Goal: Feedback & Contribution: Submit feedback/report problem

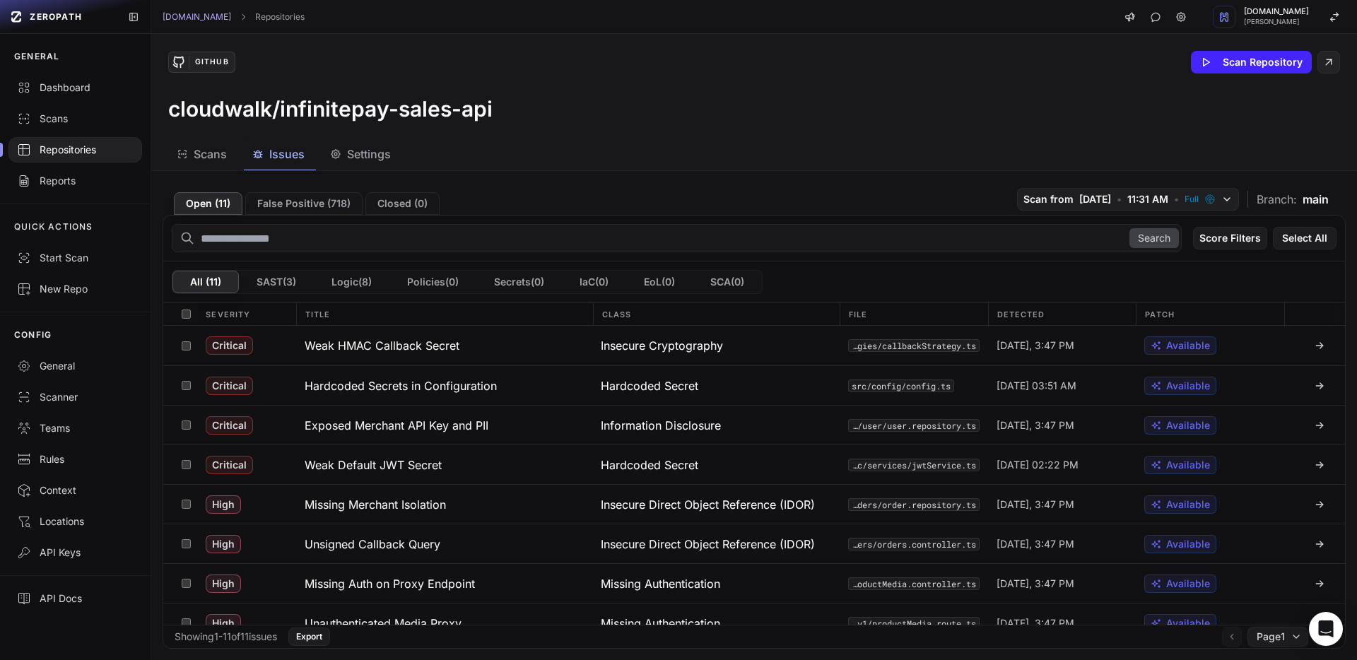
click at [81, 146] on div "Repositories" at bounding box center [75, 150] width 117 height 14
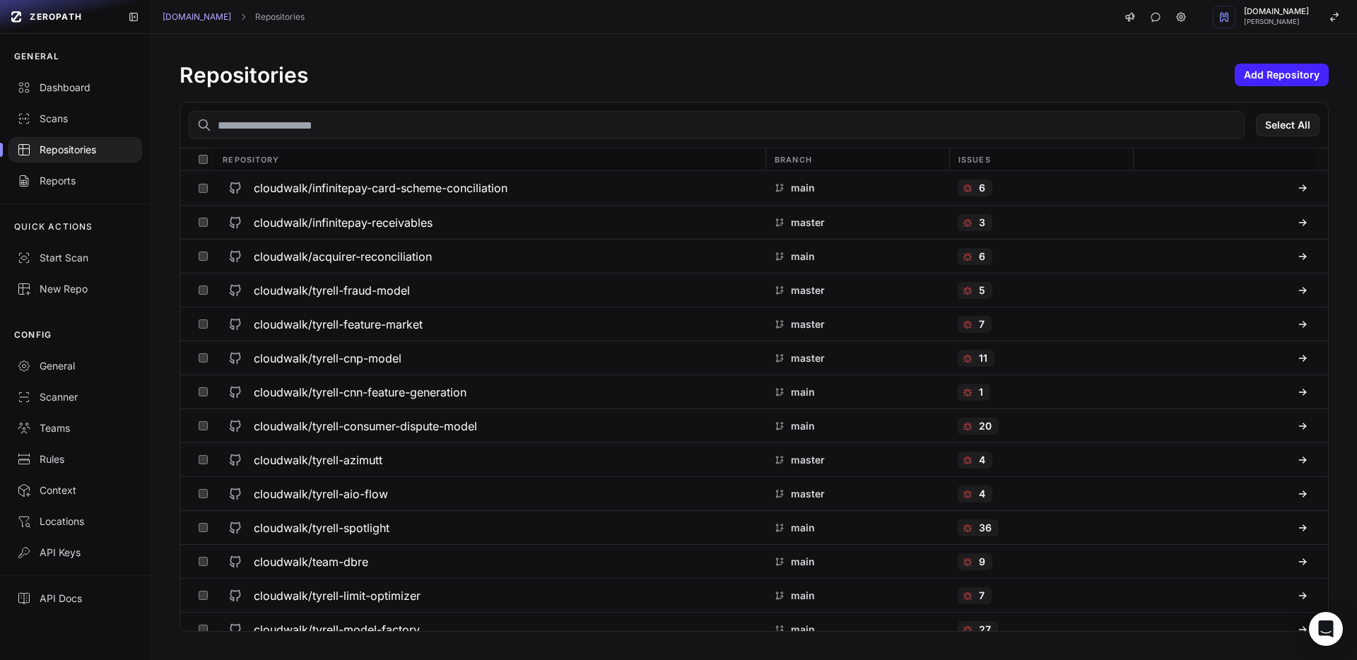
click at [353, 117] on input "text" at bounding box center [717, 125] width 1056 height 28
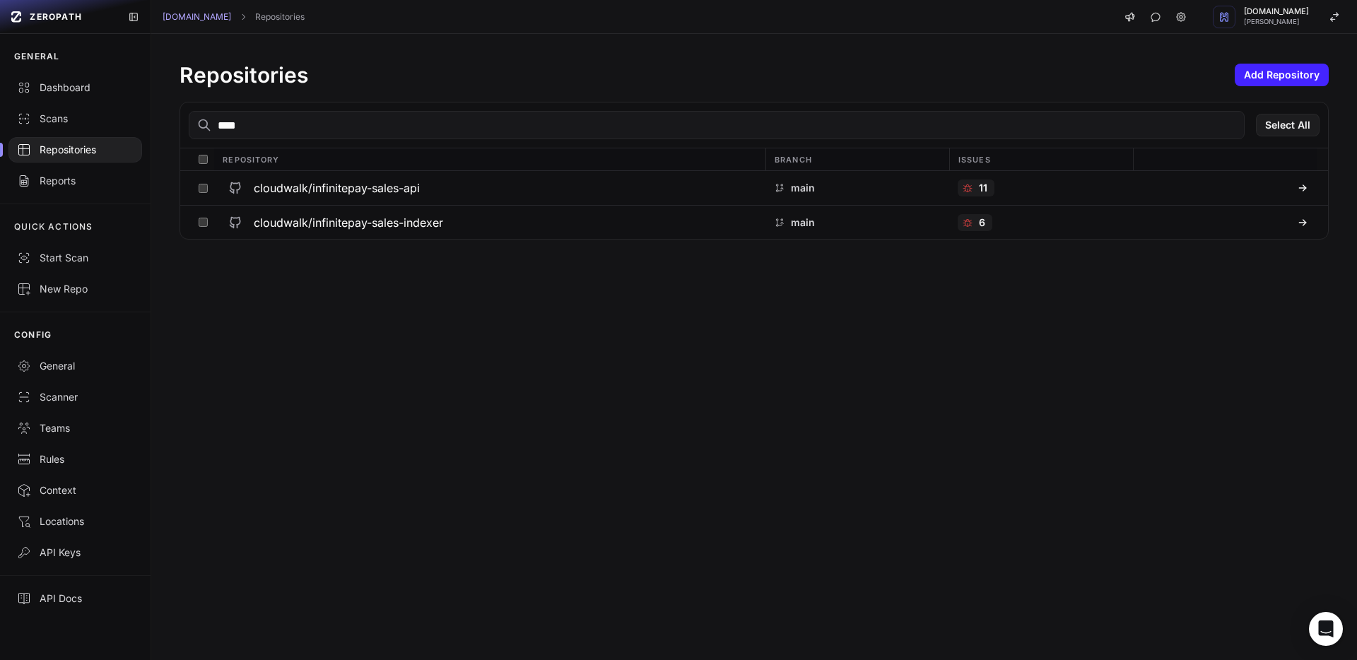
type input "*****"
click at [280, 225] on h3 "cloudwalk/infinitepay-sales-indexer" at bounding box center [348, 222] width 189 height 17
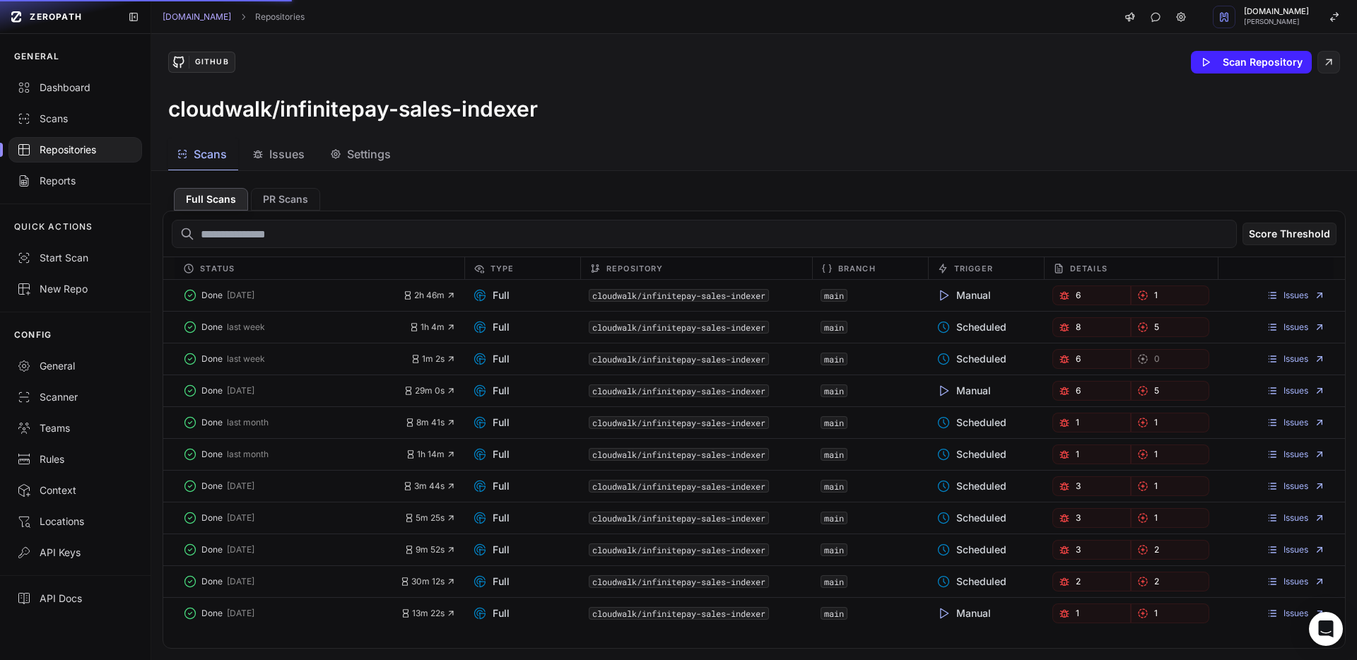
click at [271, 149] on span "Issues" at bounding box center [286, 154] width 35 height 17
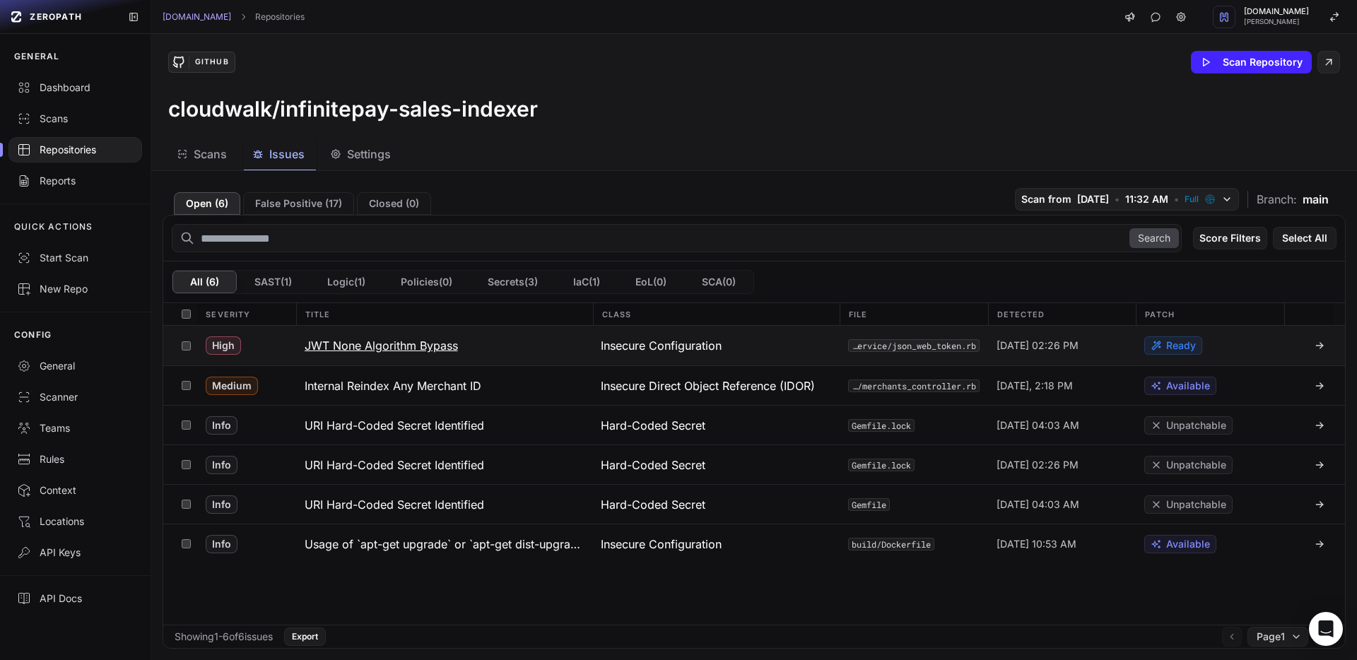
click at [411, 343] on h3 "JWT None Algorithm Bypass" at bounding box center [381, 345] width 153 height 17
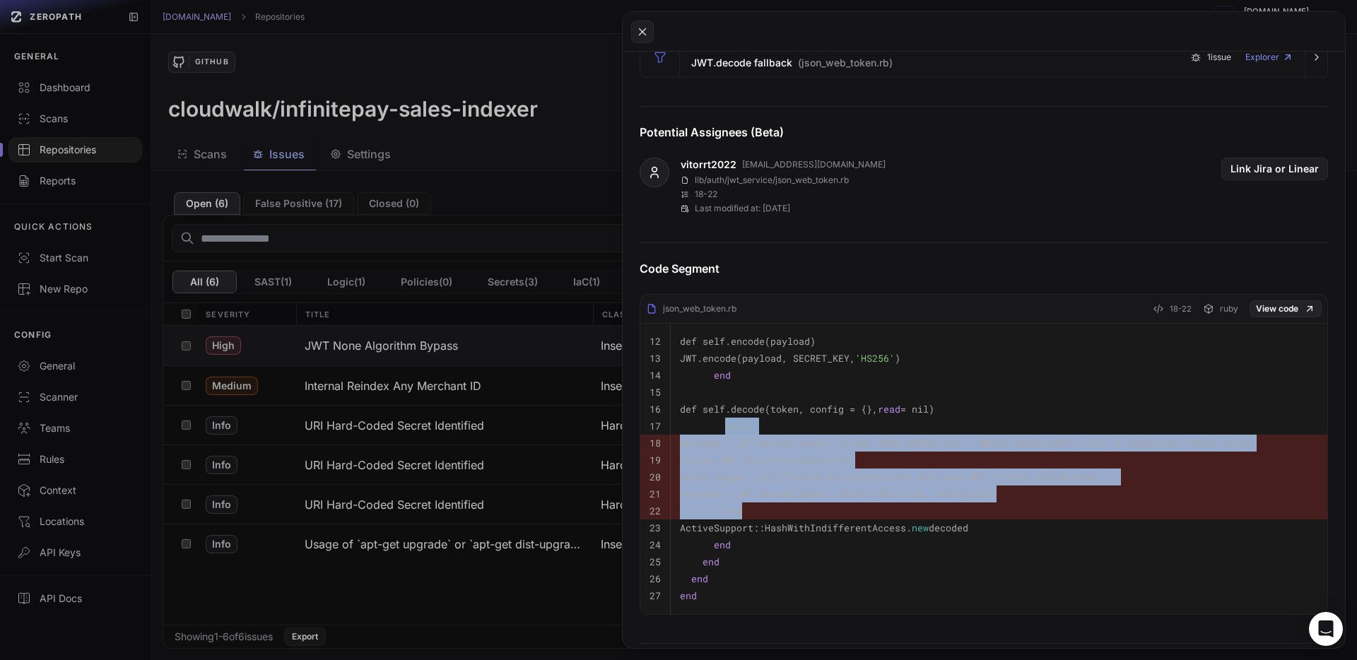
drag, startPoint x: 751, startPoint y: 513, endPoint x: 727, endPoint y: 430, distance: 86.8
click at [727, 430] on tbody "12 def self.encode(payload) 13 JWT.encode(payload, SECRET_KEY, 'HS256' ) 14 end…" at bounding box center [983, 469] width 687 height 290
click at [727, 430] on span "begin" at bounding box center [739, 426] width 28 height 13
drag, startPoint x: 725, startPoint y: 427, endPoint x: 756, endPoint y: 505, distance: 84.4
click at [756, 505] on tbody "12 def self.encode(payload) 13 JWT.encode(payload, SECRET_KEY, 'HS256' ) 14 end…" at bounding box center [983, 469] width 687 height 290
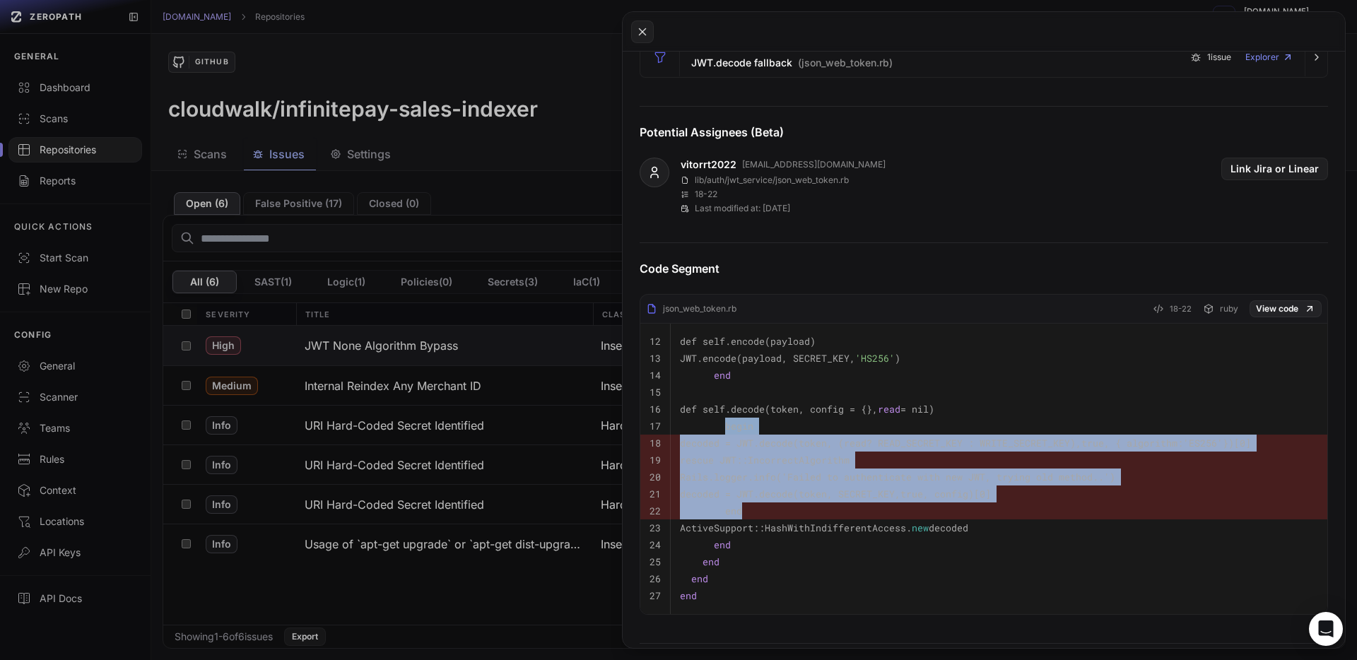
click at [956, 441] on code "decoded = JWT.decode(token, ( read ? READ_SECRET_KEY : WRITE_SECRET_KEY), true …" at bounding box center [965, 443] width 571 height 13
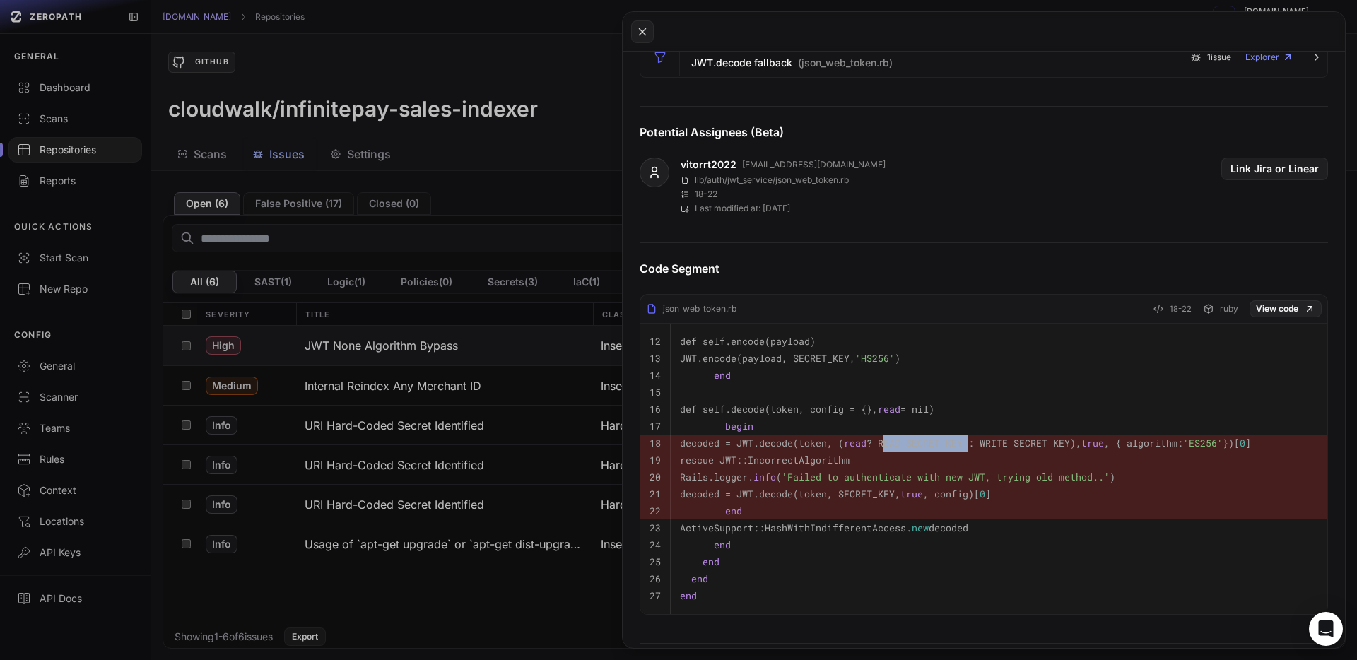
click at [956, 441] on code "decoded = JWT.decode(token, ( read ? READ_SECRET_KEY : WRITE_SECRET_KEY), true …" at bounding box center [965, 443] width 571 height 13
click at [1055, 439] on code "decoded = JWT.decode(token, ( read ? READ_SECRET_KEY : WRITE_SECRET_KEY), true …" at bounding box center [965, 443] width 571 height 13
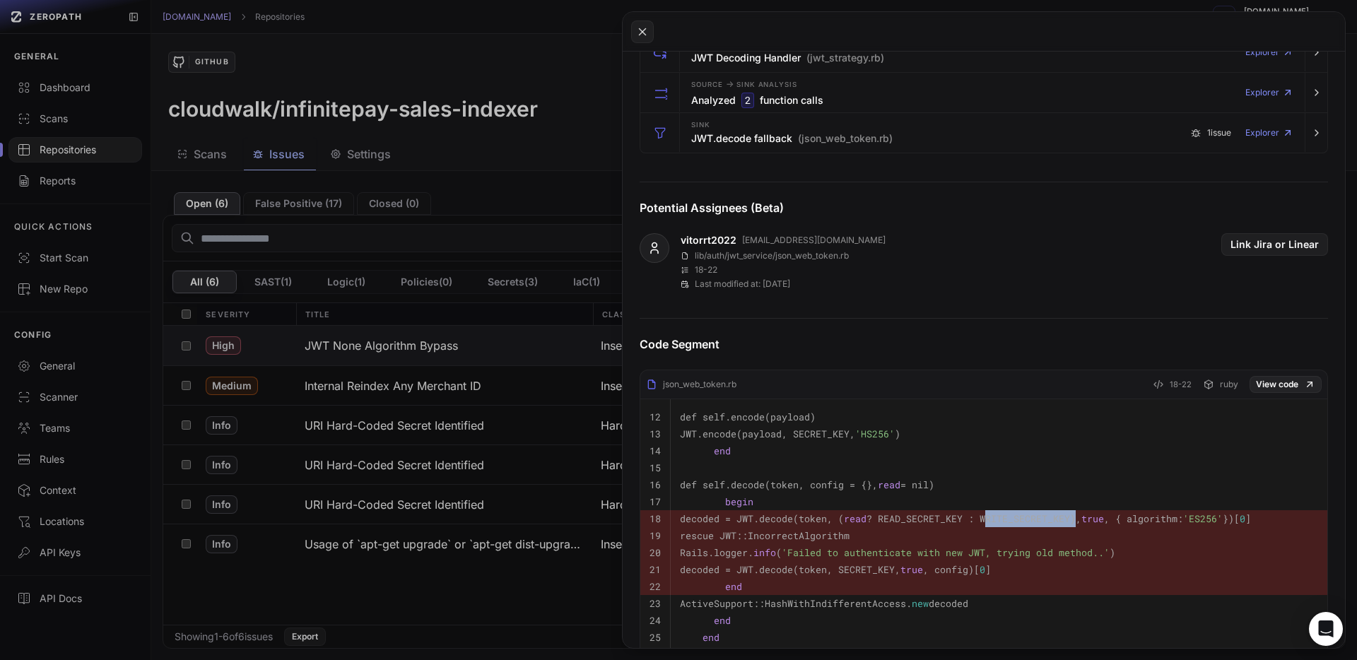
scroll to position [435, 0]
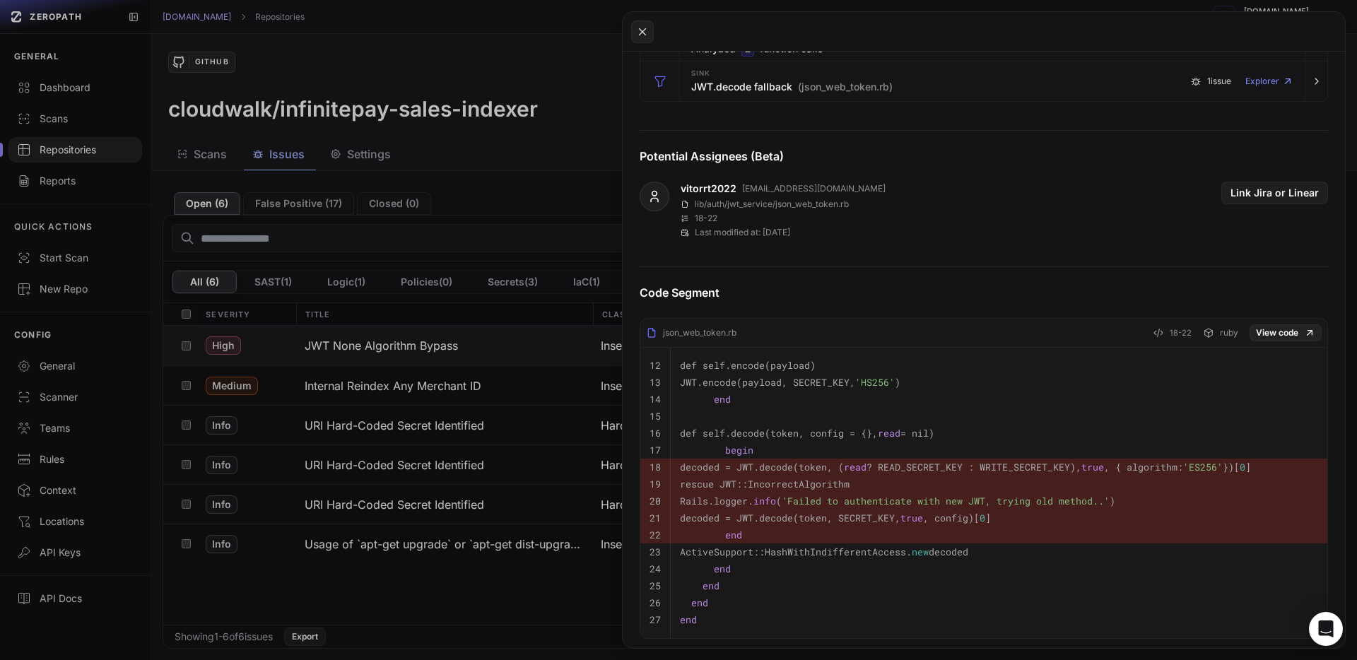
click at [865, 502] on span "'Failed to authenticate with new JWT, trying old method..'" at bounding box center [946, 501] width 328 height 13
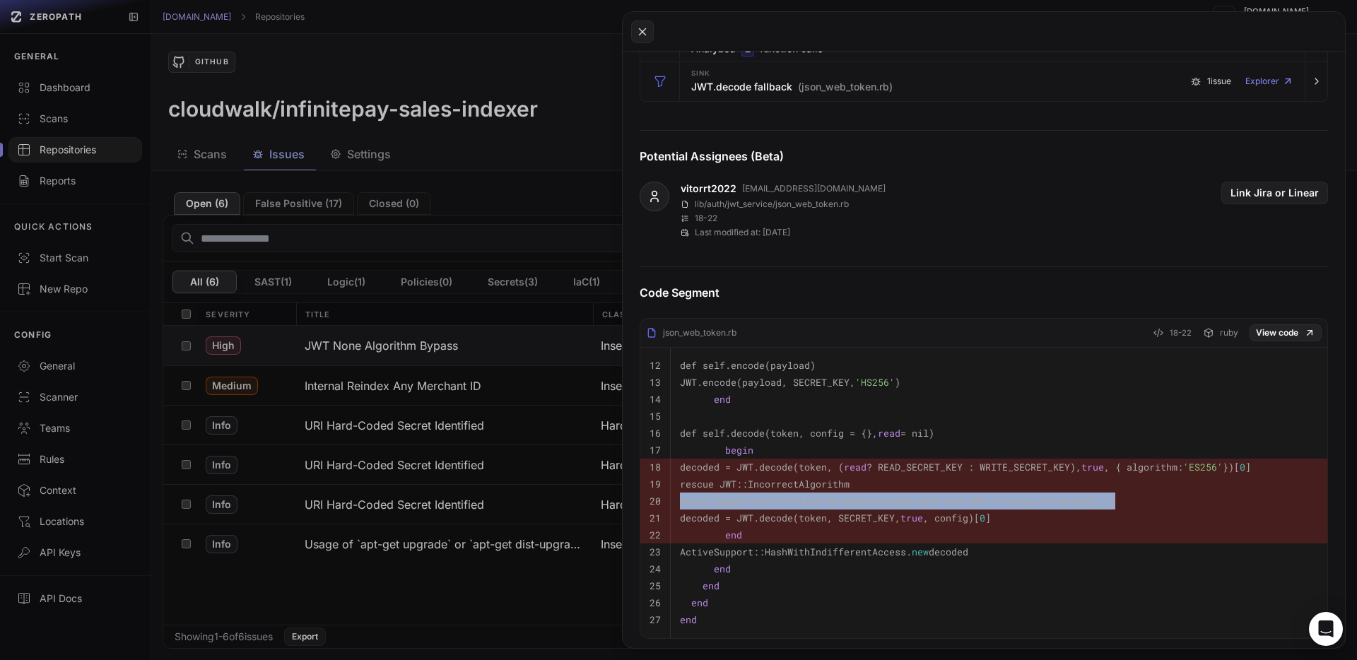
click at [865, 502] on span "'Failed to authenticate with new JWT, trying old method..'" at bounding box center [946, 501] width 328 height 13
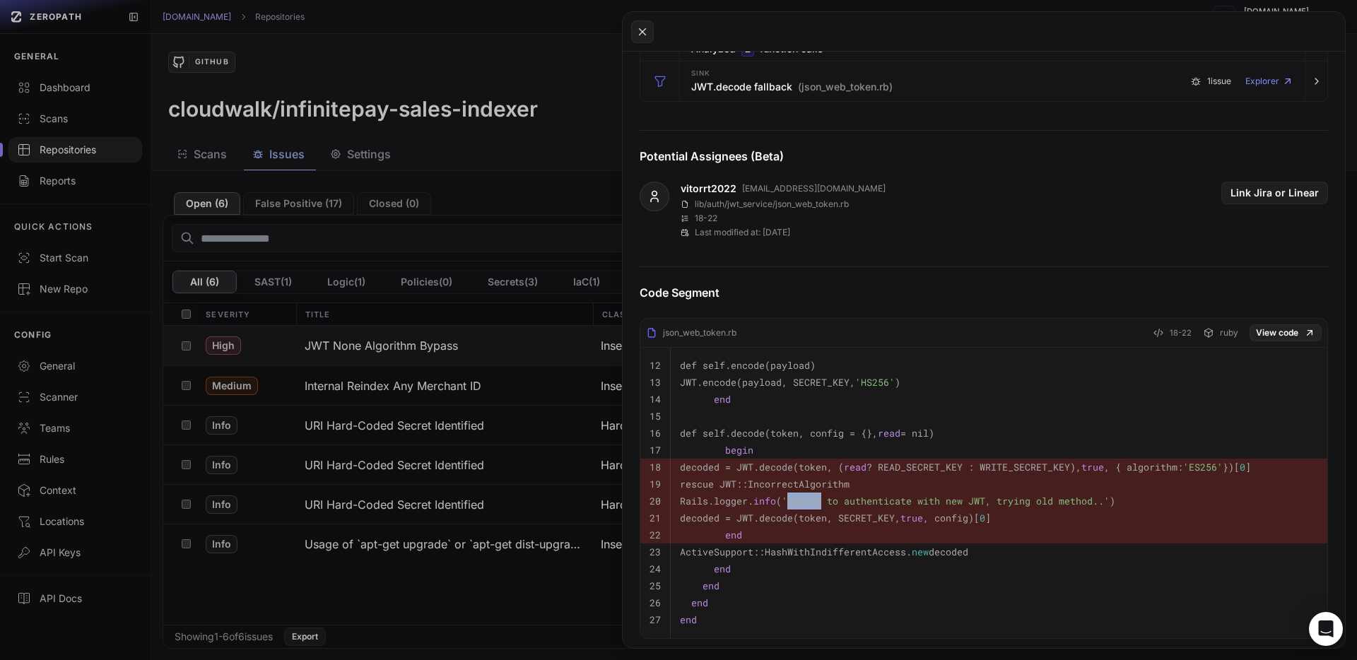
click at [865, 502] on span "'Failed to authenticate with new JWT, trying old method..'" at bounding box center [946, 501] width 328 height 13
drag, startPoint x: 840, startPoint y: 502, endPoint x: 1162, endPoint y: 501, distance: 321.6
click at [1110, 501] on span "'Failed to authenticate with new JWT, trying old method..'" at bounding box center [946, 501] width 328 height 13
click at [1115, 501] on code "Rails.logger. info ( 'Failed to authenticate with new JWT, trying old method..'…" at bounding box center [897, 501] width 435 height 13
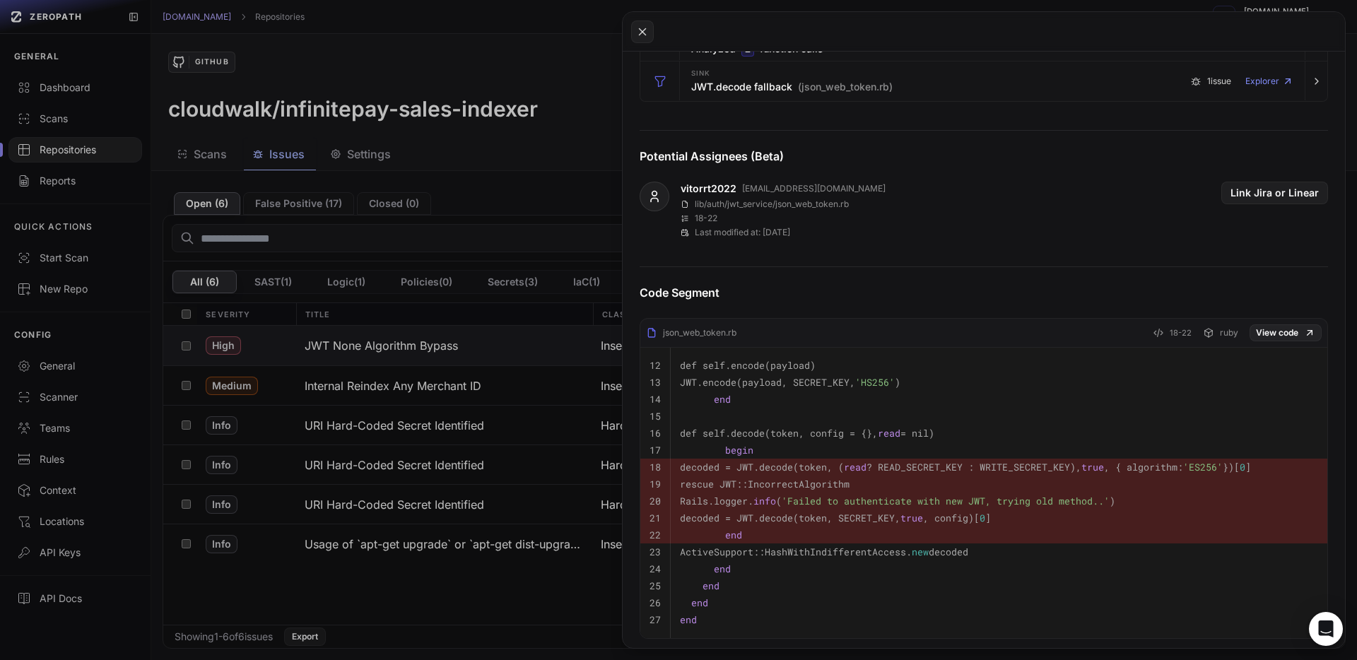
click at [1115, 501] on code "Rails.logger. info ( 'Failed to authenticate with new JWT, trying old method..'…" at bounding box center [897, 501] width 435 height 13
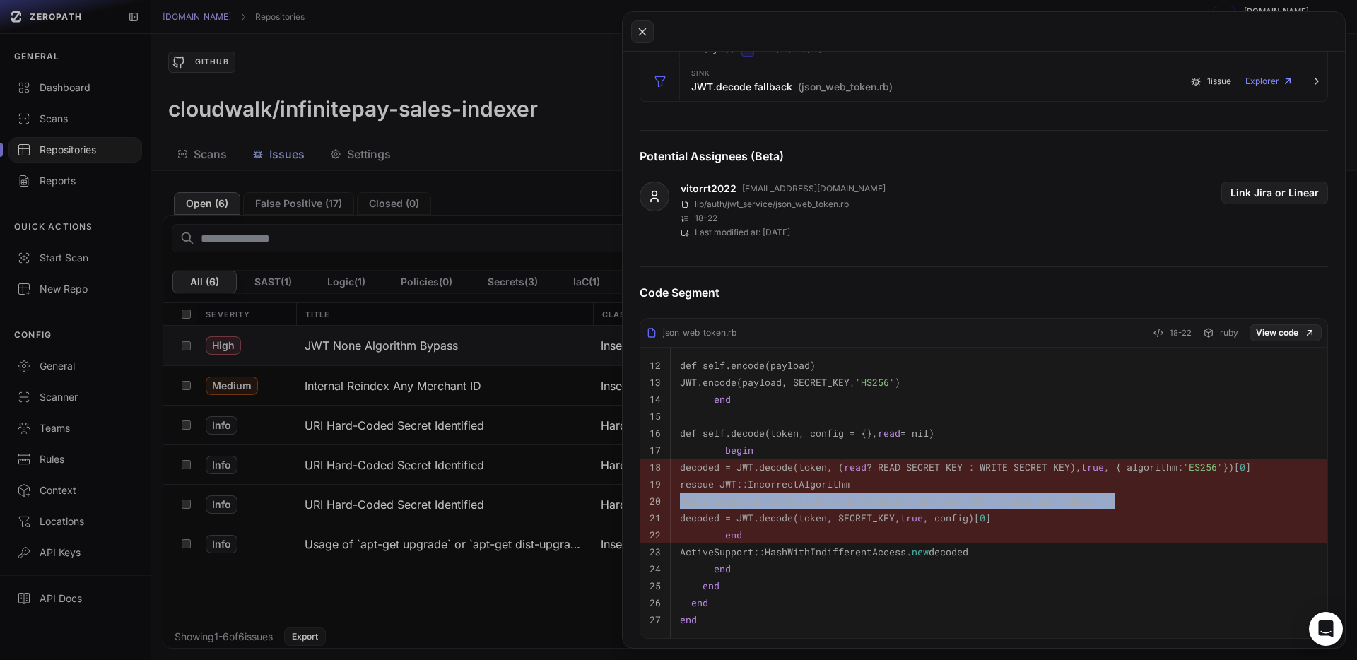
click at [1115, 501] on code "Rails.logger. info ( 'Failed to authenticate with new JWT, trying old method..'…" at bounding box center [897, 501] width 435 height 13
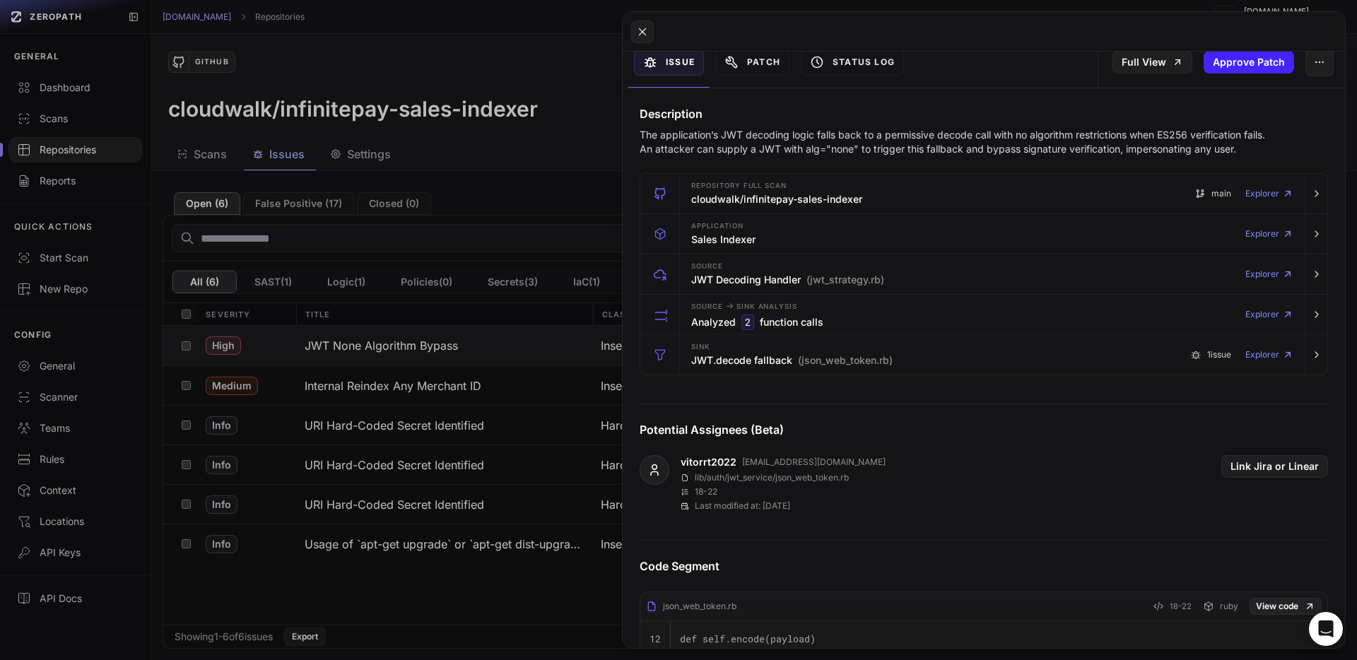
scroll to position [0, 0]
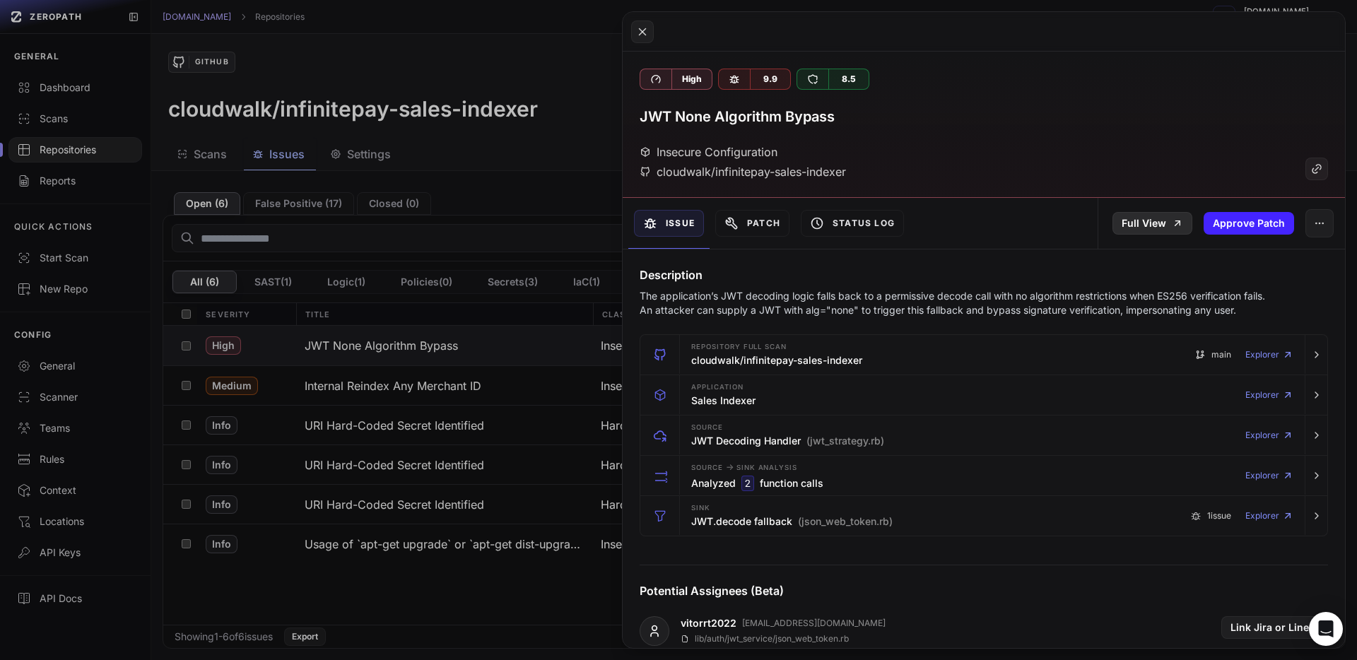
click at [1185, 217] on link "Full View" at bounding box center [1152, 223] width 80 height 23
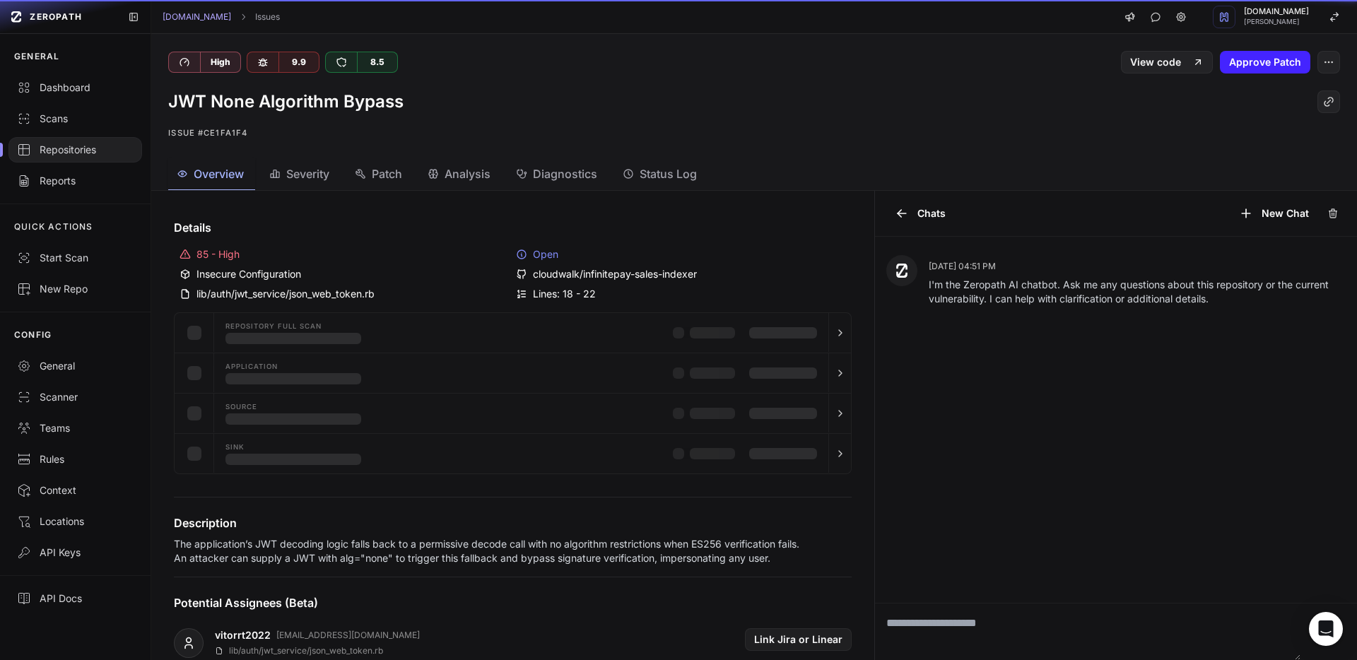
click at [1144, 221] on div "Chats New Chat" at bounding box center [1116, 214] width 482 height 46
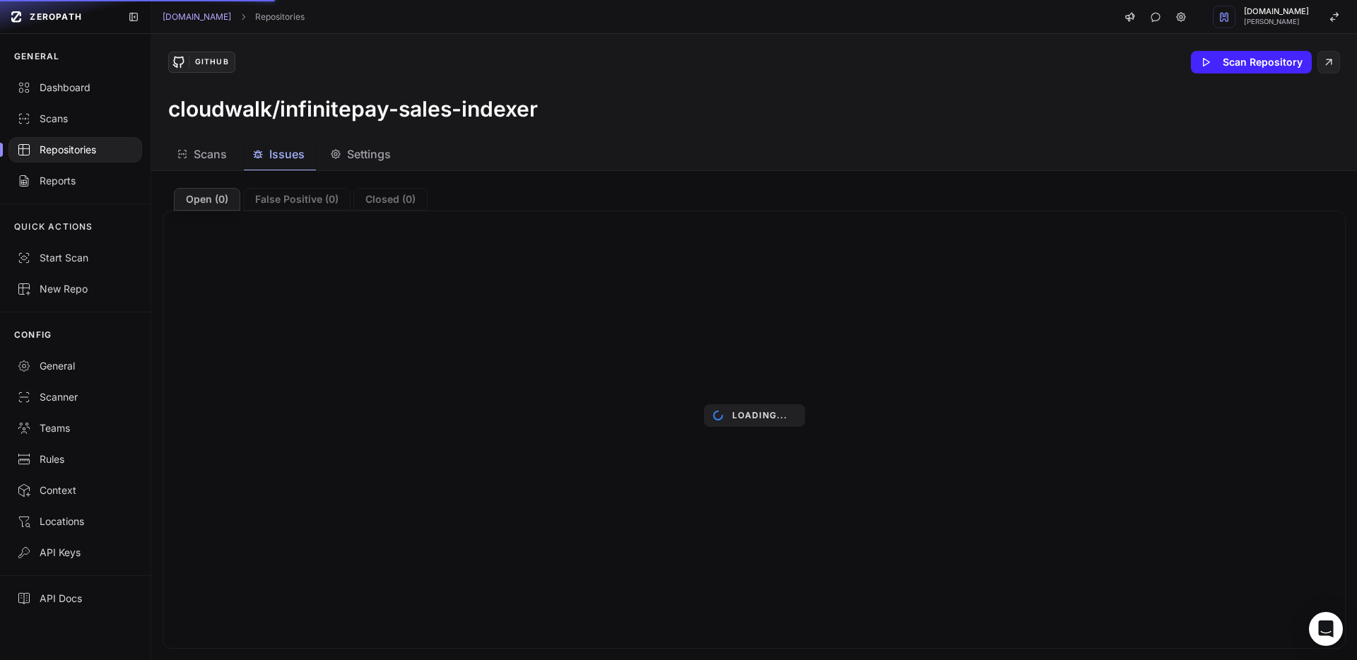
click at [226, 152] on span "Scans" at bounding box center [210, 154] width 33 height 17
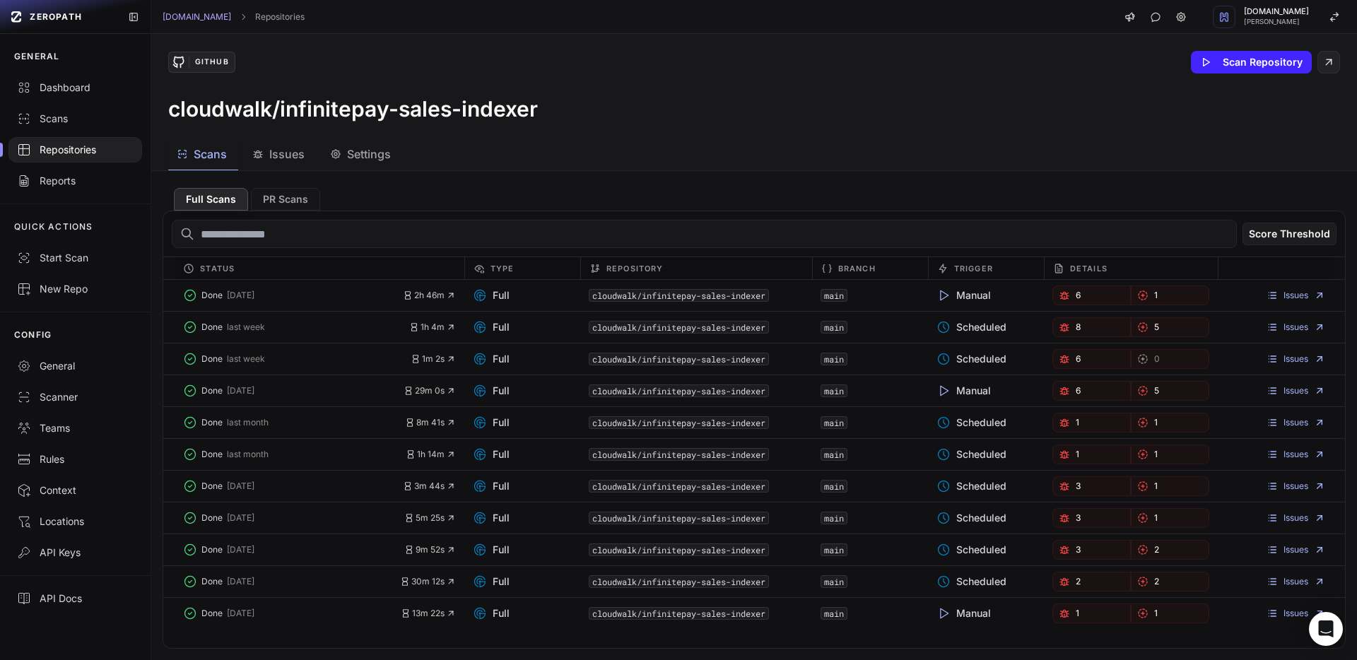
click at [272, 160] on span "Issues" at bounding box center [286, 154] width 35 height 17
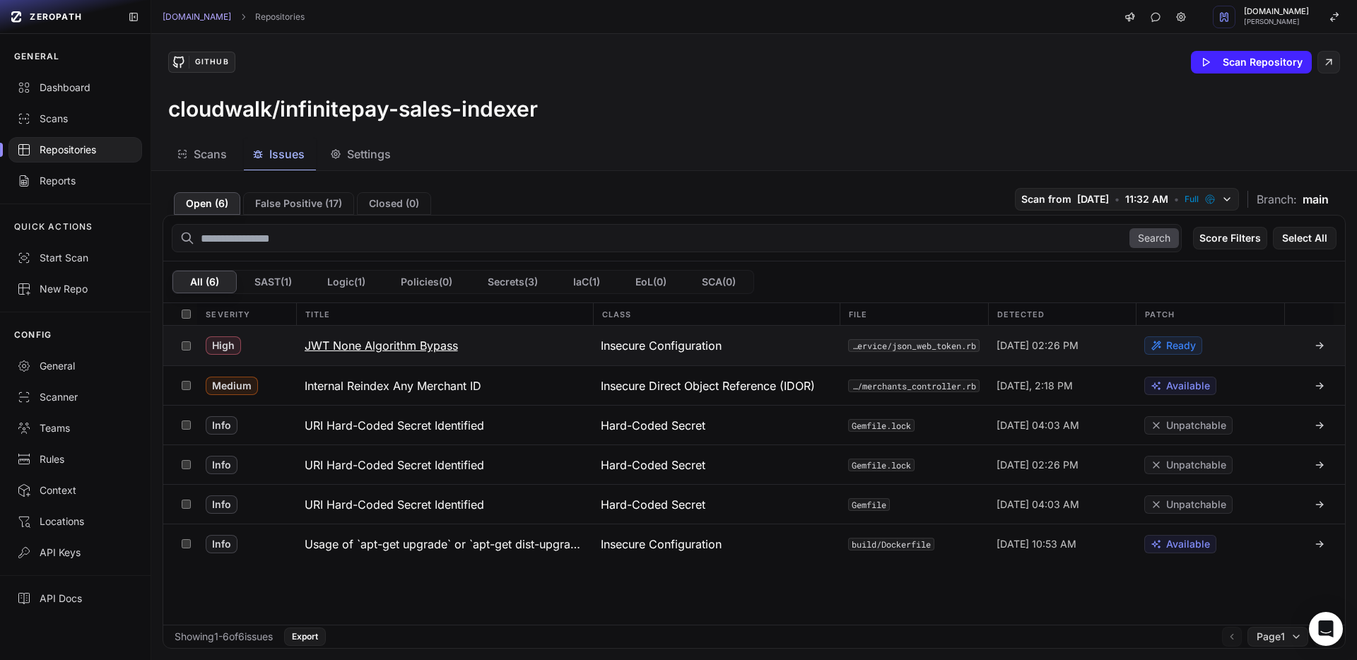
click at [510, 341] on button "JWT None Algorithm Bypass" at bounding box center [444, 346] width 297 height 40
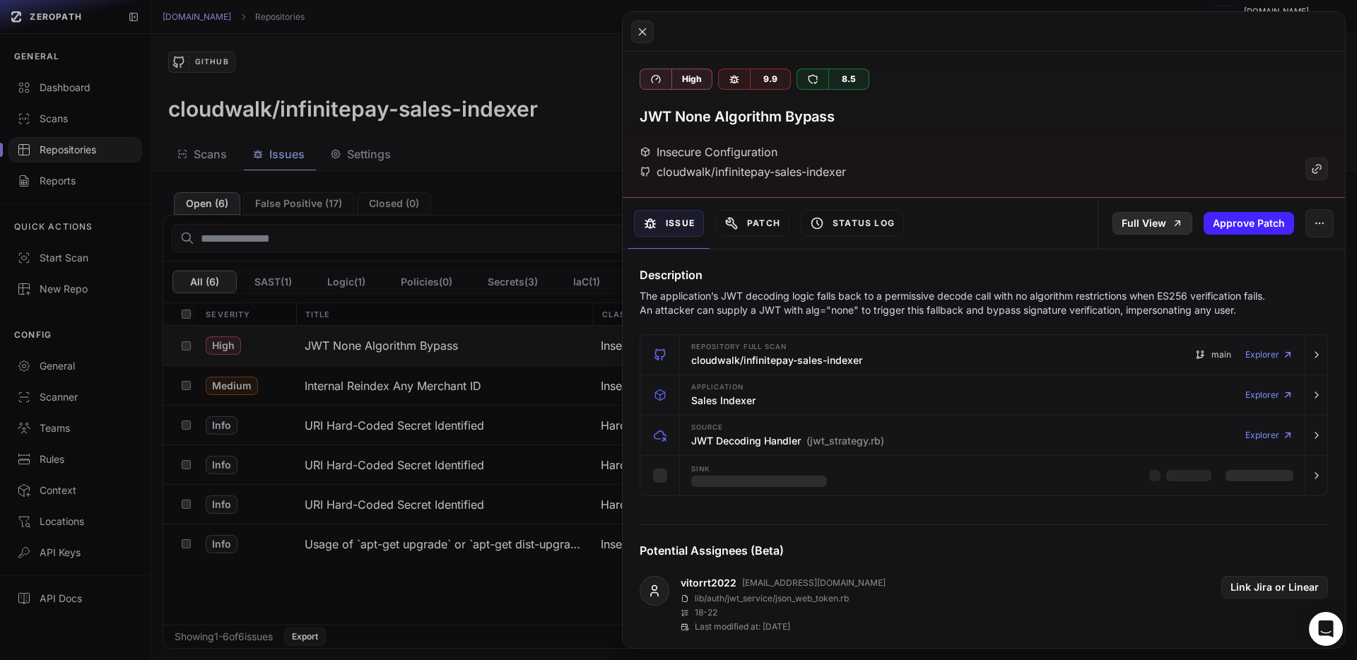
click at [1160, 220] on link "Full View" at bounding box center [1152, 223] width 80 height 23
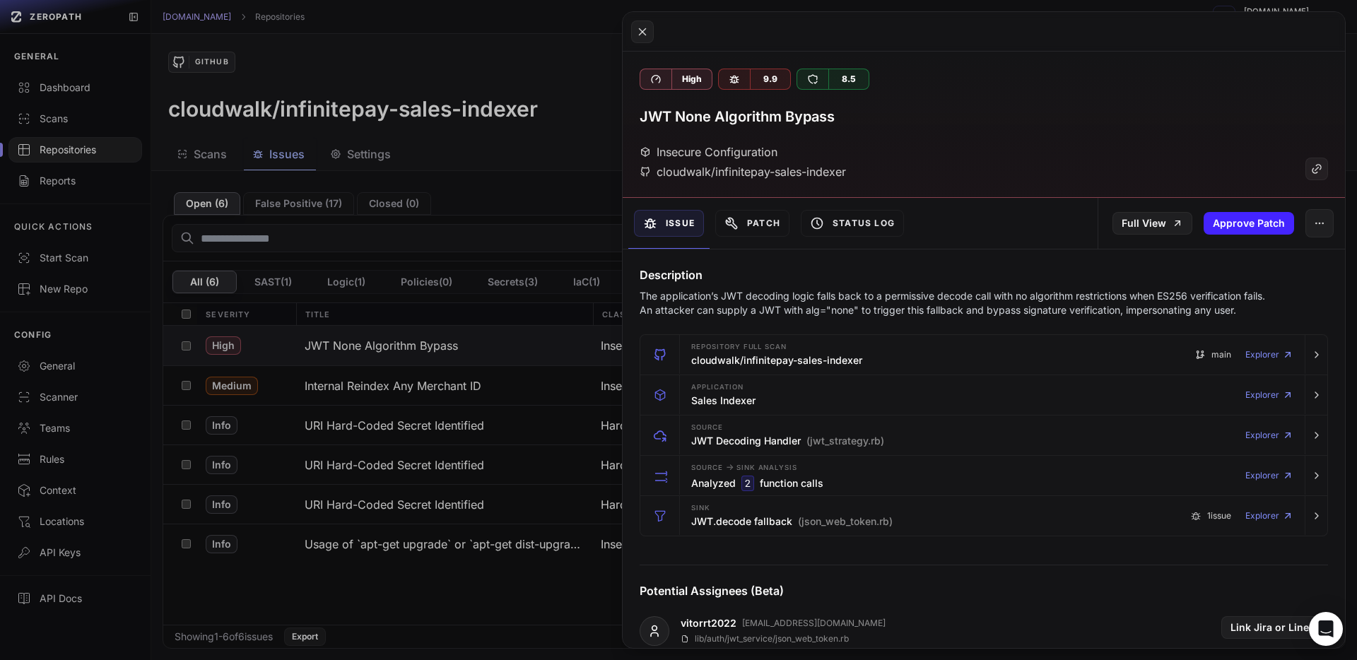
click at [510, 225] on button at bounding box center [678, 330] width 1357 height 660
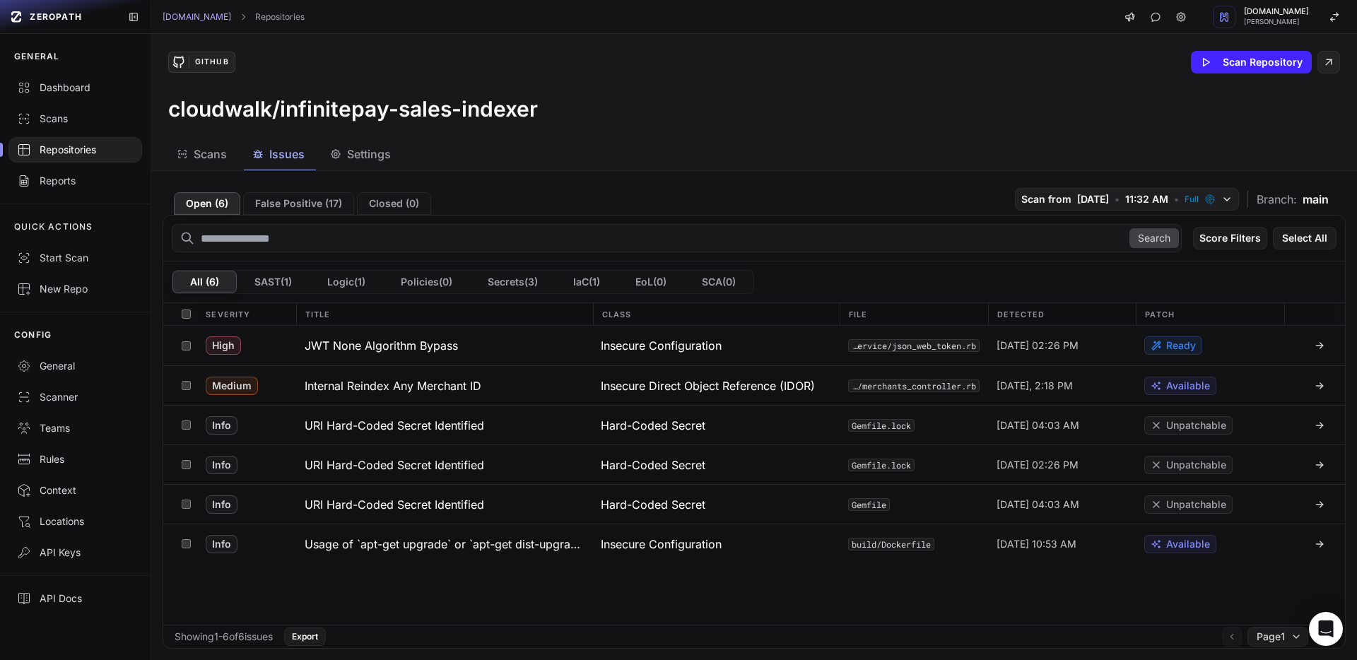
click at [89, 151] on div "Repositories" at bounding box center [75, 150] width 117 height 14
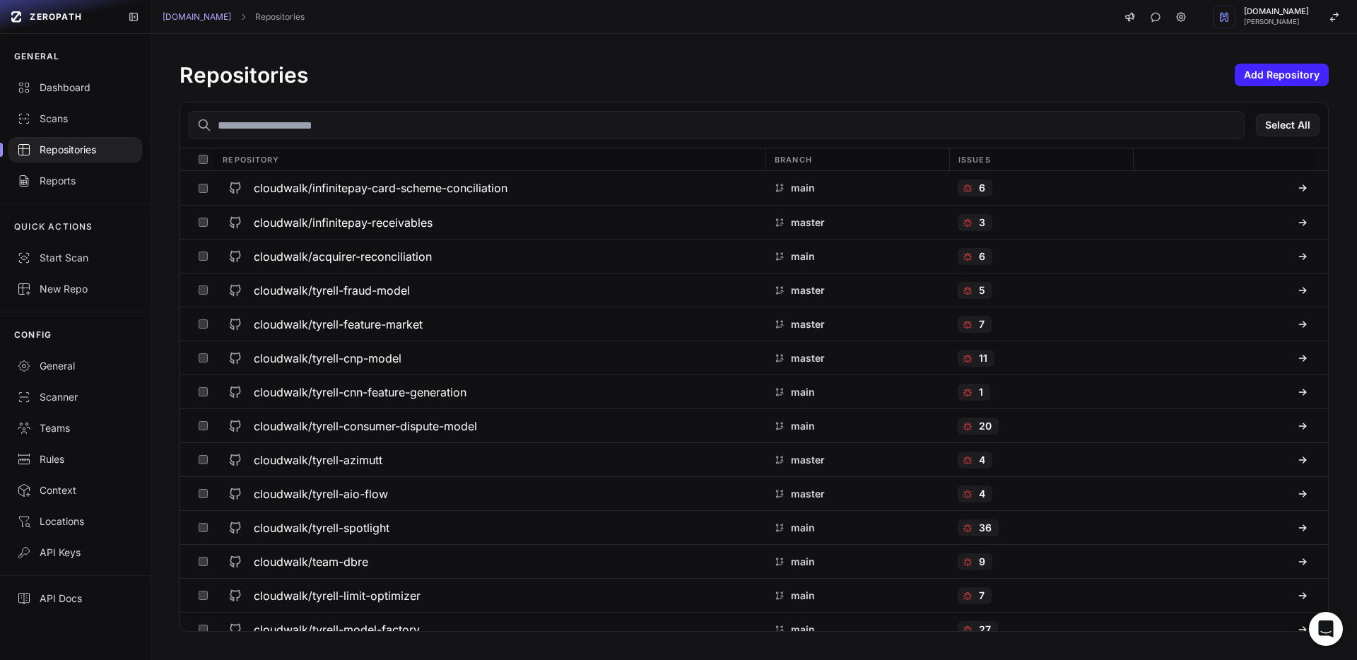
click at [341, 131] on input "text" at bounding box center [717, 125] width 1056 height 28
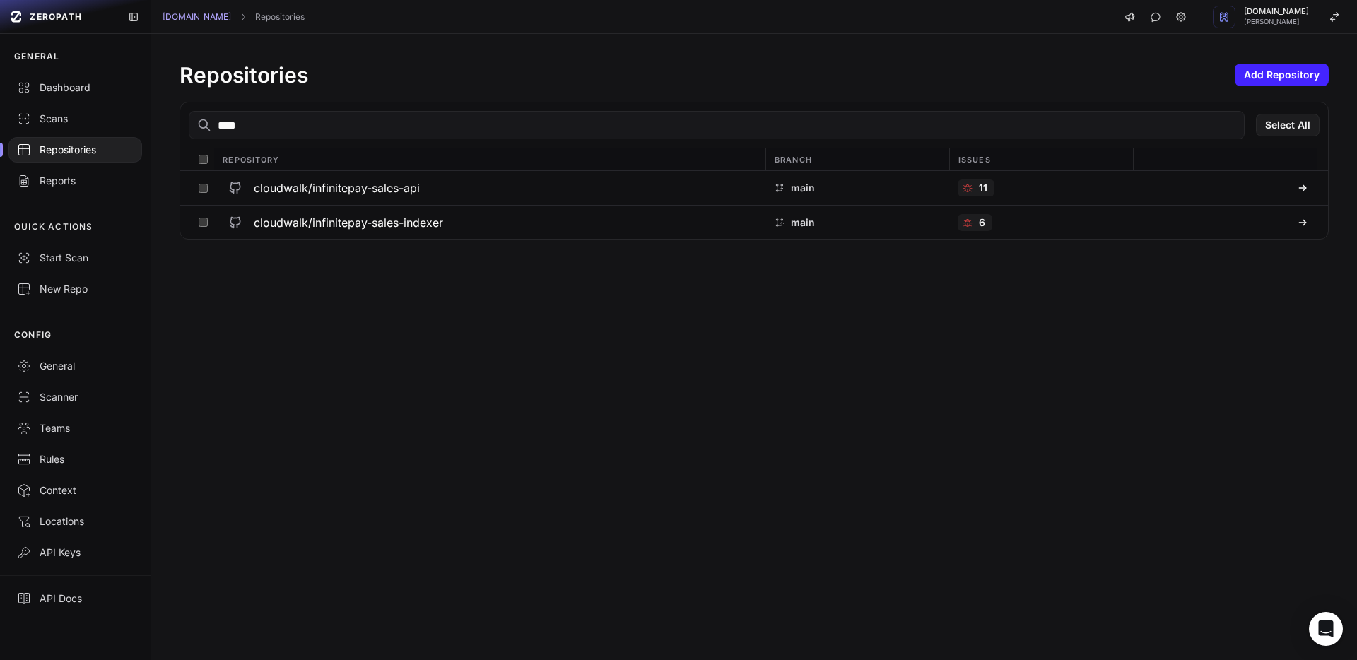
type input "*****"
click at [423, 184] on div "cloudwalk/infinitepay-sales-api" at bounding box center [490, 187] width 534 height 25
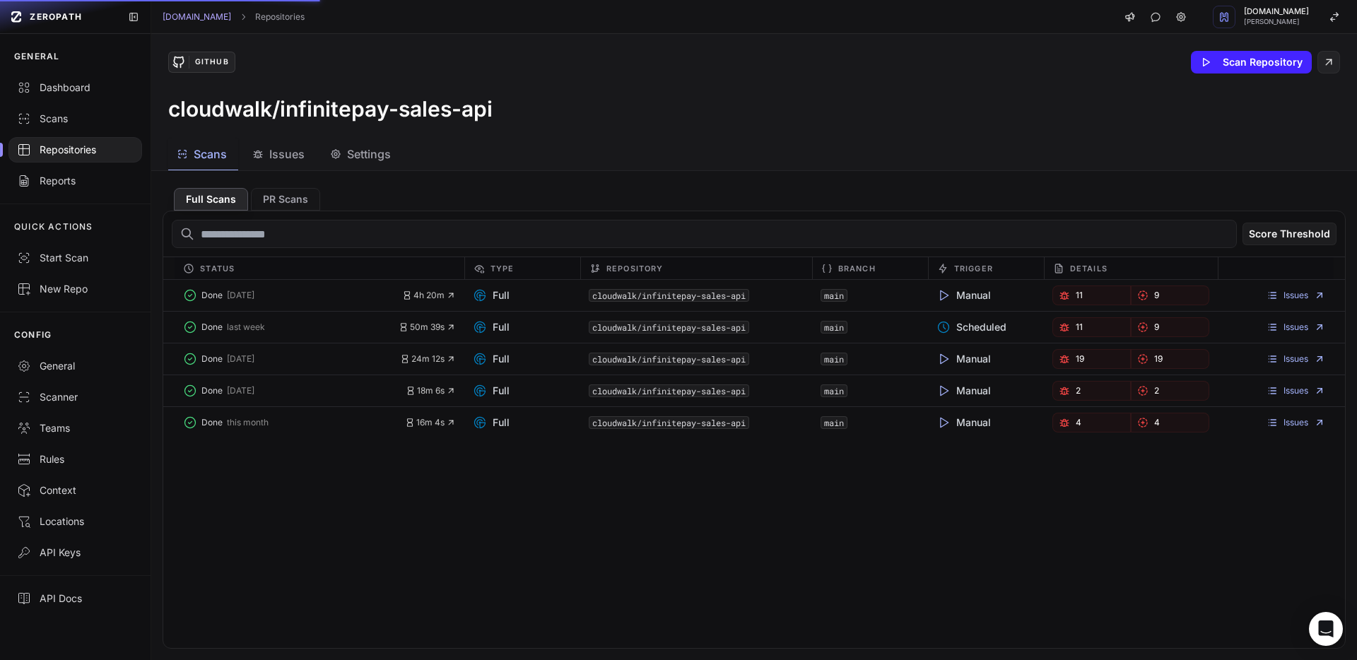
click at [322, 164] on button "Issues" at bounding box center [362, 155] width 81 height 32
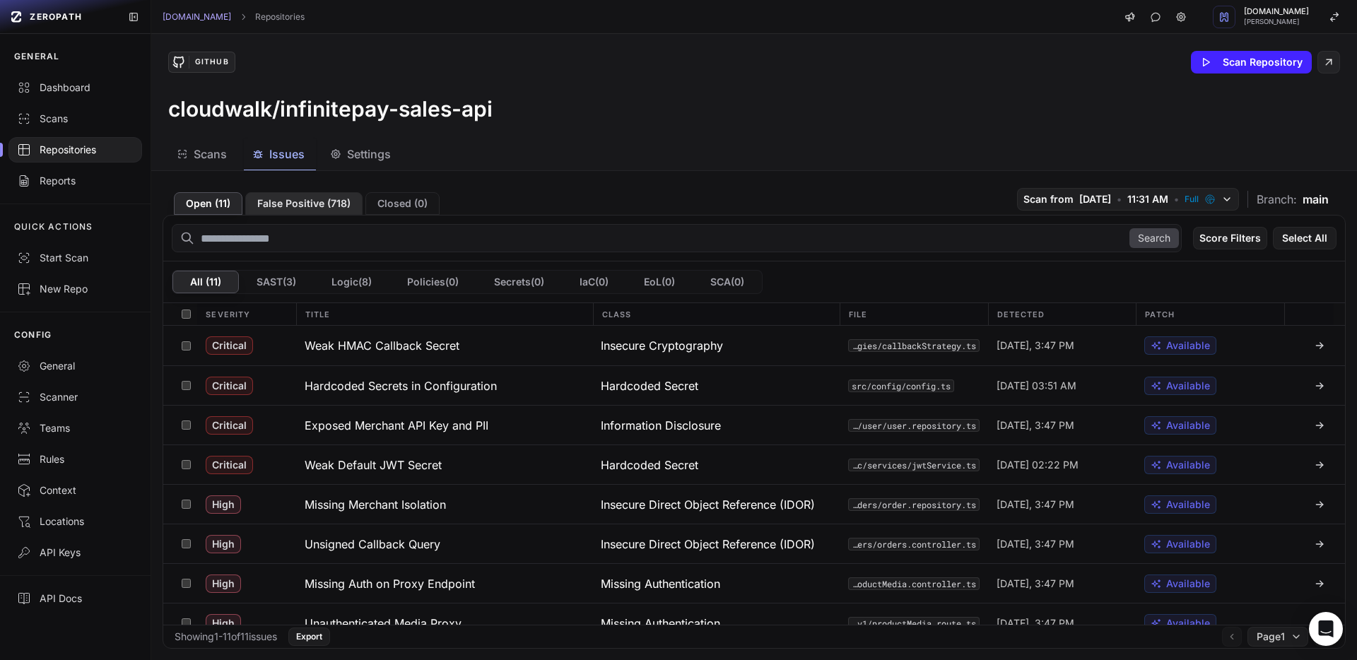
click at [290, 206] on button "False Positive ( 718 )" at bounding box center [303, 203] width 117 height 23
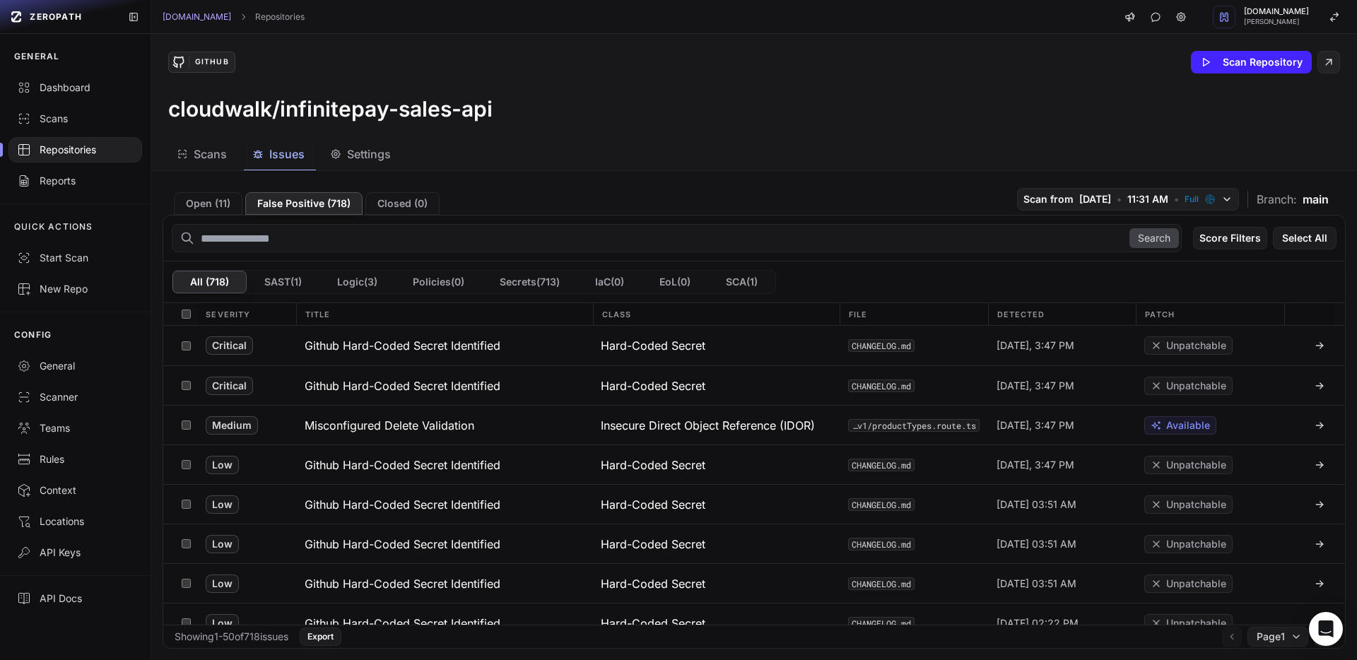
click at [95, 151] on div "Repositories" at bounding box center [75, 150] width 117 height 14
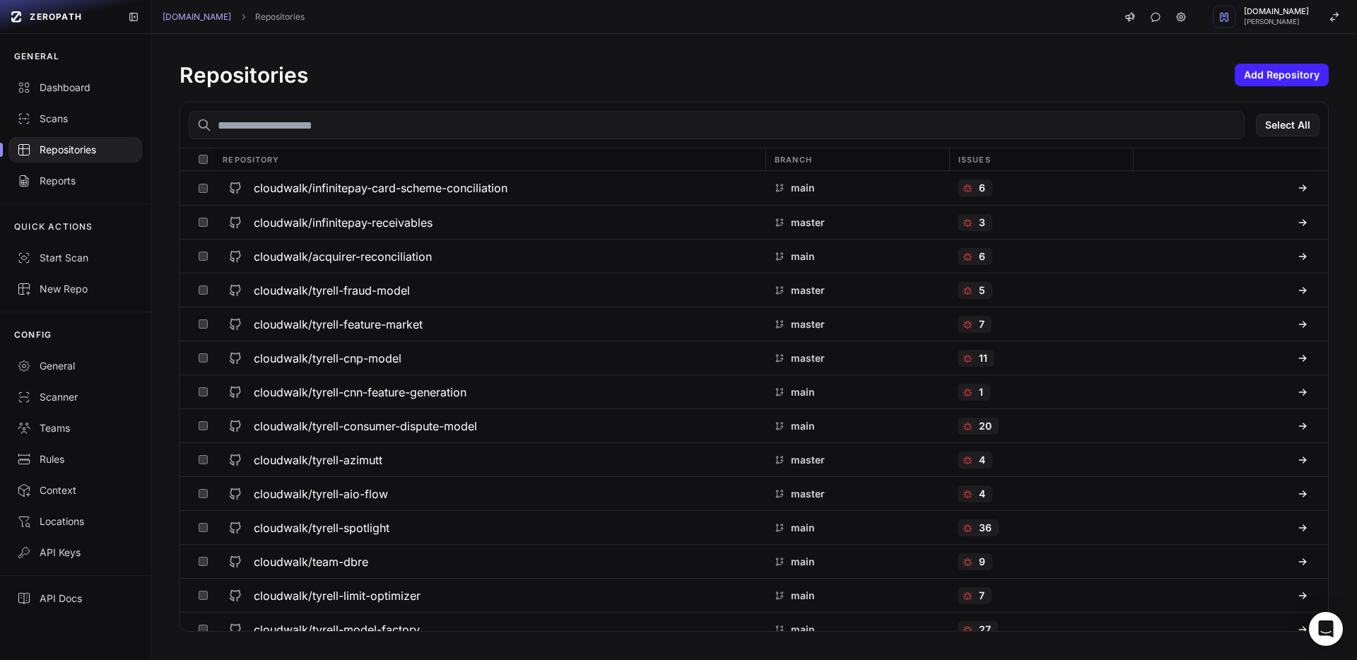
click at [311, 127] on input "text" at bounding box center [717, 125] width 1056 height 28
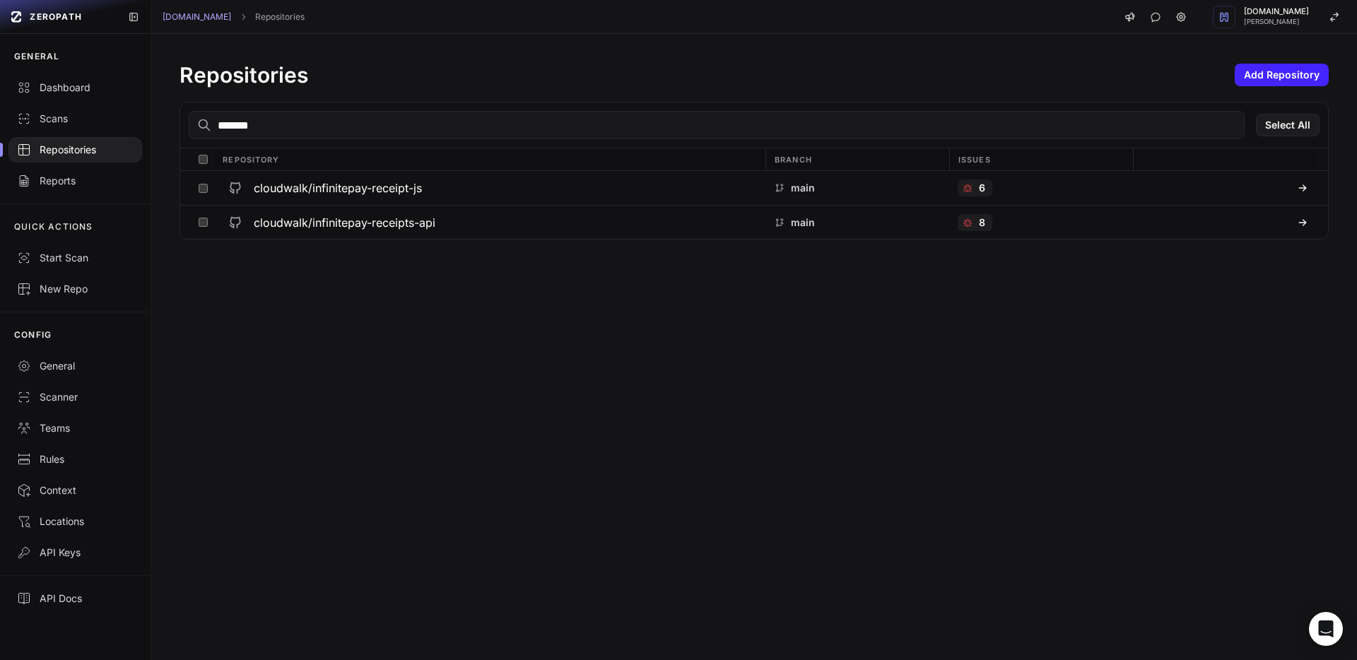
type input "********"
click at [364, 195] on h3 "cloudwalk/infinitepay-receipts-api" at bounding box center [345, 188] width 182 height 17
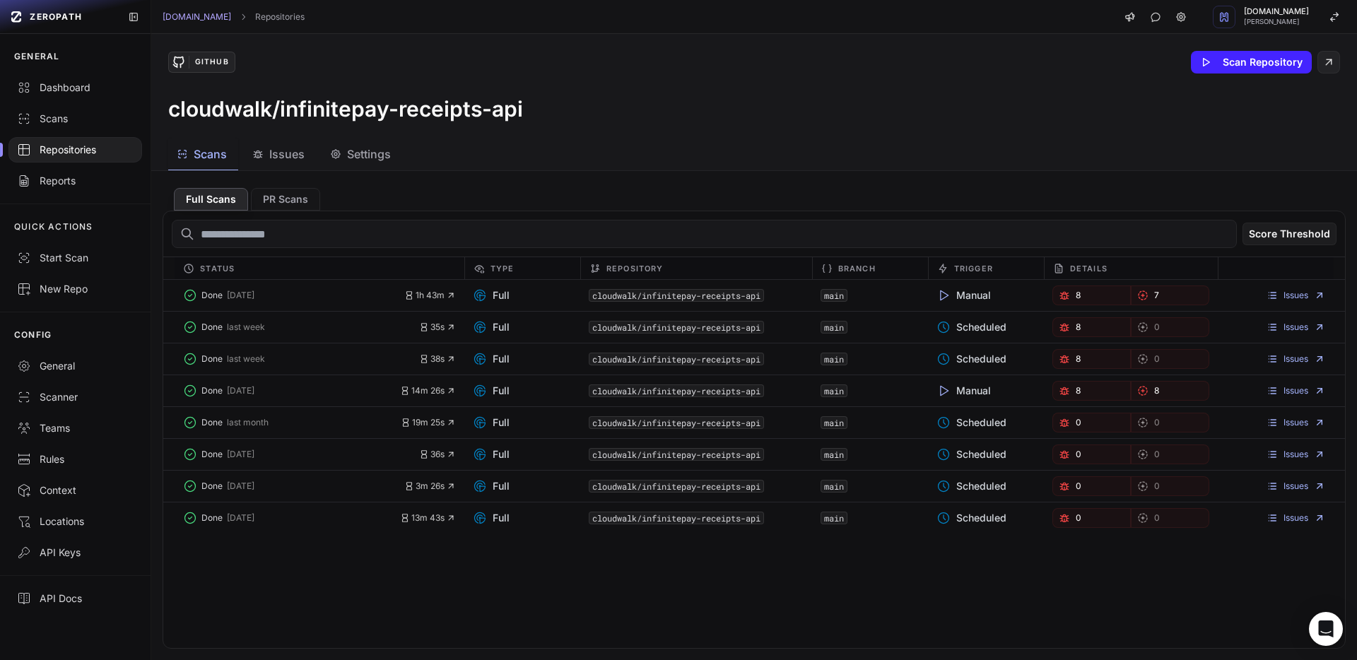
click at [285, 161] on span "Issues" at bounding box center [286, 154] width 35 height 17
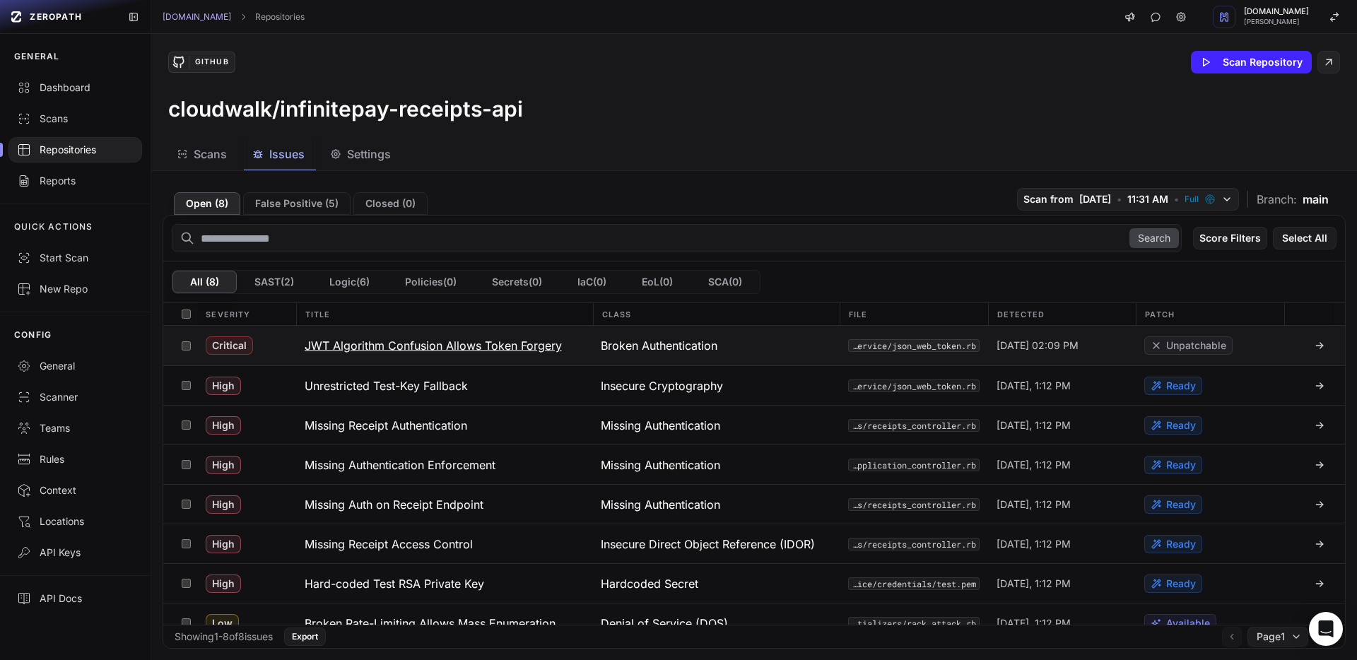
click at [355, 346] on h3 "JWT Algorithm Confusion Allows Token Forgery" at bounding box center [433, 345] width 257 height 17
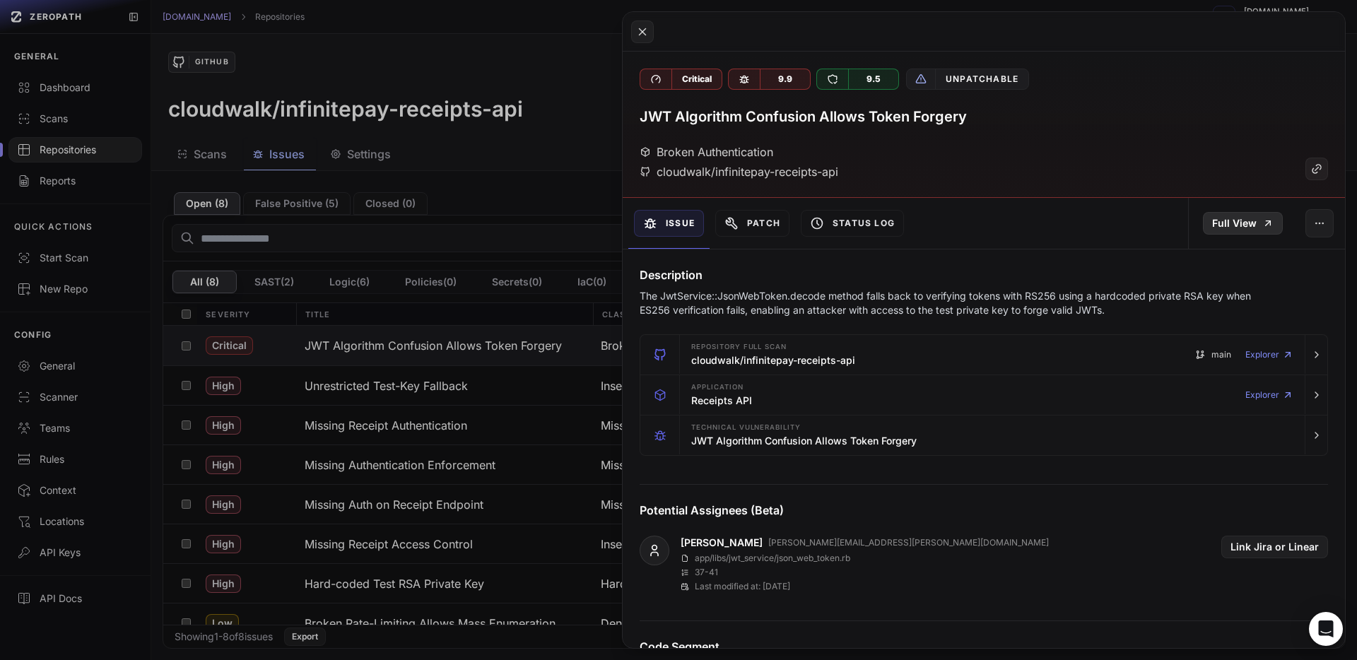
click at [1249, 216] on link "Full View" at bounding box center [1243, 223] width 80 height 23
click at [319, 234] on button at bounding box center [678, 330] width 1357 height 660
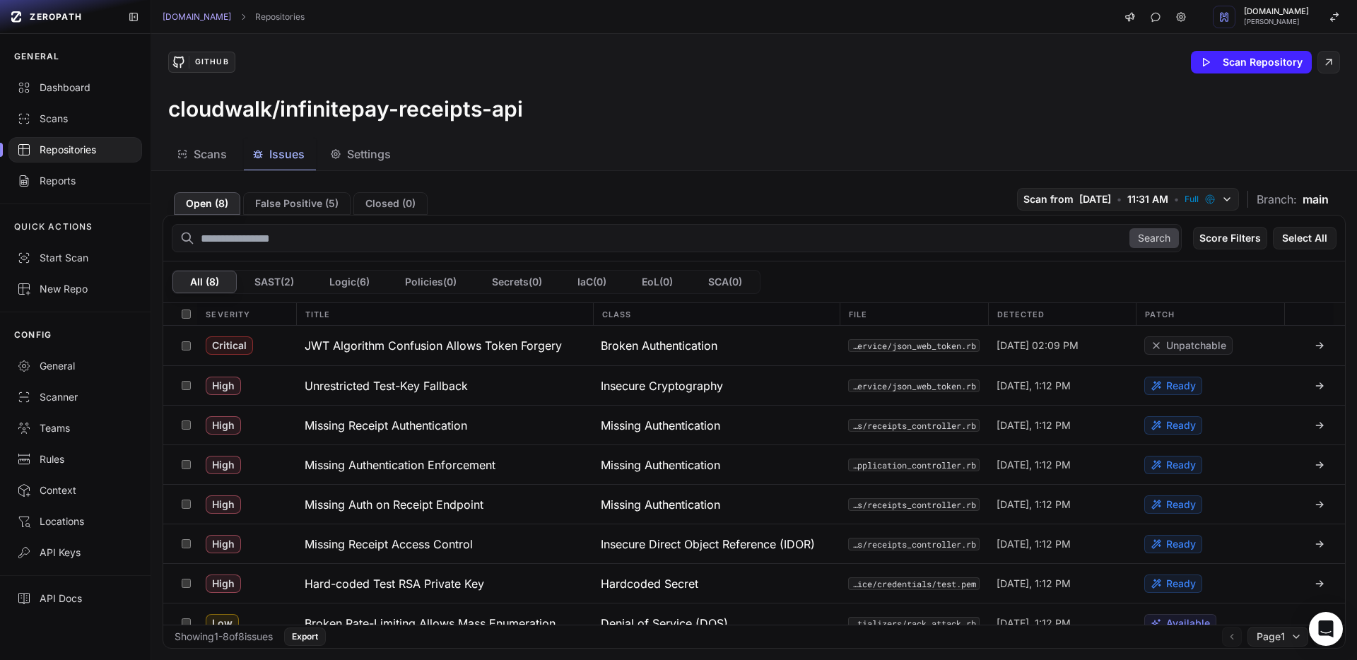
click at [80, 155] on div "Repositories" at bounding box center [75, 150] width 117 height 14
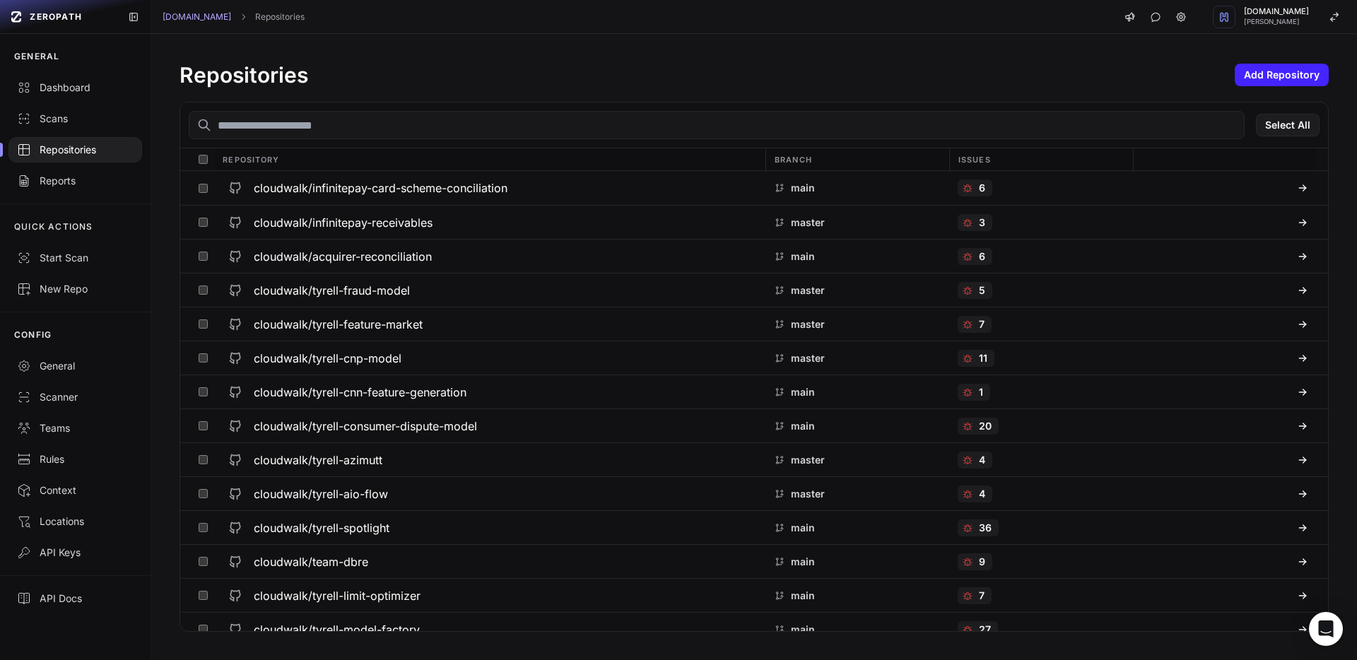
click at [325, 128] on input "text" at bounding box center [717, 125] width 1056 height 28
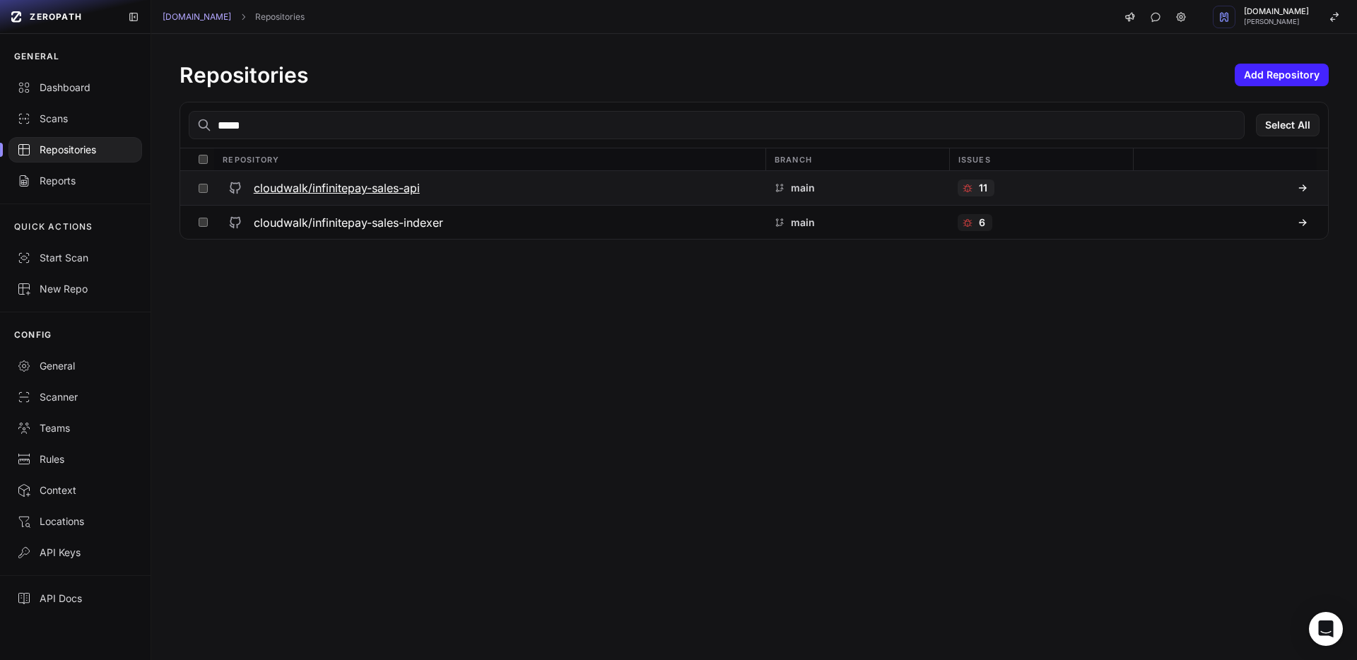
type input "*****"
click at [363, 180] on h3 "cloudwalk/infinitepay-sales-api" at bounding box center [337, 188] width 166 height 17
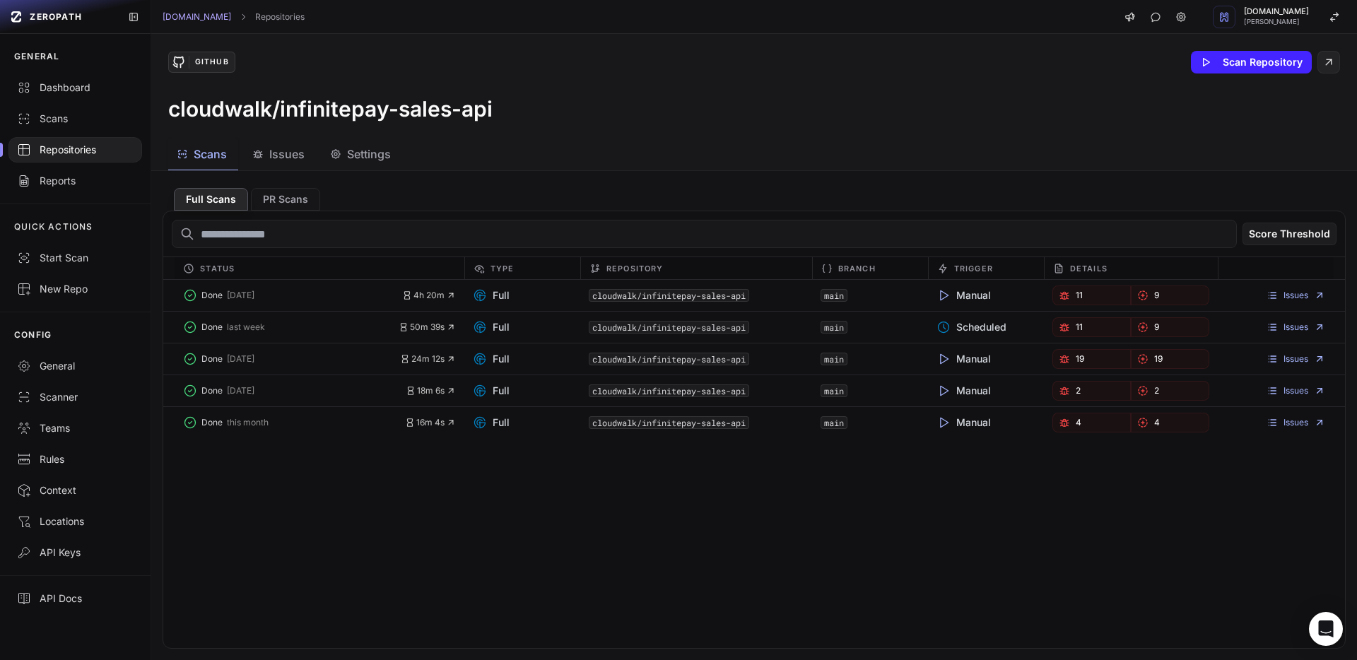
click at [283, 153] on span "Issues" at bounding box center [286, 154] width 35 height 17
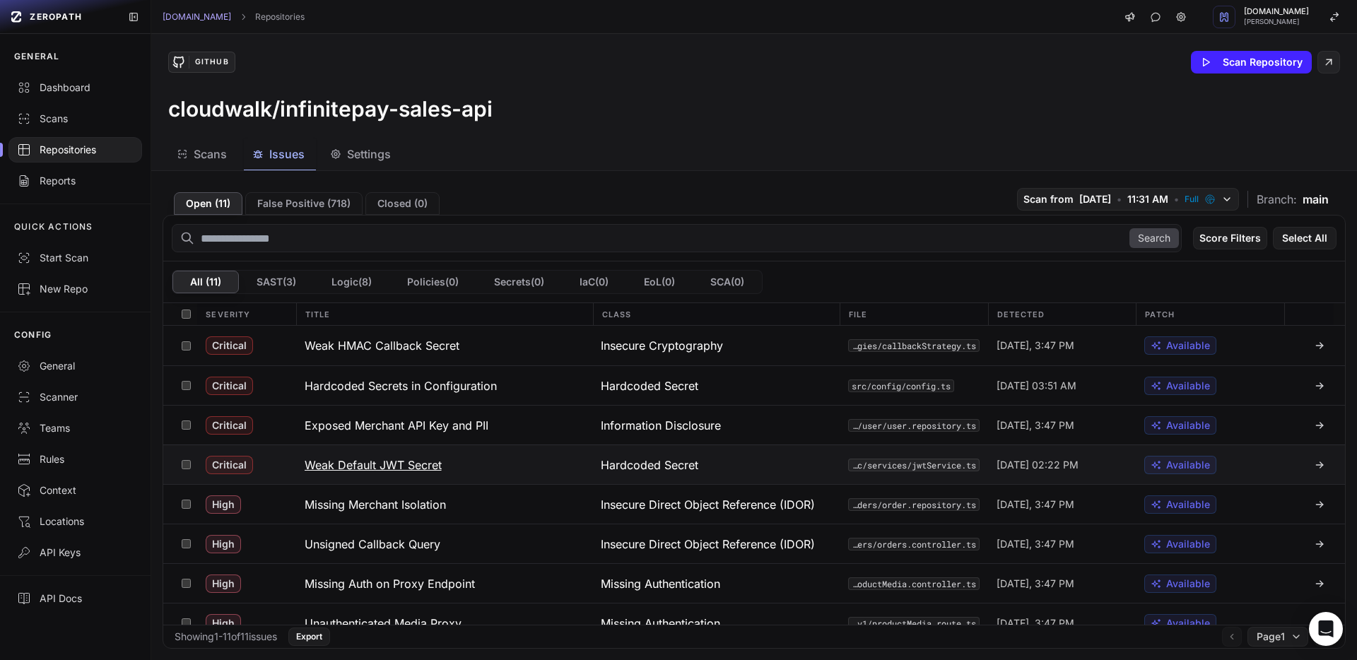
click at [314, 459] on h3 "Weak Default JWT Secret" at bounding box center [373, 465] width 137 height 17
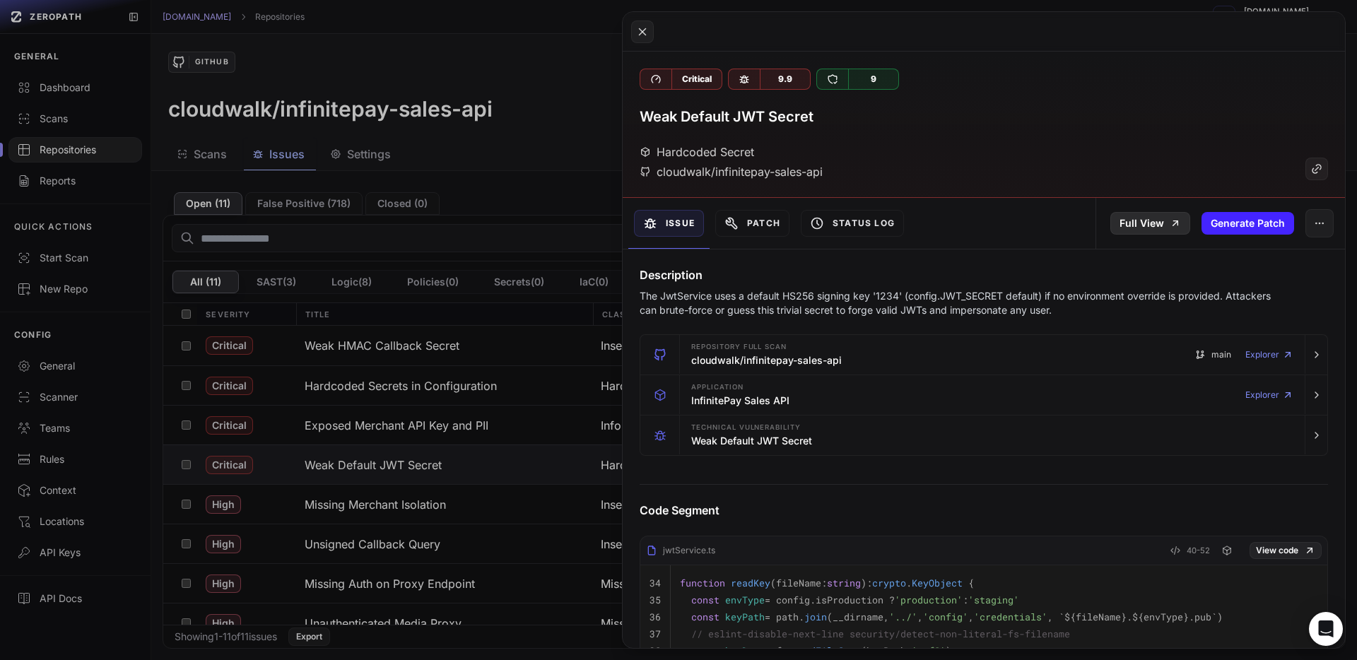
click at [1139, 223] on link "Full View" at bounding box center [1150, 223] width 80 height 23
click at [459, 288] on button at bounding box center [678, 330] width 1357 height 660
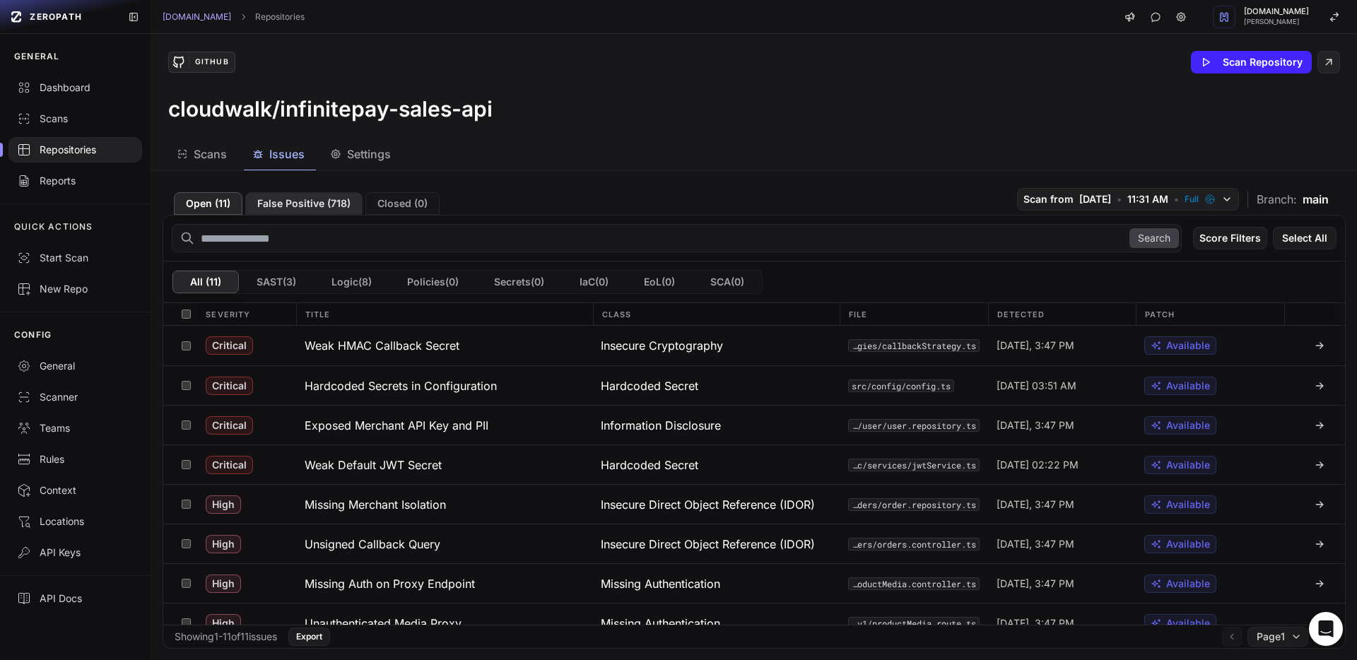
click at [301, 206] on button "False Positive ( 718 )" at bounding box center [303, 203] width 117 height 23
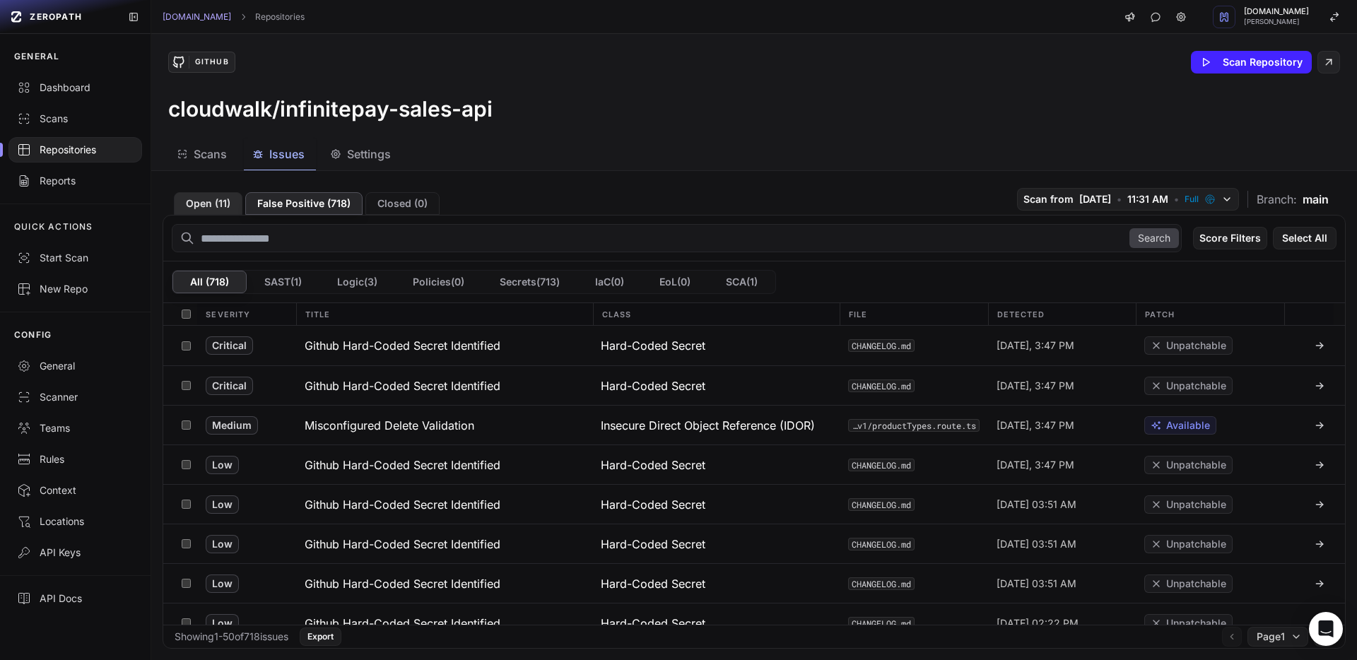
click at [215, 203] on button "Open ( 11 )" at bounding box center [208, 203] width 69 height 23
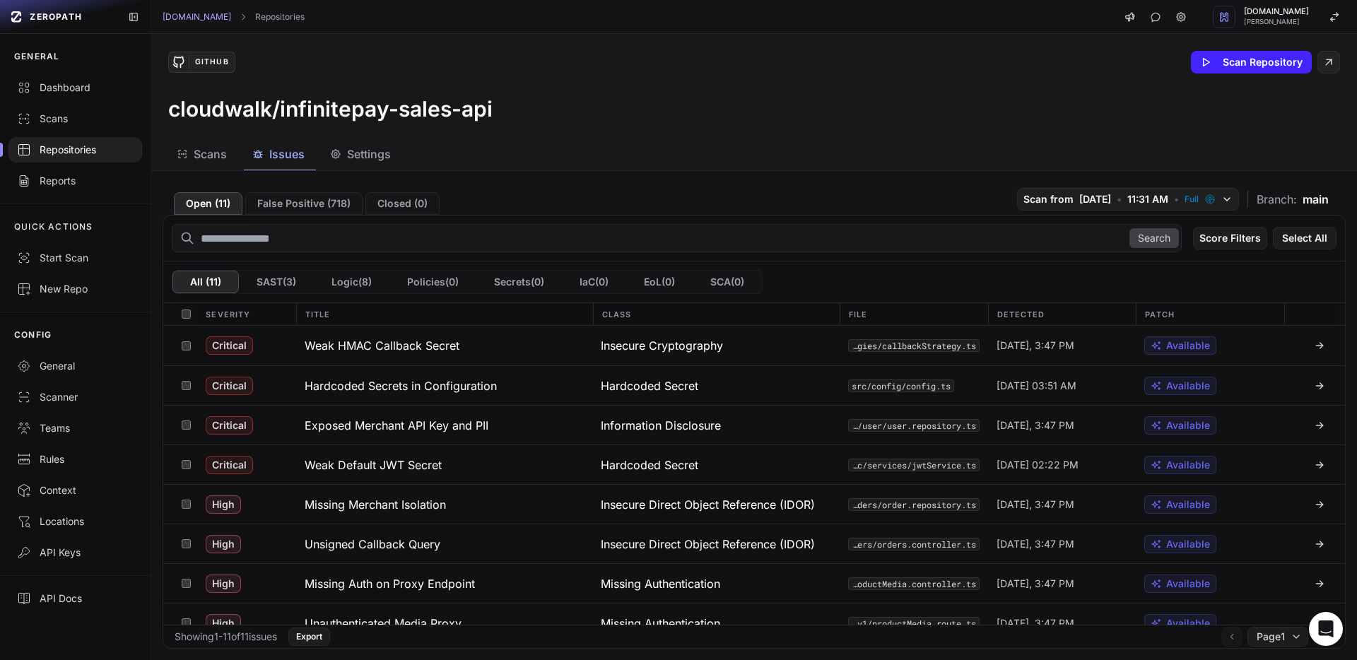
click at [464, 107] on h3 "cloudwalk/infinitepay-sales-api" at bounding box center [330, 108] width 324 height 25
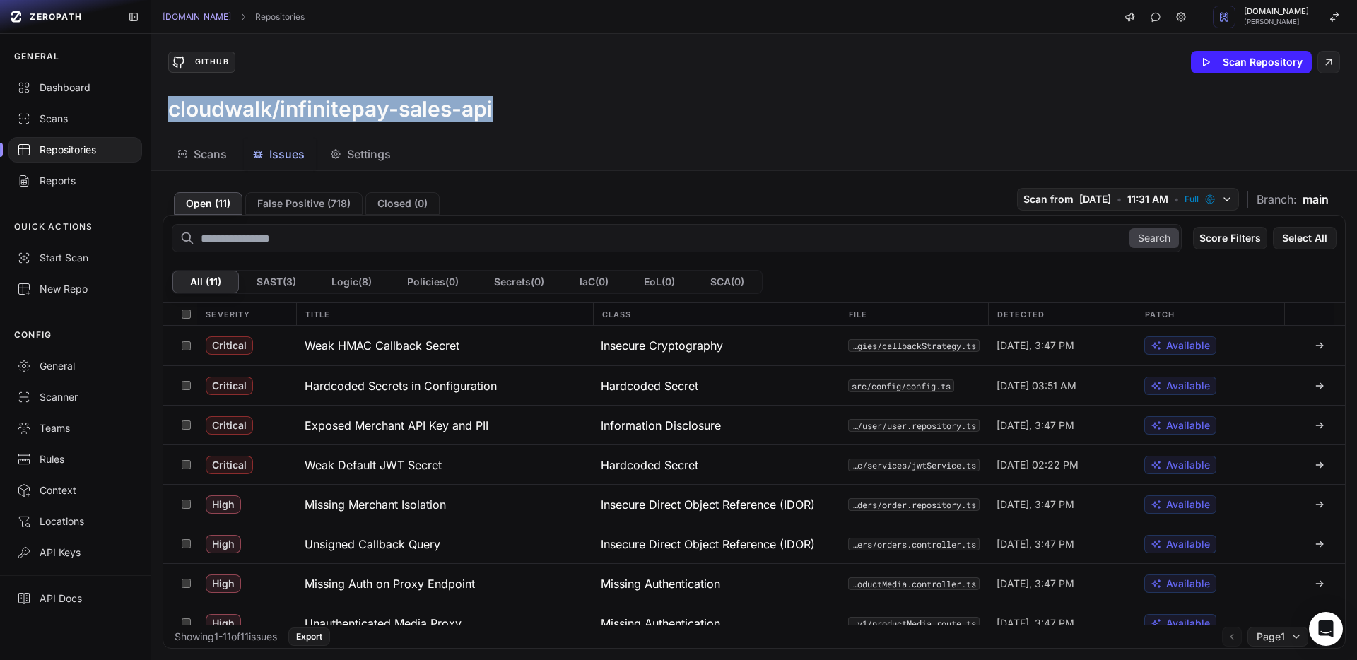
click at [464, 107] on h3 "cloudwalk/infinitepay-sales-api" at bounding box center [330, 108] width 324 height 25
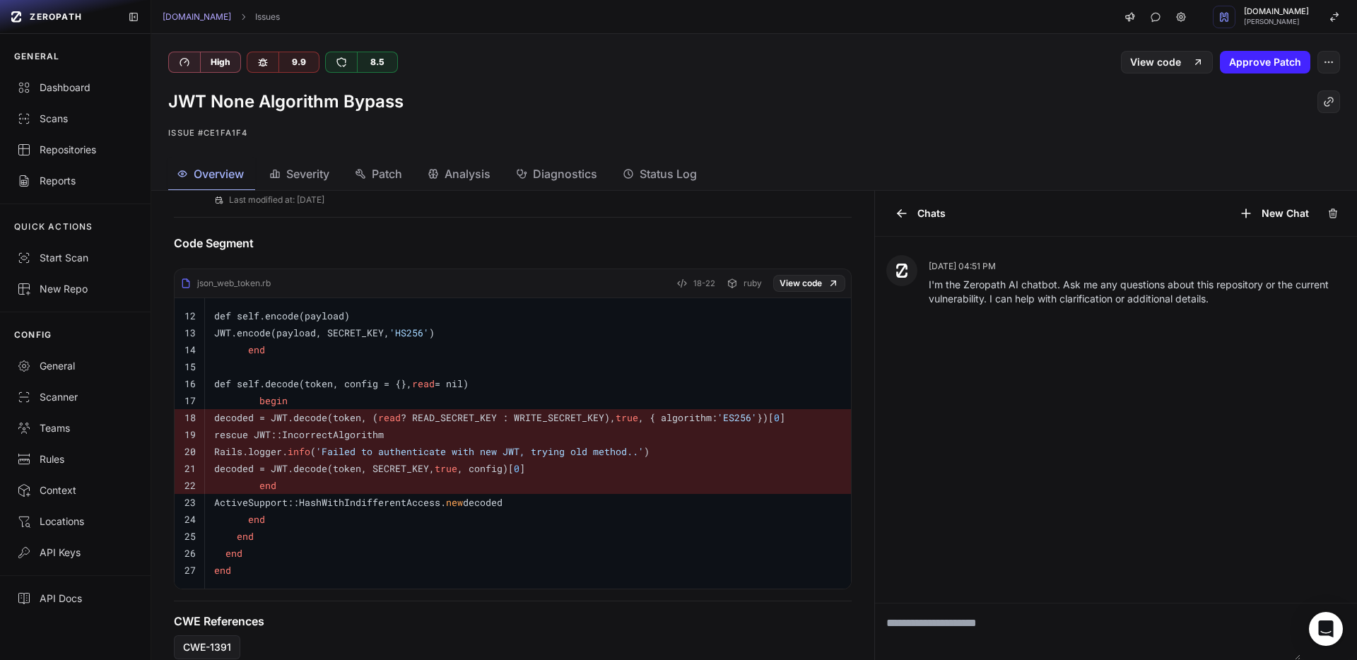
scroll to position [536, 0]
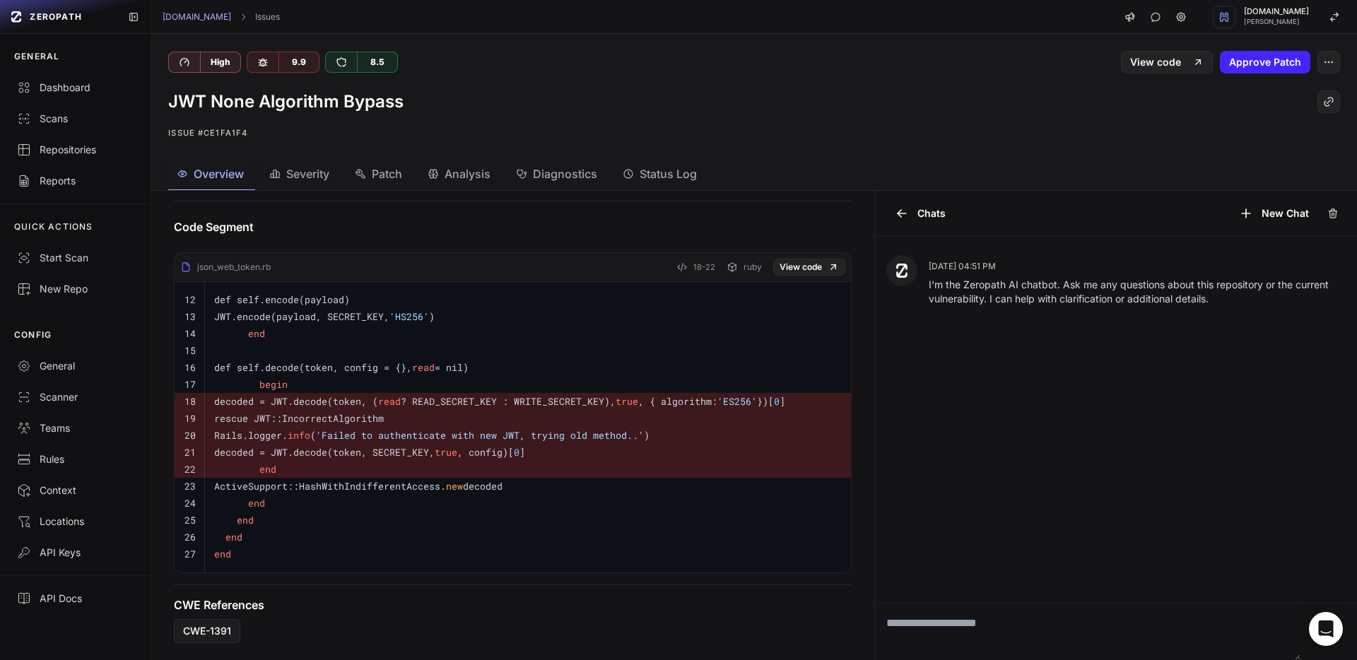
drag, startPoint x: 258, startPoint y: 420, endPoint x: 431, endPoint y: 423, distance: 173.2
click at [431, 423] on pre "rescue JWT::IncorrectAlgorithm" at bounding box center [527, 418] width 627 height 17
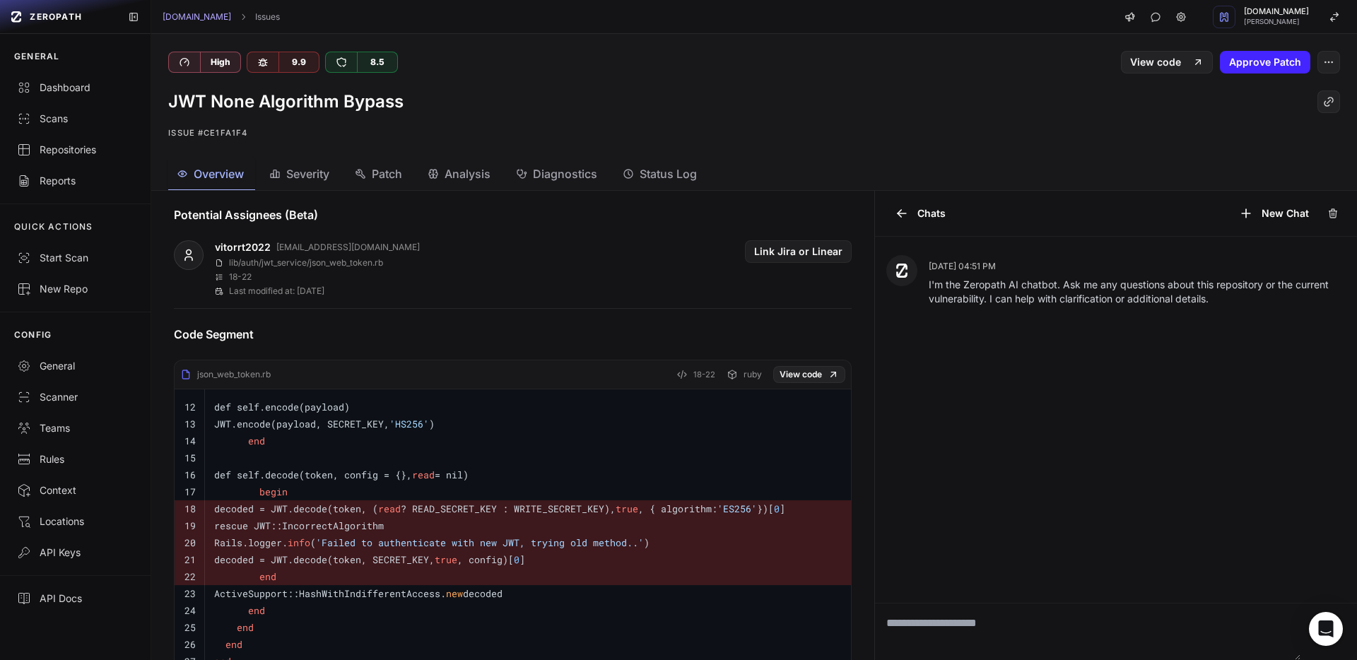
scroll to position [449, 0]
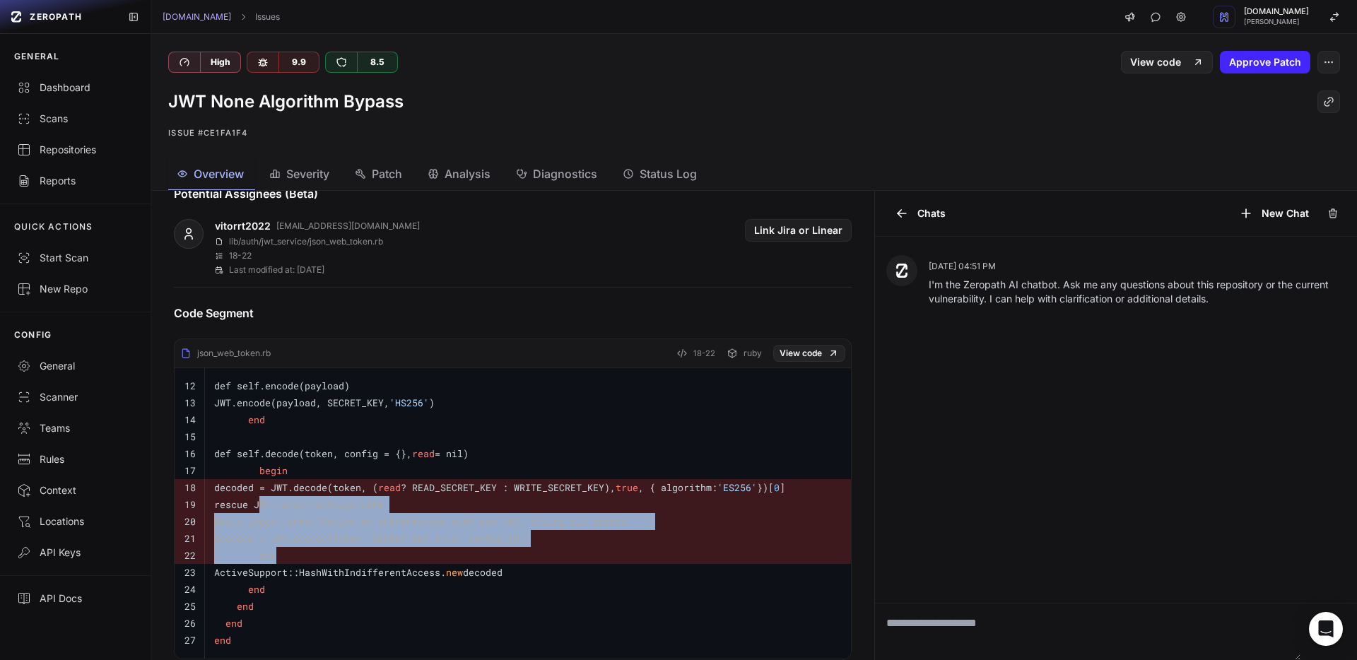
drag, startPoint x: 258, startPoint y: 505, endPoint x: 281, endPoint y: 557, distance: 57.3
click at [281, 557] on tbody "12 def self.encode(payload) 13 JWT.encode(payload, SECRET_KEY, 'HS256' ) 14 end…" at bounding box center [513, 513] width 676 height 290
click at [508, 553] on pre "end" at bounding box center [527, 555] width 627 height 17
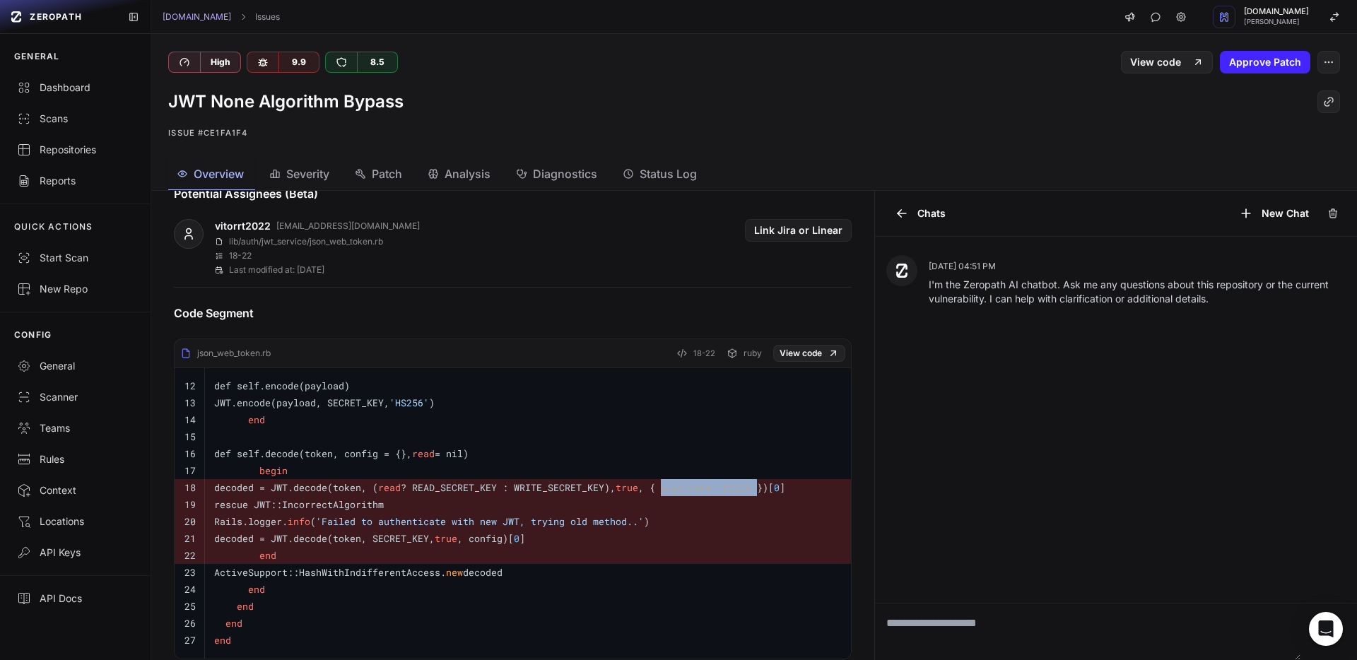
drag, startPoint x: 729, startPoint y: 487, endPoint x: 828, endPoint y: 494, distance: 99.2
click at [829, 494] on pre "decoded = JWT.decode(token, ( read ? READ_SECRET_KEY : WRITE_SECRET_KEY), true …" at bounding box center [527, 487] width 627 height 17
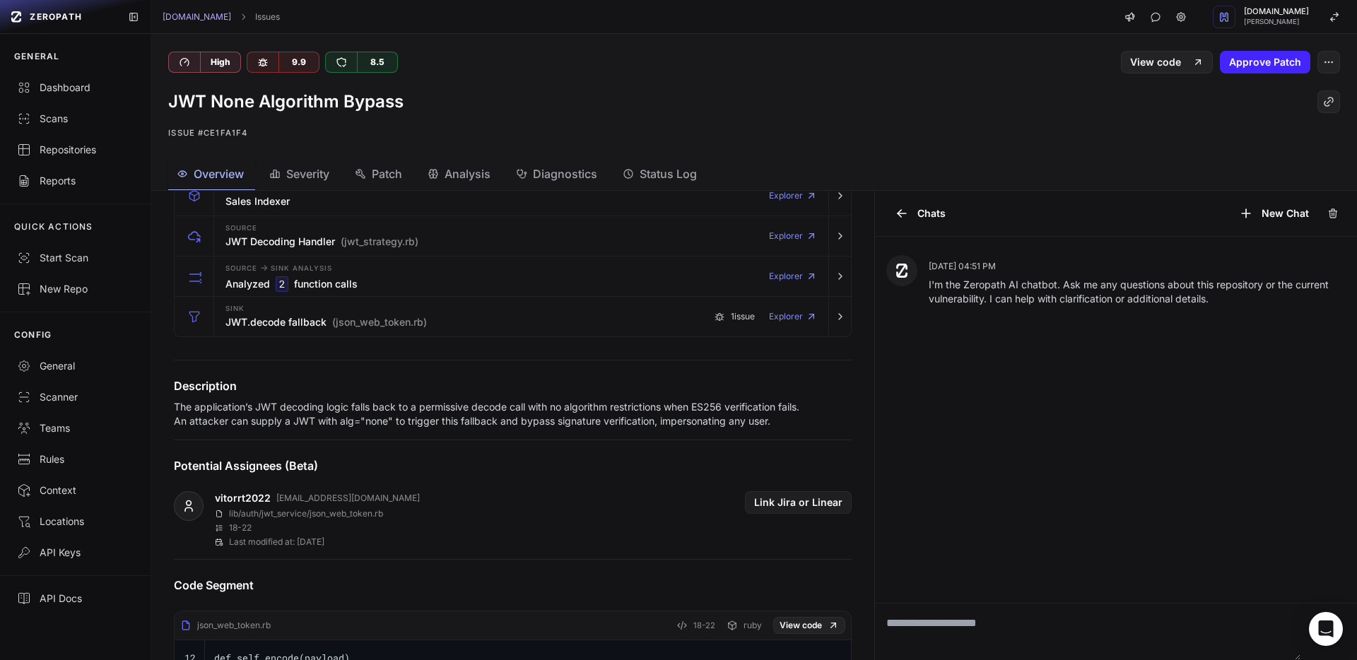
scroll to position [170, 0]
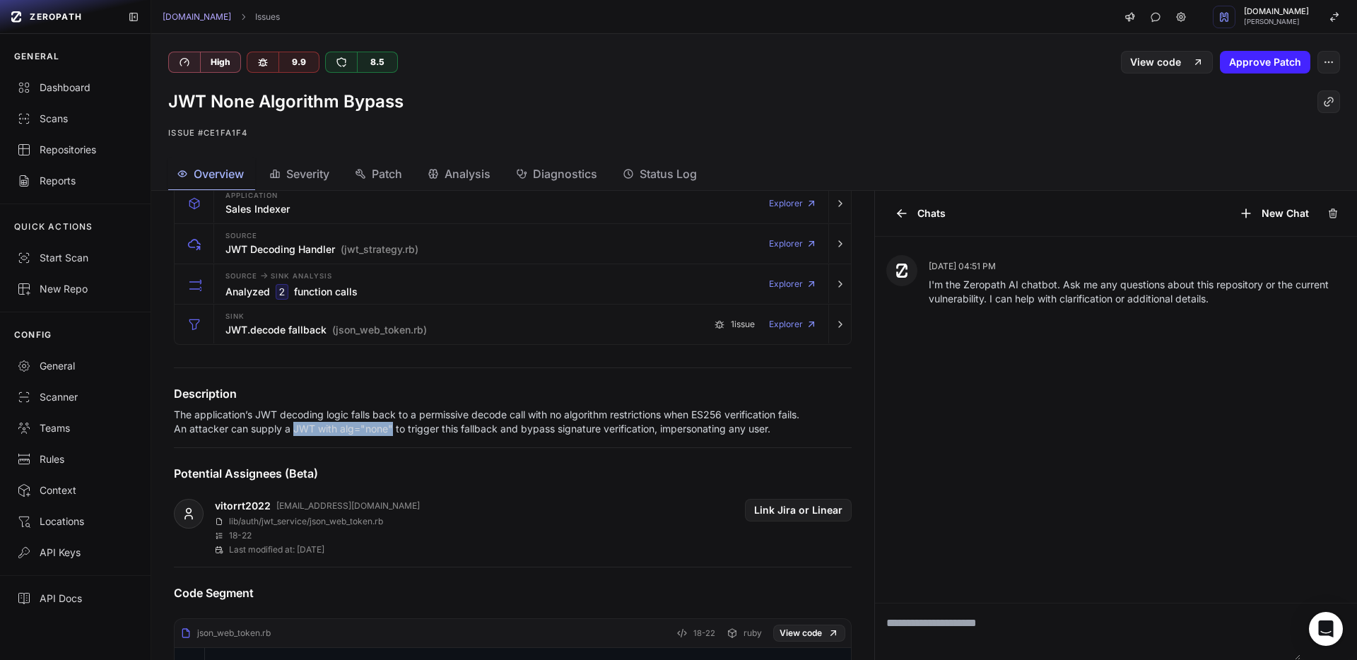
drag, startPoint x: 294, startPoint y: 429, endPoint x: 392, endPoint y: 428, distance: 98.2
click at [392, 428] on p "The application’s JWT decoding logic falls back to a permissive decode call wit…" at bounding box center [490, 422] width 633 height 28
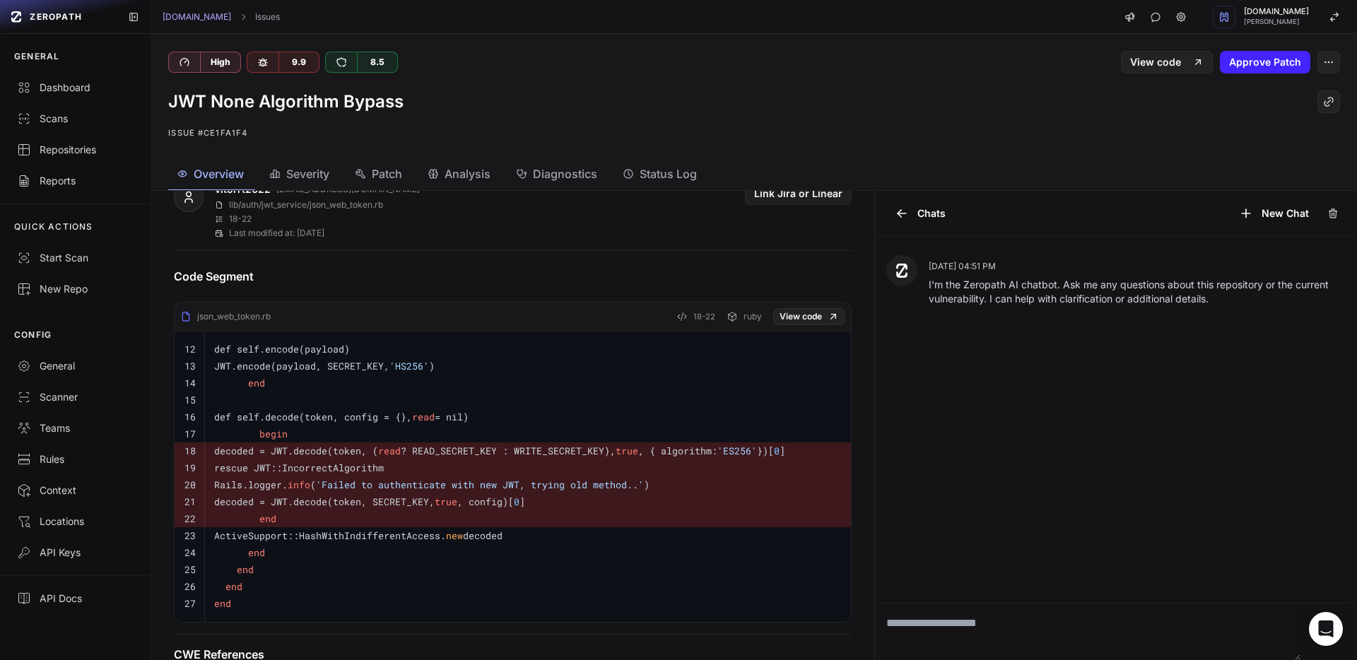
scroll to position [536, 0]
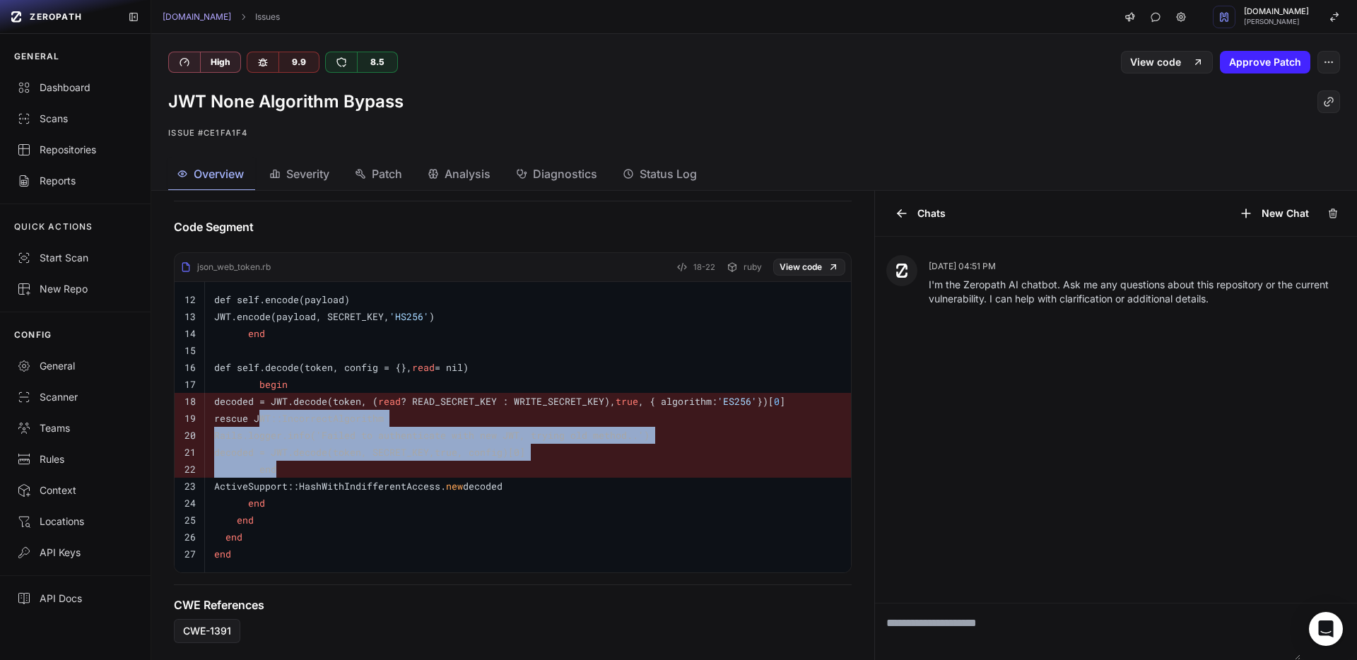
drag, startPoint x: 290, startPoint y: 472, endPoint x: 260, endPoint y: 425, distance: 55.7
click at [260, 425] on tbody "12 def self.encode(payload) 13 JWT.encode(payload, SECRET_KEY, 'HS256' ) 14 end…" at bounding box center [513, 427] width 676 height 290
click at [259, 422] on code "rescue JWT::IncorrectAlgorithm" at bounding box center [299, 418] width 170 height 13
drag, startPoint x: 259, startPoint y: 421, endPoint x: 712, endPoint y: 476, distance: 457.1
click at [712, 476] on tbody "12 def self.encode(payload) 13 JWT.encode(payload, SECRET_KEY, 'HS256' ) 14 end…" at bounding box center [513, 427] width 676 height 290
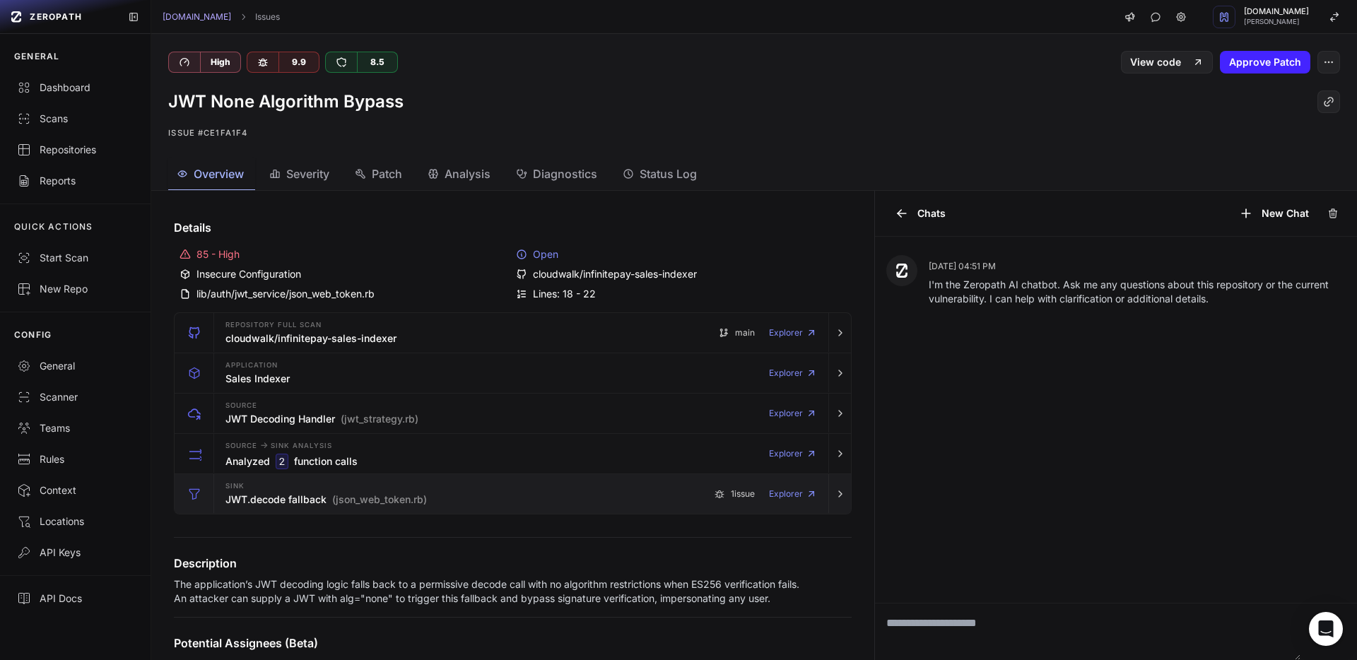
scroll to position [463, 0]
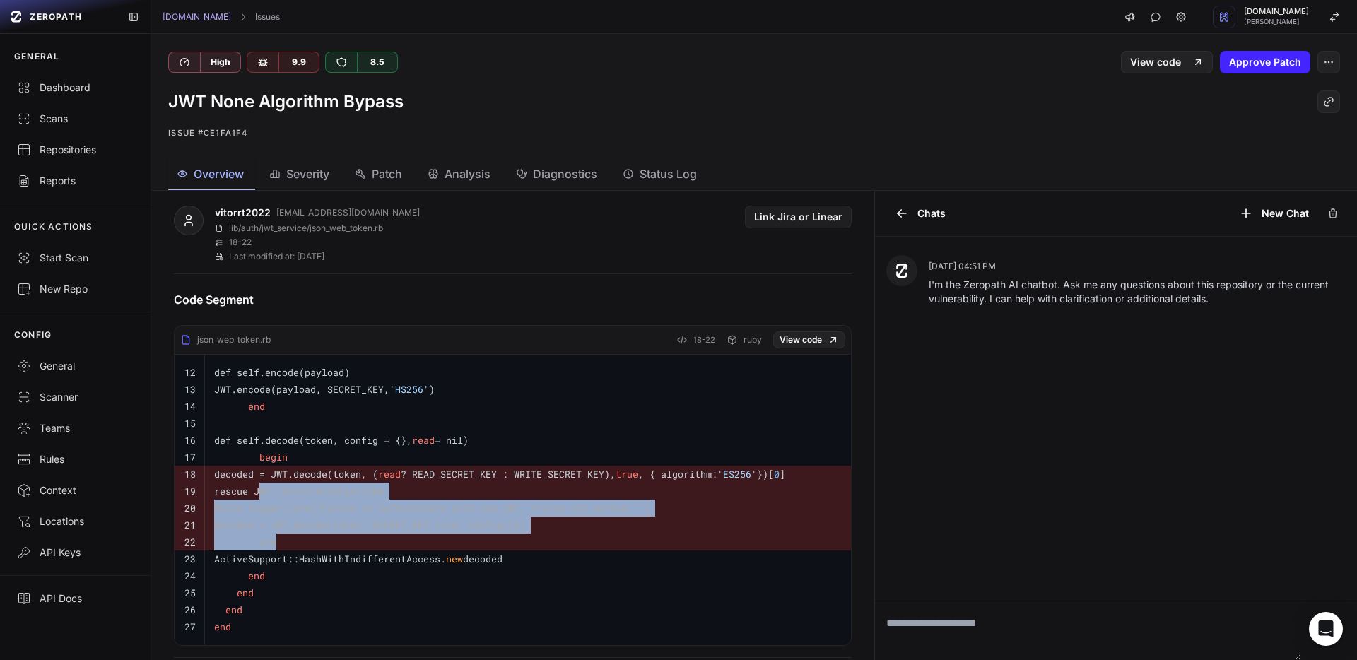
click at [284, 543] on pre "end" at bounding box center [527, 542] width 627 height 17
drag, startPoint x: 259, startPoint y: 495, endPoint x: 284, endPoint y: 536, distance: 48.8
click at [284, 536] on tbody "12 def self.encode(payload) 13 JWT.encode(payload, SECRET_KEY, 'HS256' ) 14 end…" at bounding box center [513, 500] width 676 height 290
click at [278, 507] on code "Rails.logger. info ( 'Failed to authenticate with new JWT, trying old method..'…" at bounding box center [431, 508] width 435 height 13
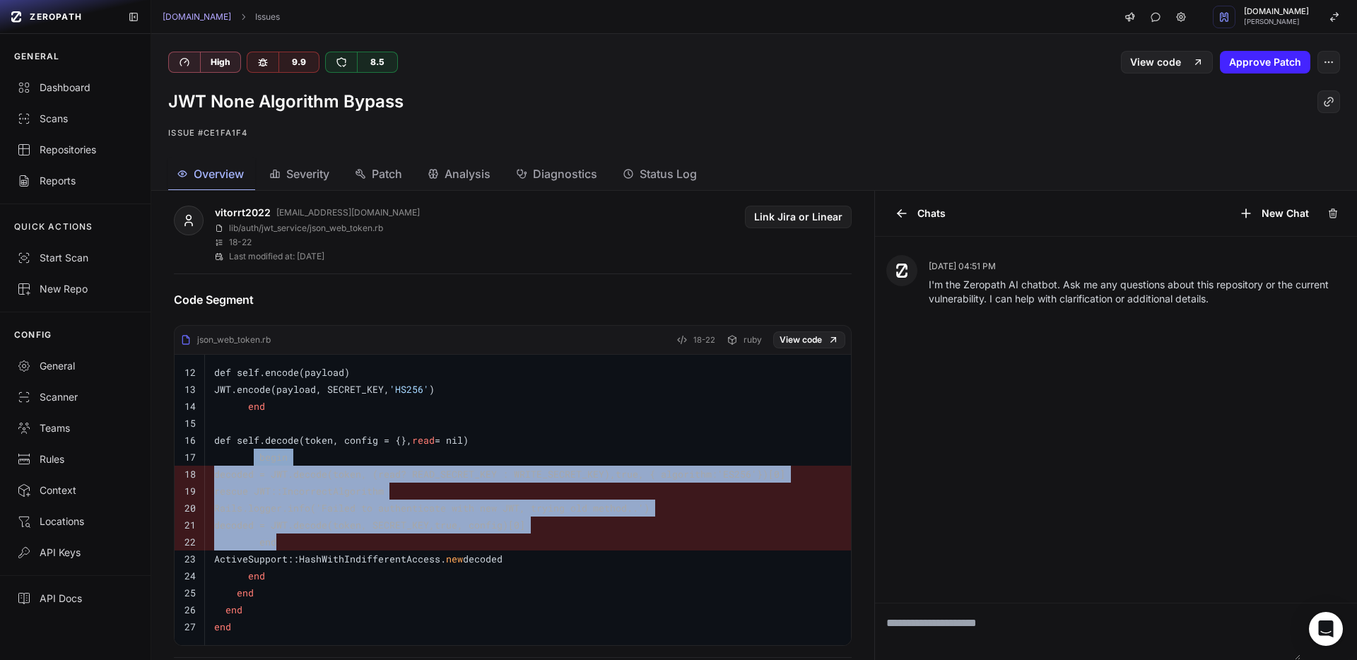
drag, startPoint x: 288, startPoint y: 542, endPoint x: 256, endPoint y: 459, distance: 89.3
click at [256, 459] on tbody "12 def self.encode(payload) 13 JWT.encode(payload, SECRET_KEY, 'HS256' ) 14 end…" at bounding box center [513, 500] width 676 height 290
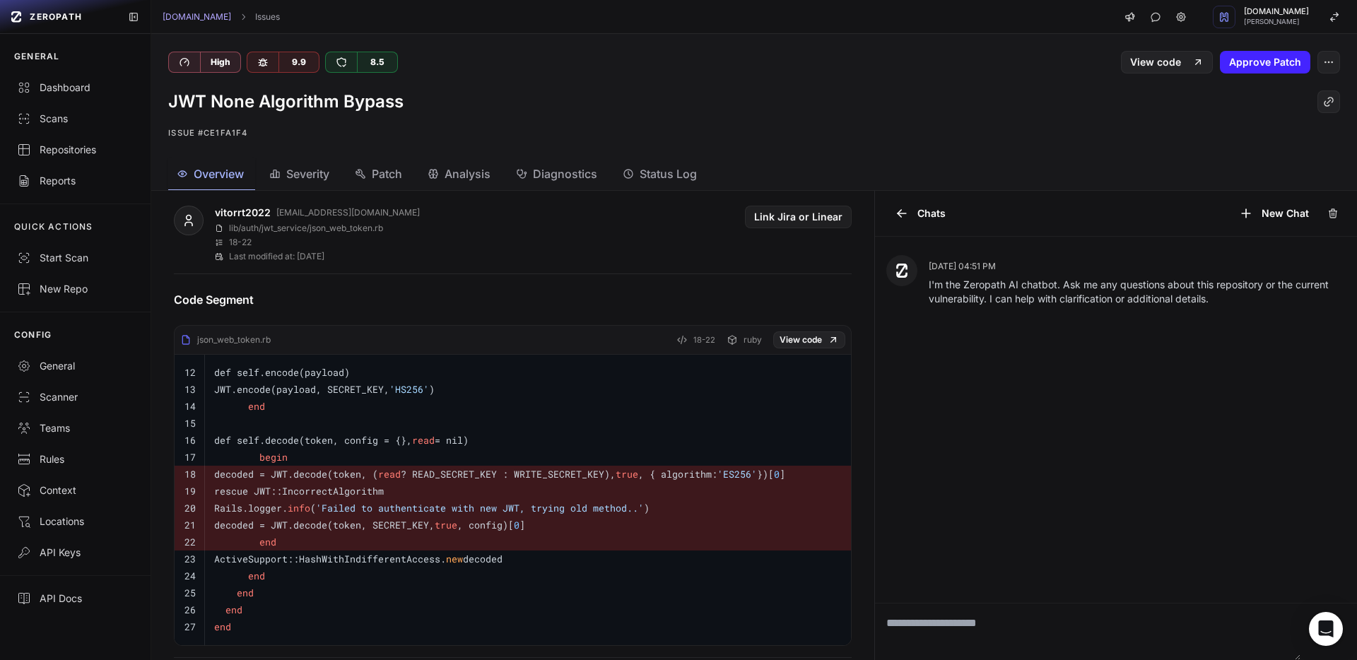
click at [257, 462] on code "begin" at bounding box center [251, 457] width 74 height 13
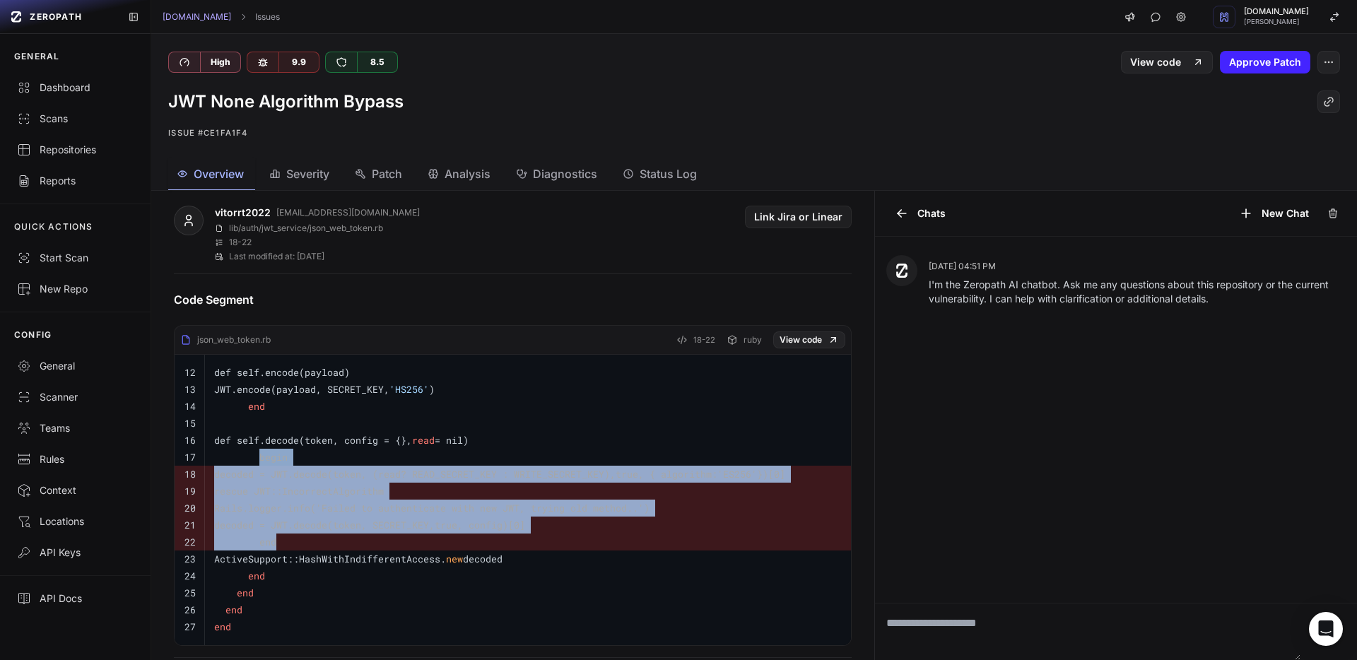
drag, startPoint x: 257, startPoint y: 457, endPoint x: 283, endPoint y: 543, distance: 89.4
click at [283, 543] on tbody "12 def self.encode(payload) 13 JWT.encode(payload, SECRET_KEY, 'HS256' ) 14 end…" at bounding box center [513, 500] width 676 height 290
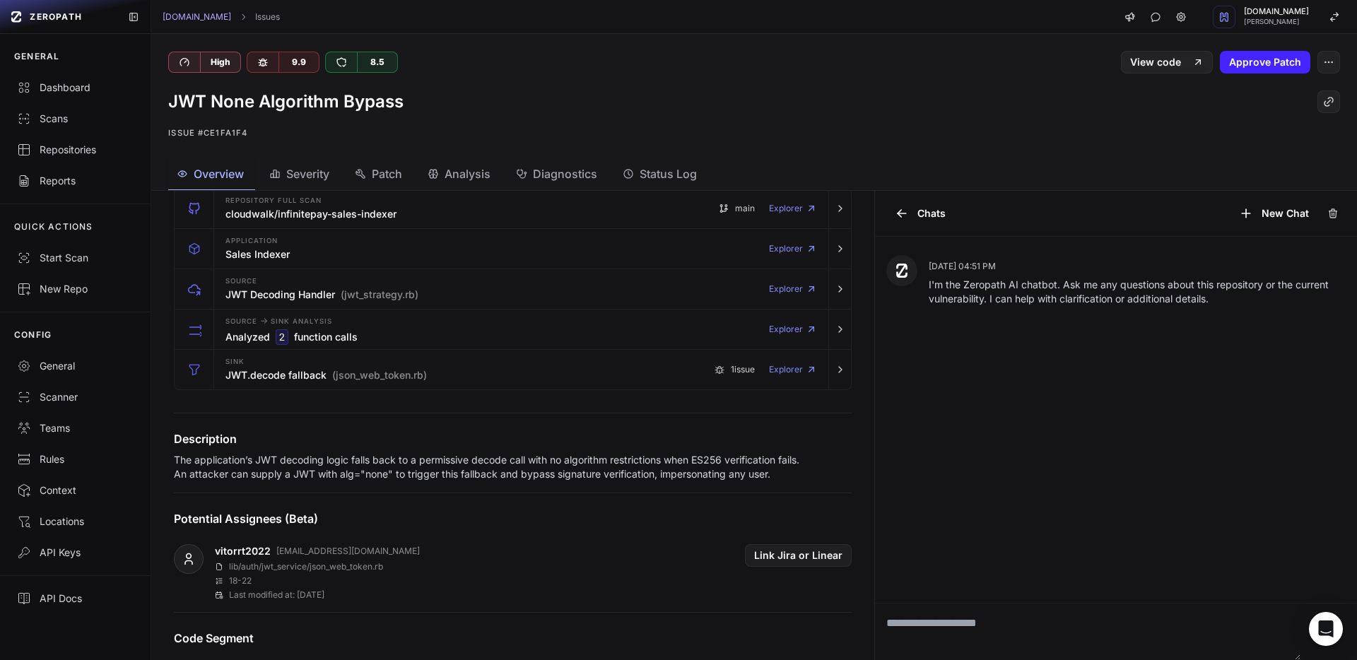
scroll to position [52, 0]
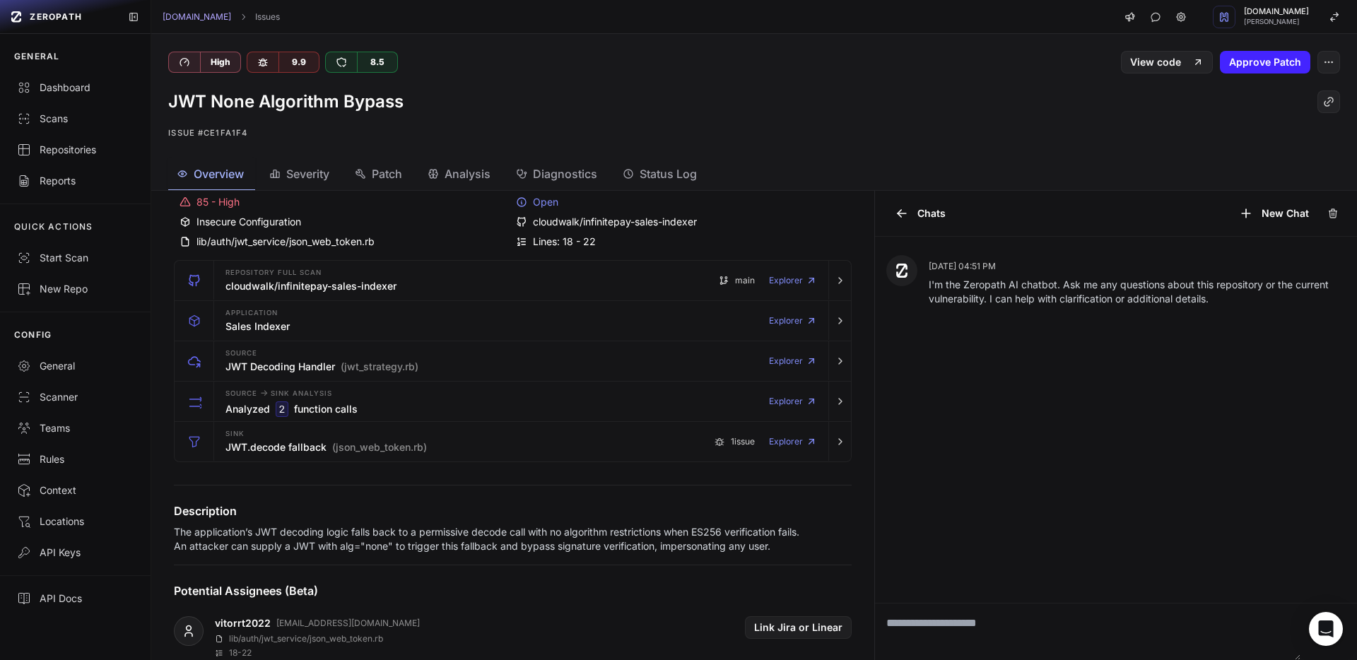
click at [399, 543] on p "The application’s JWT decoding logic falls back to a permissive decode call wit…" at bounding box center [490, 539] width 633 height 28
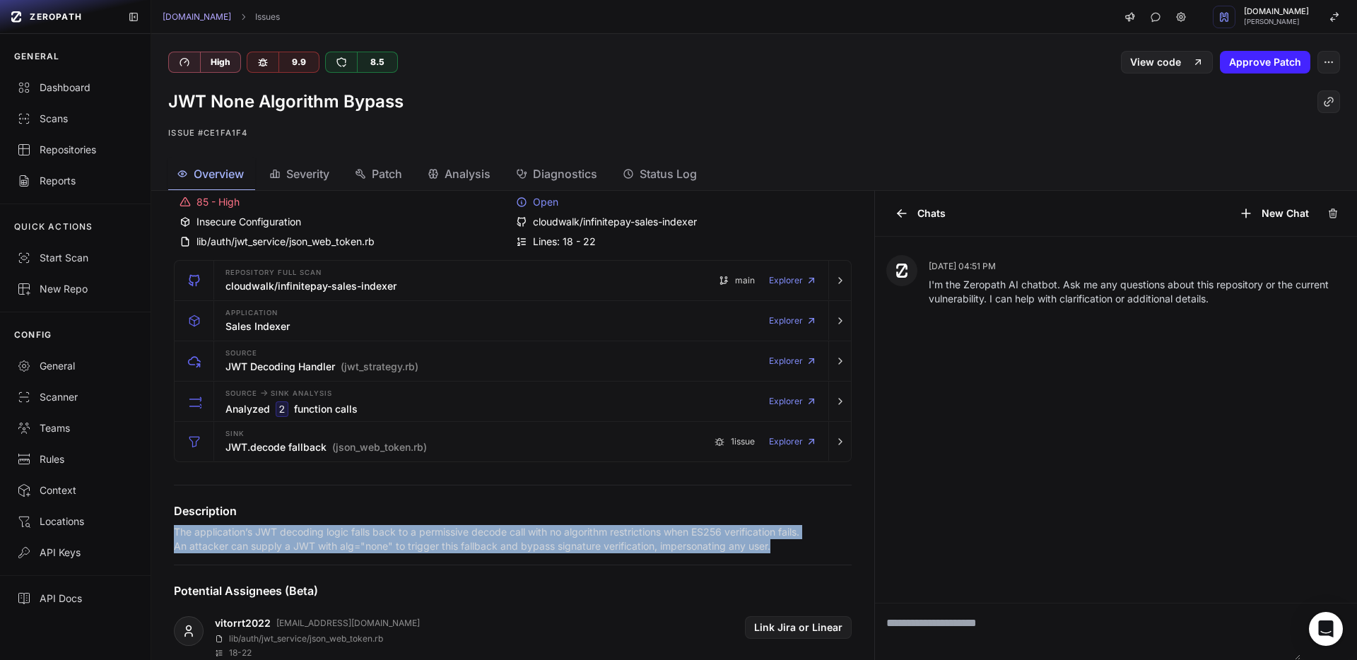
click at [399, 543] on p "The application’s JWT decoding logic falls back to a permissive decode call wit…" at bounding box center [490, 539] width 633 height 28
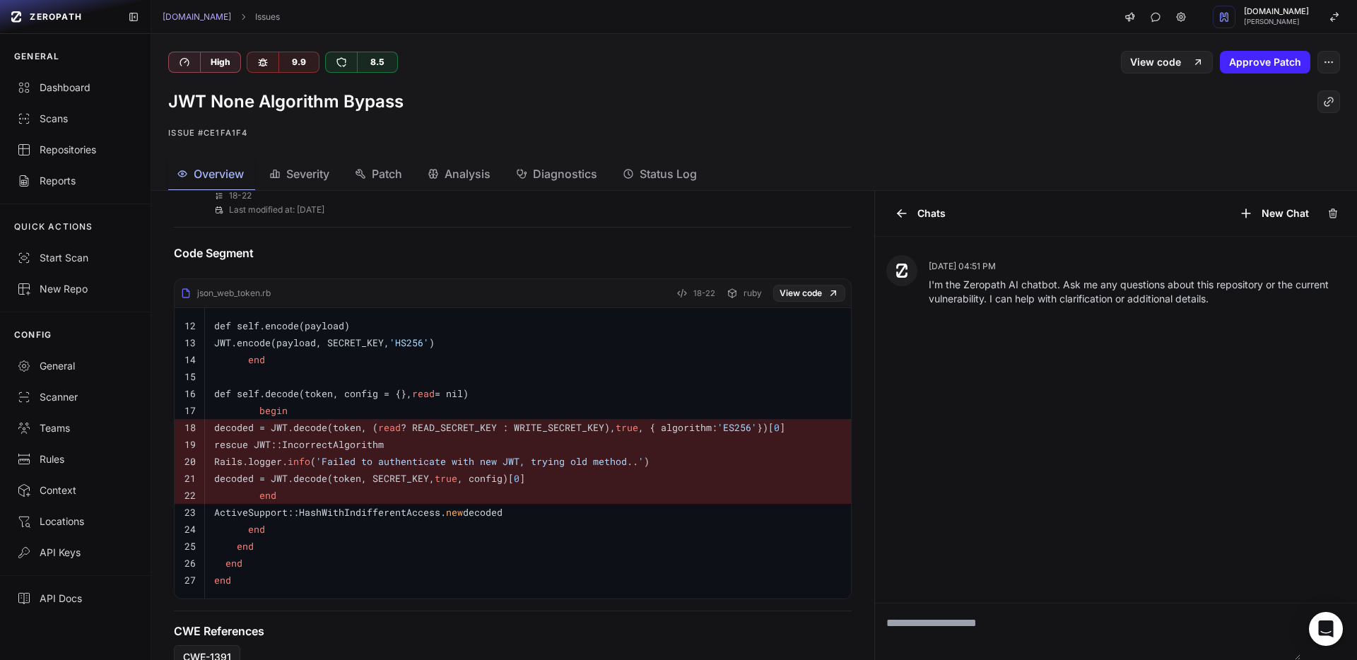
scroll to position [536, 0]
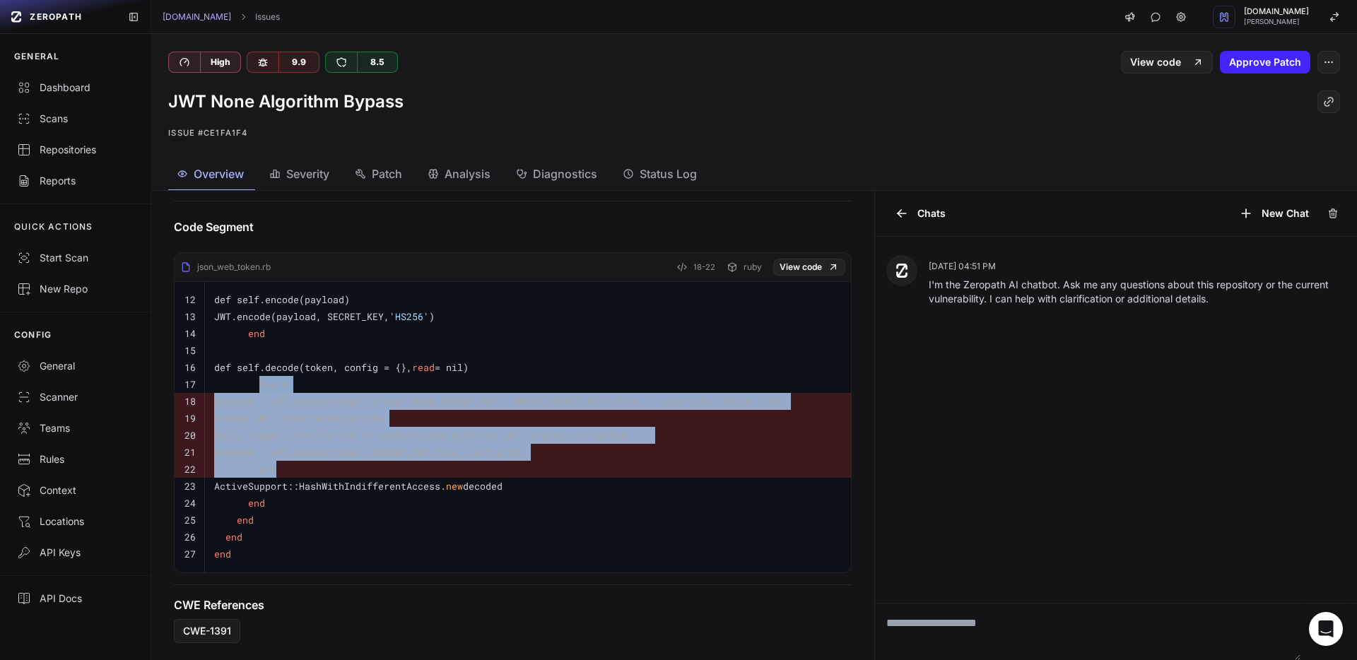
drag, startPoint x: 259, startPoint y: 382, endPoint x: 288, endPoint y: 466, distance: 88.7
click at [288, 466] on tbody "12 def self.encode(payload) 13 JWT.encode(payload, SECRET_KEY, 'HS256' ) 14 end…" at bounding box center [513, 427] width 676 height 290
click at [289, 469] on pre "end" at bounding box center [527, 469] width 627 height 17
drag, startPoint x: 261, startPoint y: 384, endPoint x: 283, endPoint y: 469, distance: 88.3
click at [283, 469] on tbody "12 def self.encode(payload) 13 JWT.encode(payload, SECRET_KEY, 'HS256' ) 14 end…" at bounding box center [513, 427] width 676 height 290
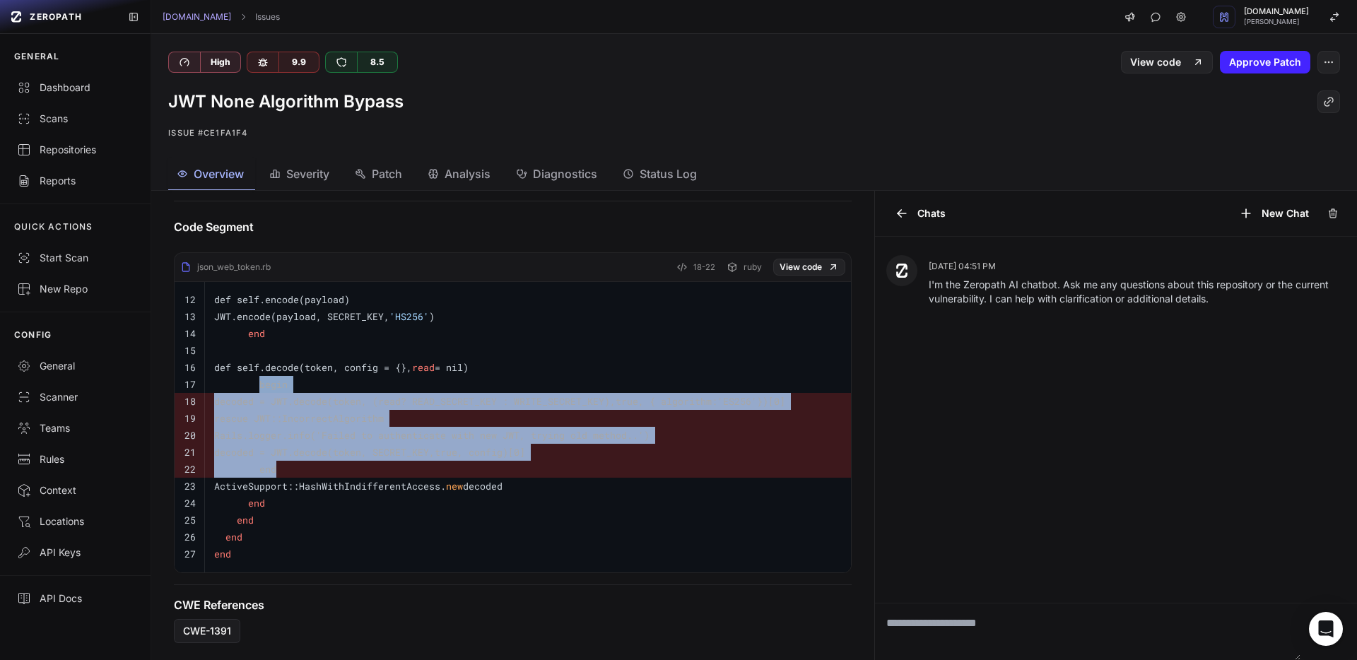
click at [281, 416] on code "rescue JWT::IncorrectAlgorithm" at bounding box center [299, 418] width 170 height 13
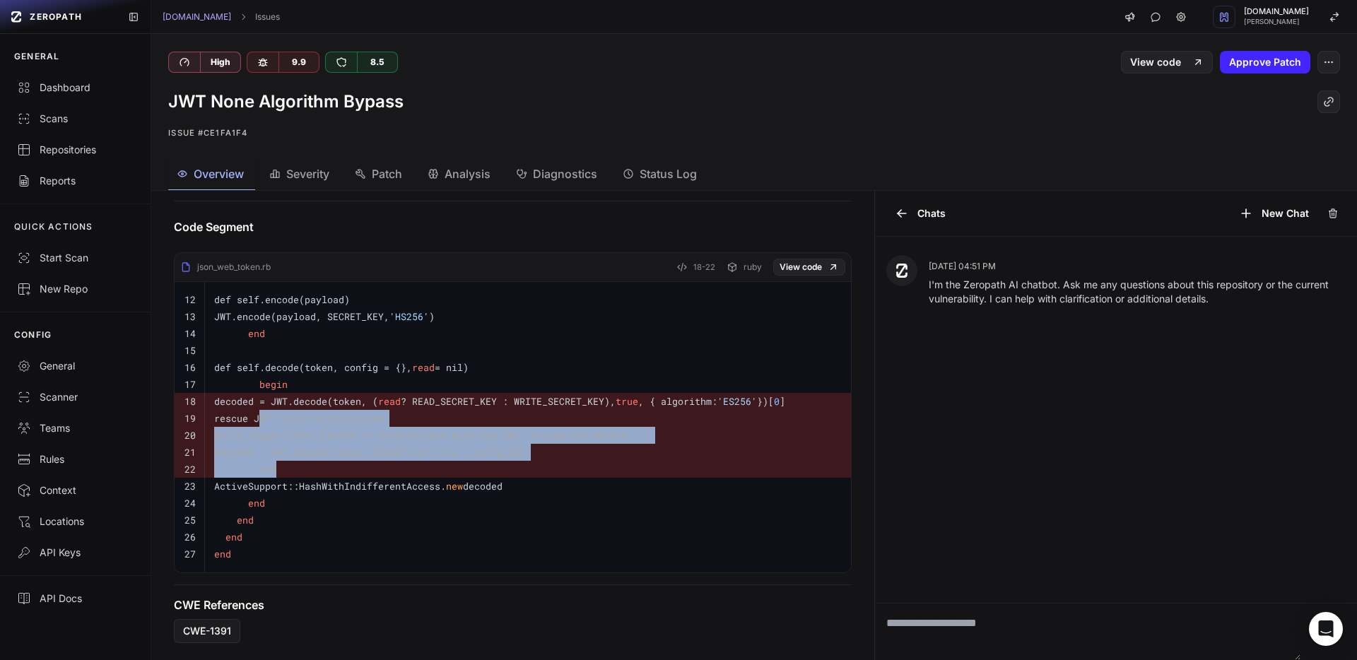
drag, startPoint x: 259, startPoint y: 416, endPoint x: 298, endPoint y: 466, distance: 63.9
click at [298, 466] on tbody "12 def self.encode(payload) 13 JWT.encode(payload, SECRET_KEY, 'HS256' ) 14 end…" at bounding box center [513, 427] width 676 height 290
click at [384, 423] on code "rescue JWT::IncorrectAlgorithm" at bounding box center [299, 418] width 170 height 13
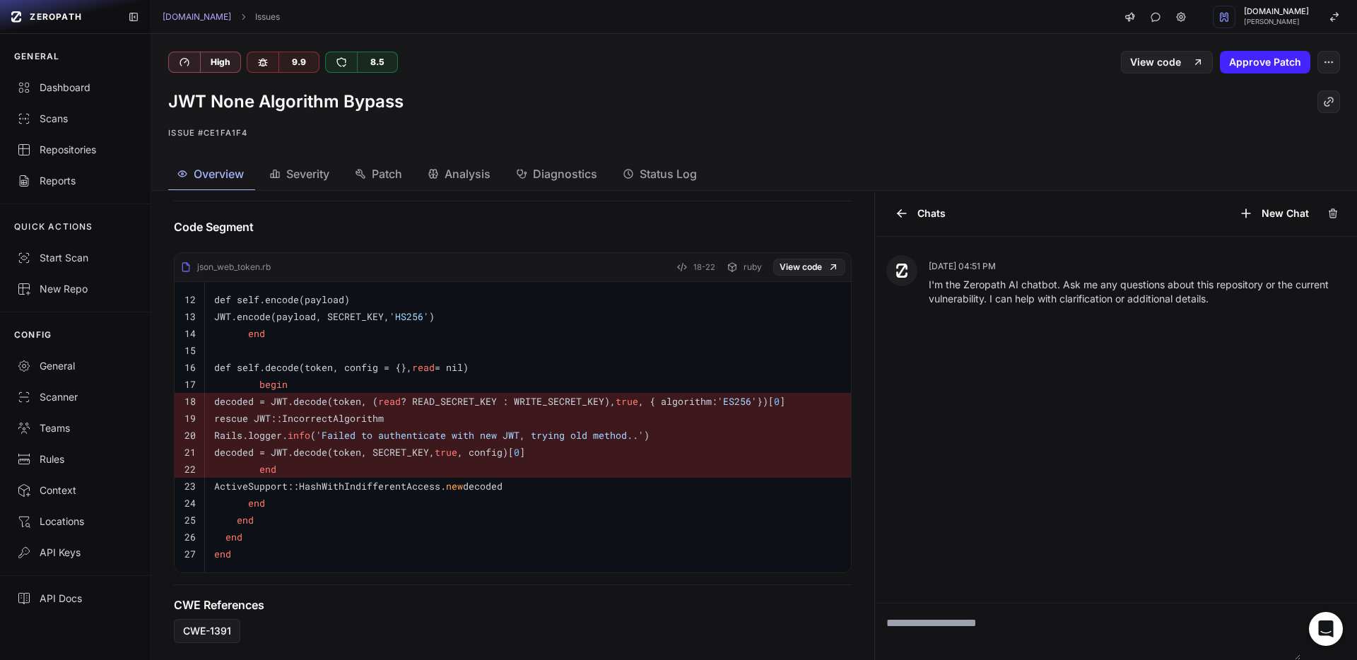
click at [384, 421] on code "rescue JWT::IncorrectAlgorithm" at bounding box center [299, 418] width 170 height 13
click at [384, 422] on code "rescue JWT::IncorrectAlgorithm" at bounding box center [299, 418] width 170 height 13
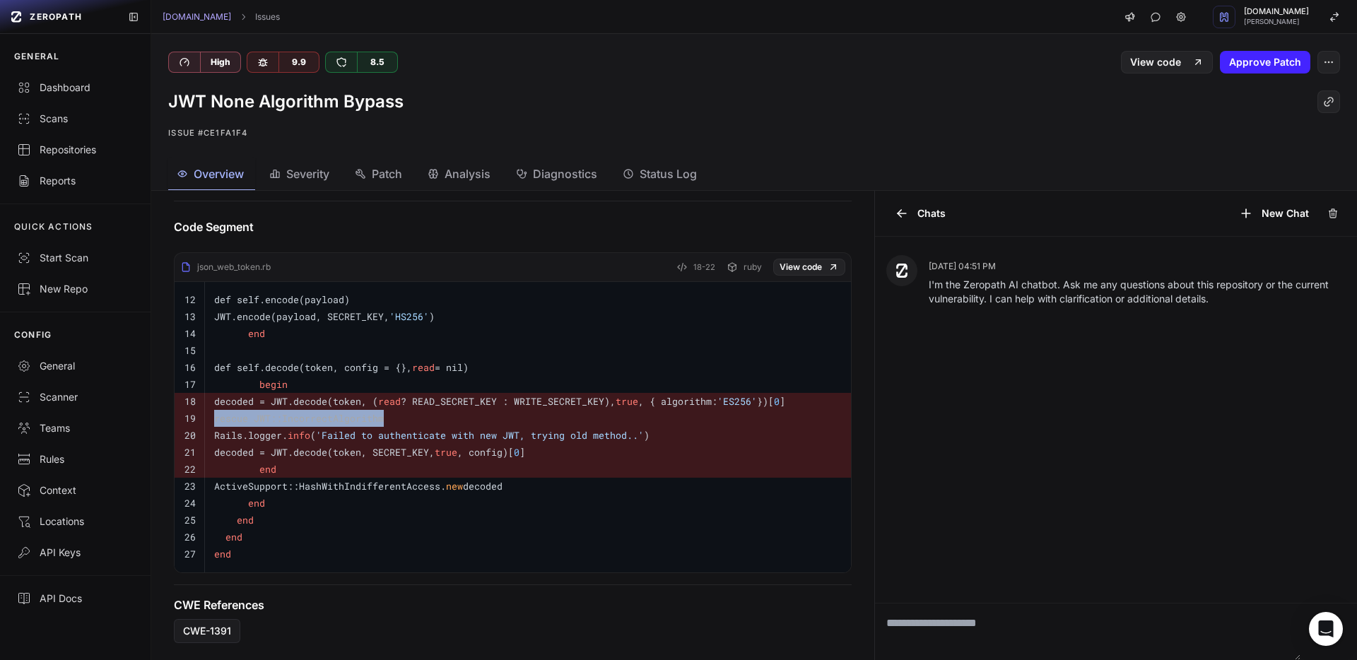
click at [384, 422] on code "rescue JWT::IncorrectAlgorithm" at bounding box center [299, 418] width 170 height 13
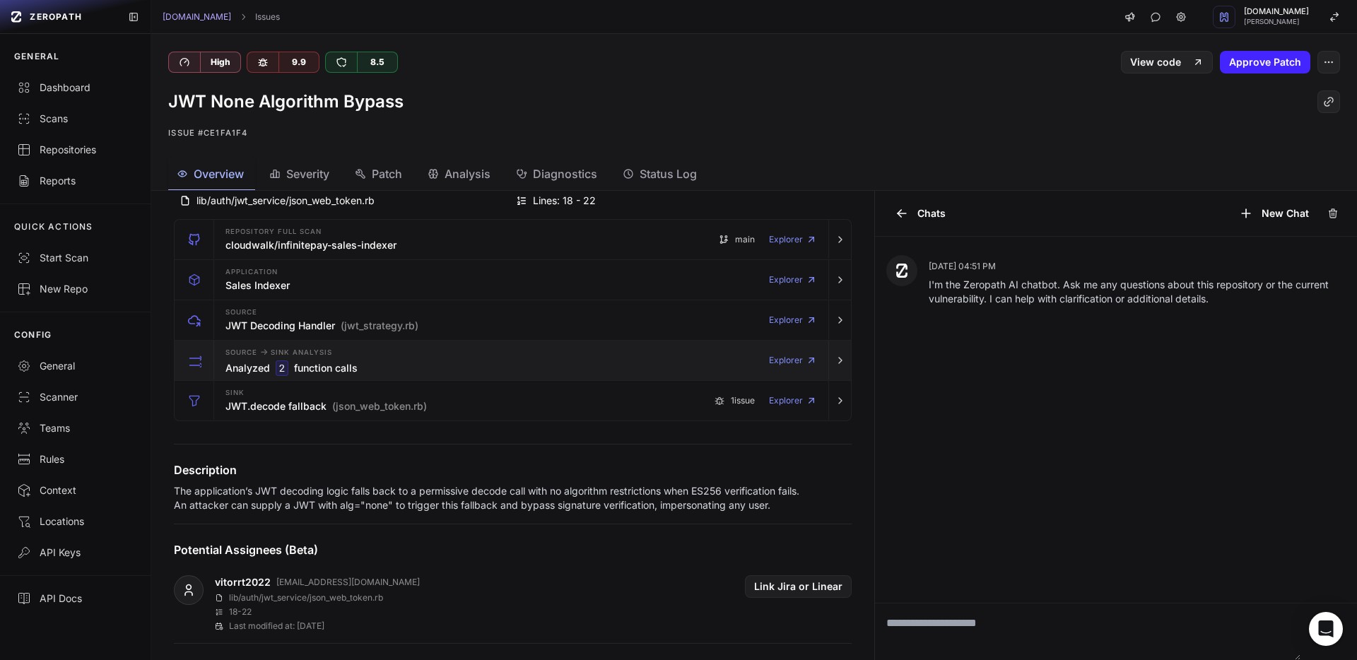
scroll to position [101, 0]
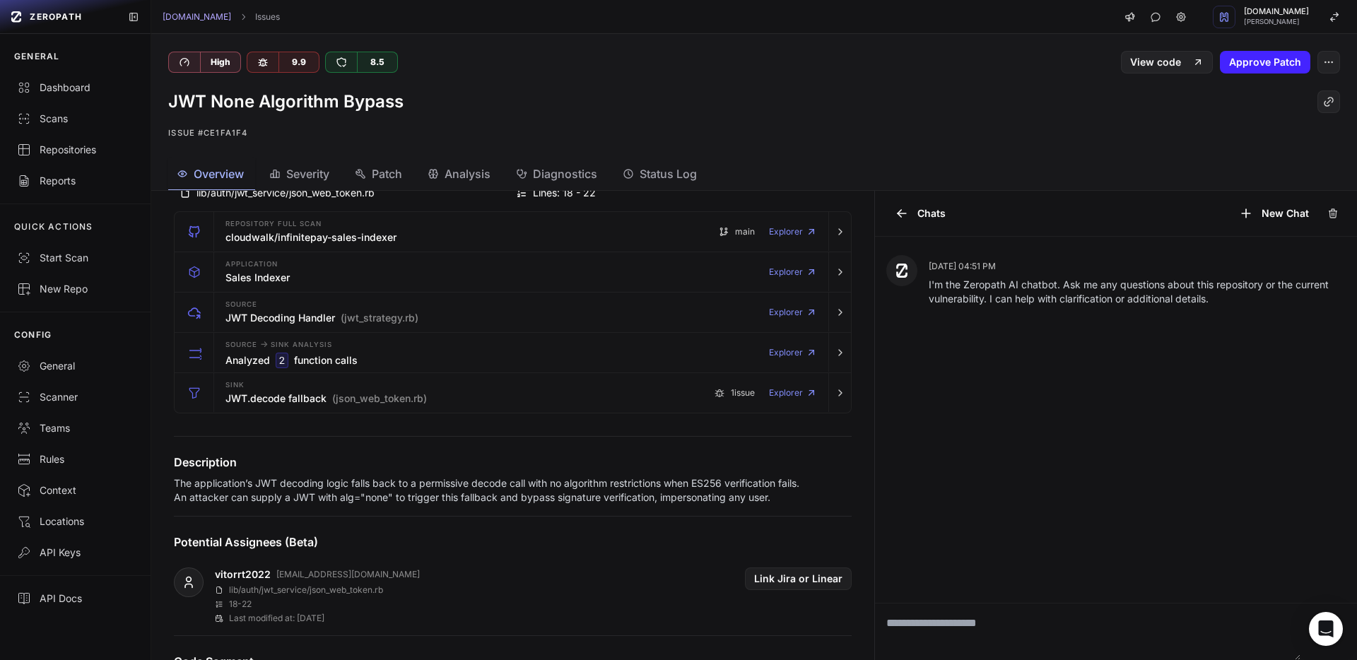
click at [359, 490] on p "The application’s JWT decoding logic falls back to a permissive decode call wit…" at bounding box center [490, 490] width 633 height 28
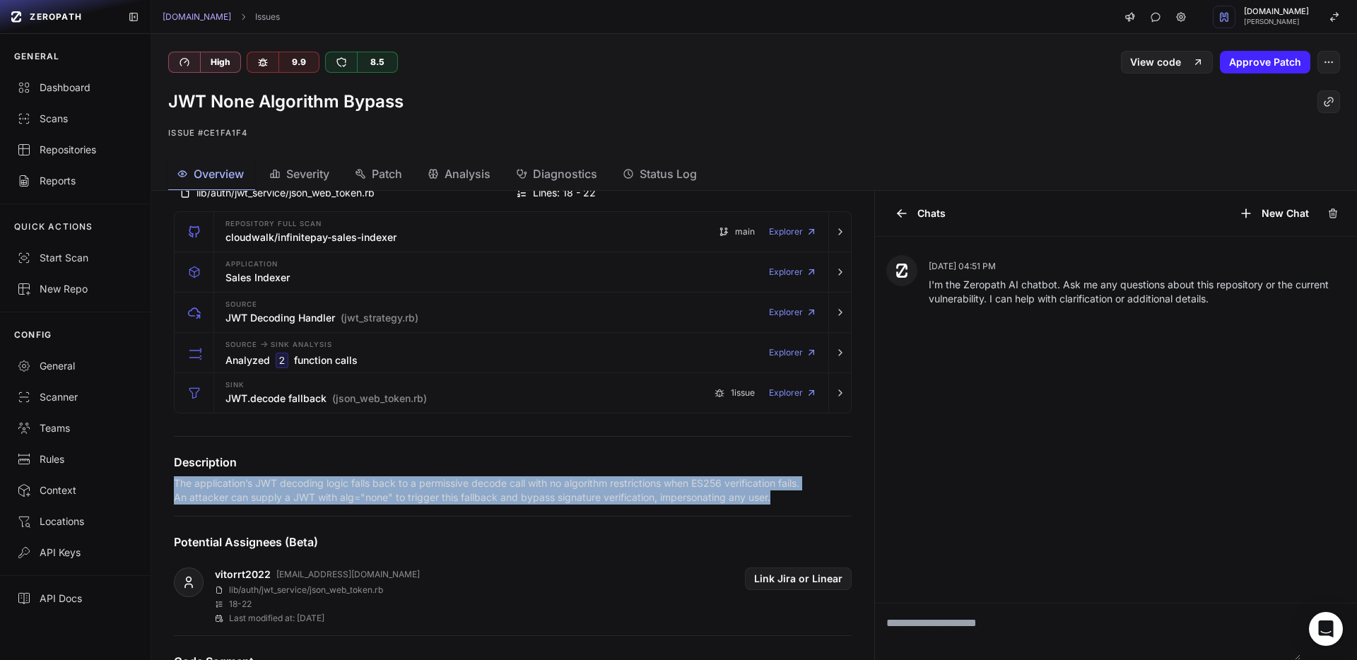
click at [359, 490] on p "The application’s JWT decoding logic falls back to a permissive decode call wit…" at bounding box center [490, 490] width 633 height 28
copy div "The application’s JWT decoding logic falls back to a permissive decode call wit…"
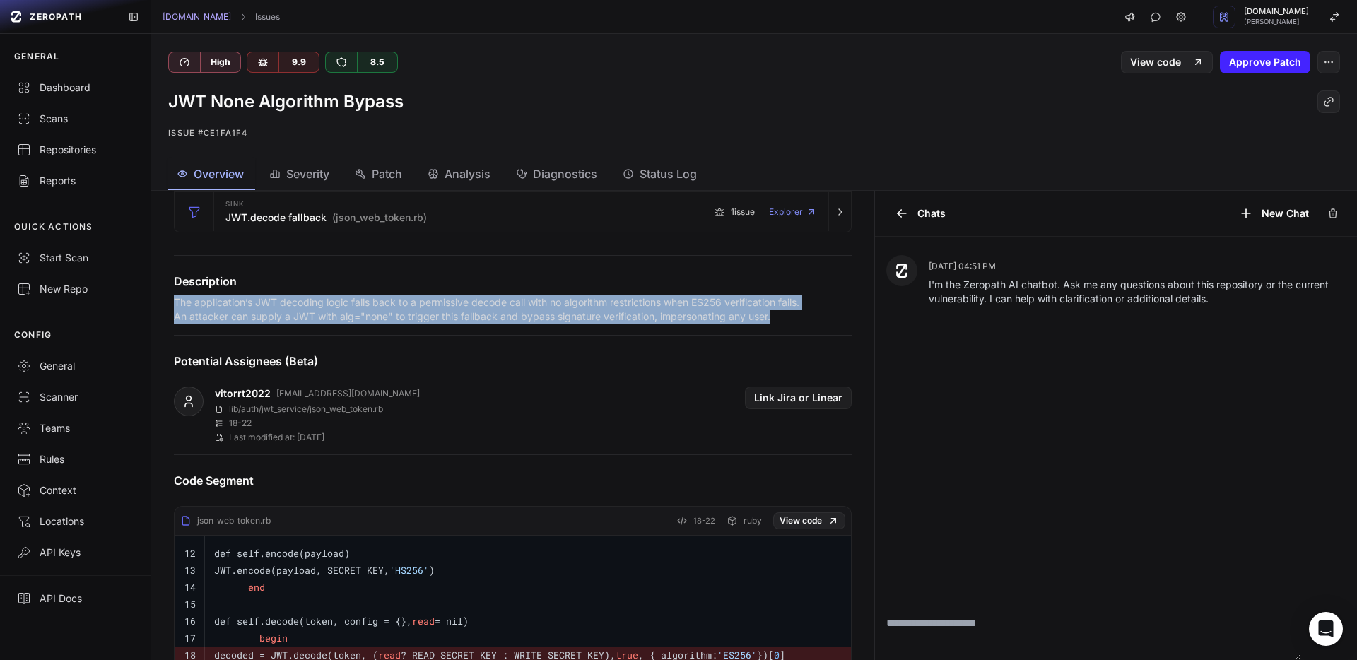
scroll to position [305, 0]
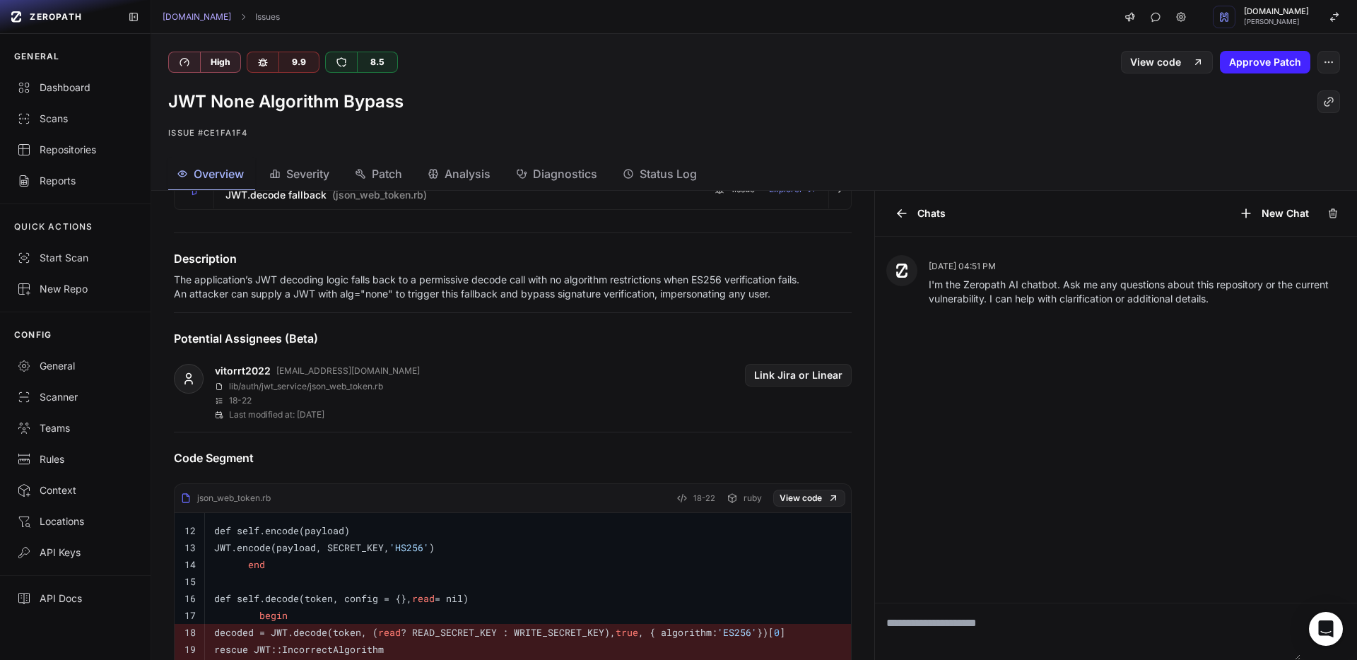
click at [613, 340] on h4 "Potential Assignees (Beta)" at bounding box center [513, 338] width 678 height 17
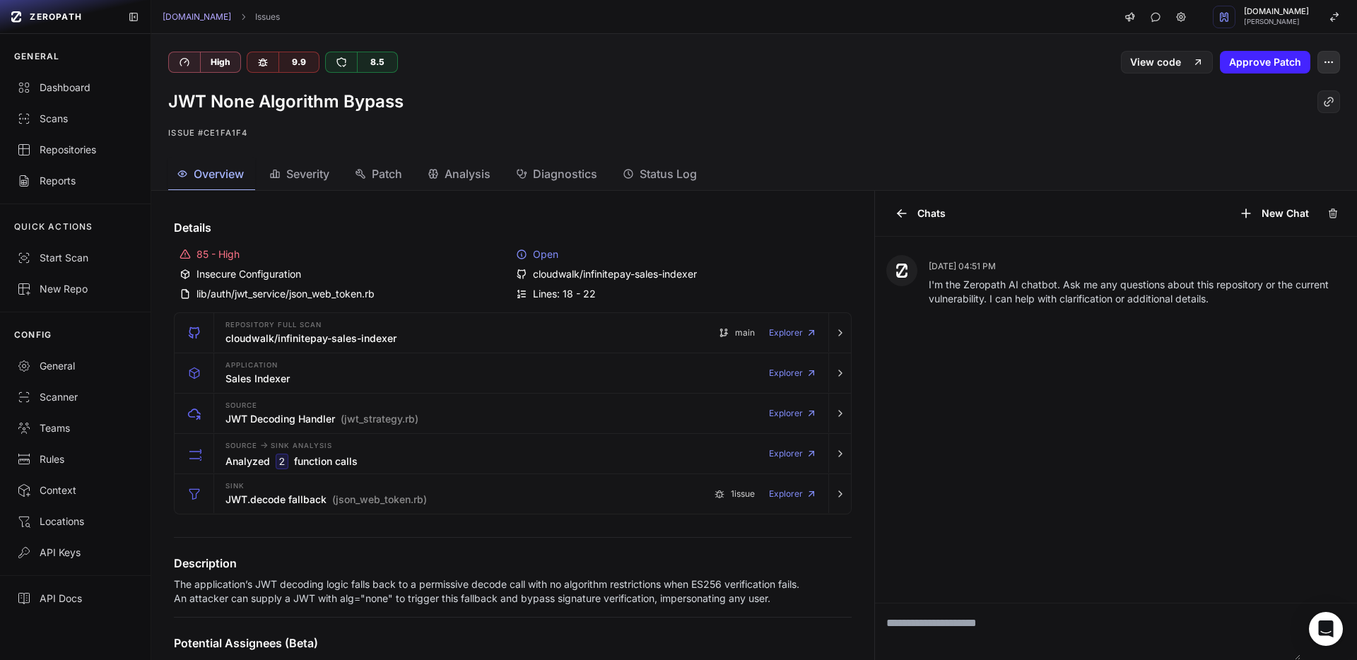
click at [1328, 67] on icon "button" at bounding box center [1328, 62] width 11 height 11
click at [1279, 100] on div "False Positive" at bounding box center [1260, 97] width 151 height 34
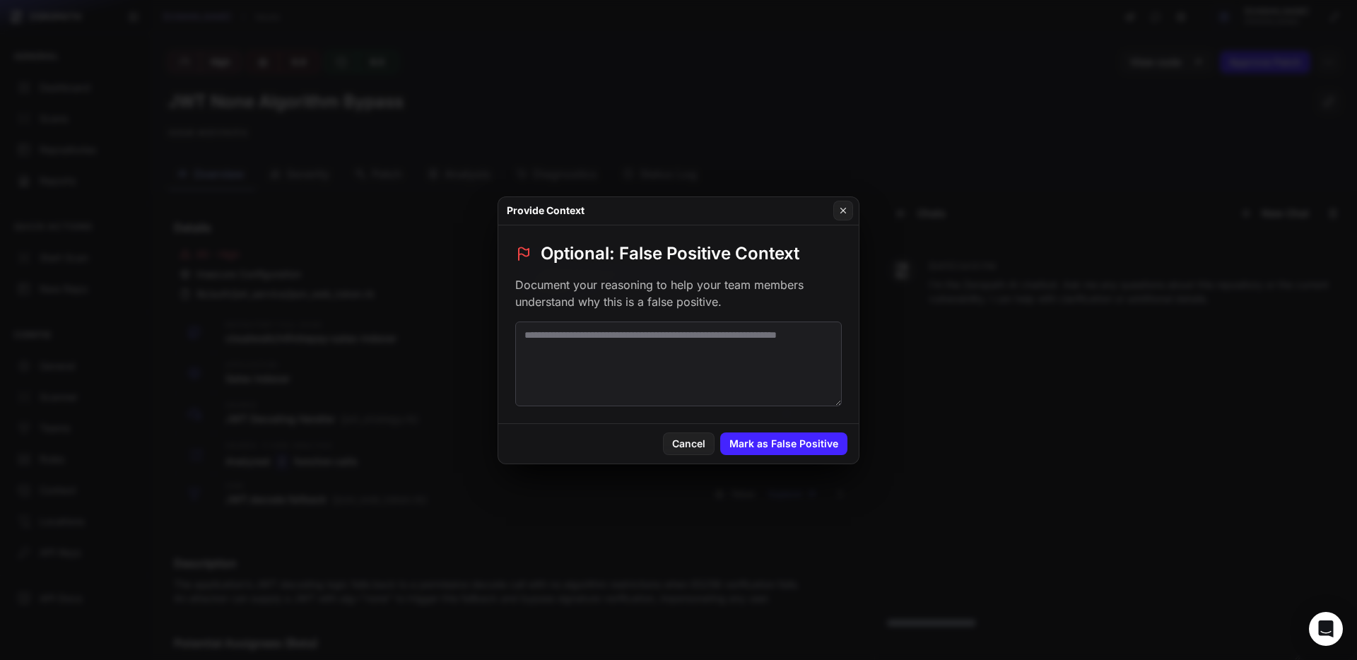
click at [647, 373] on textarea at bounding box center [678, 364] width 327 height 85
click at [612, 342] on textarea at bounding box center [678, 364] width 327 height 85
paste textarea "**********"
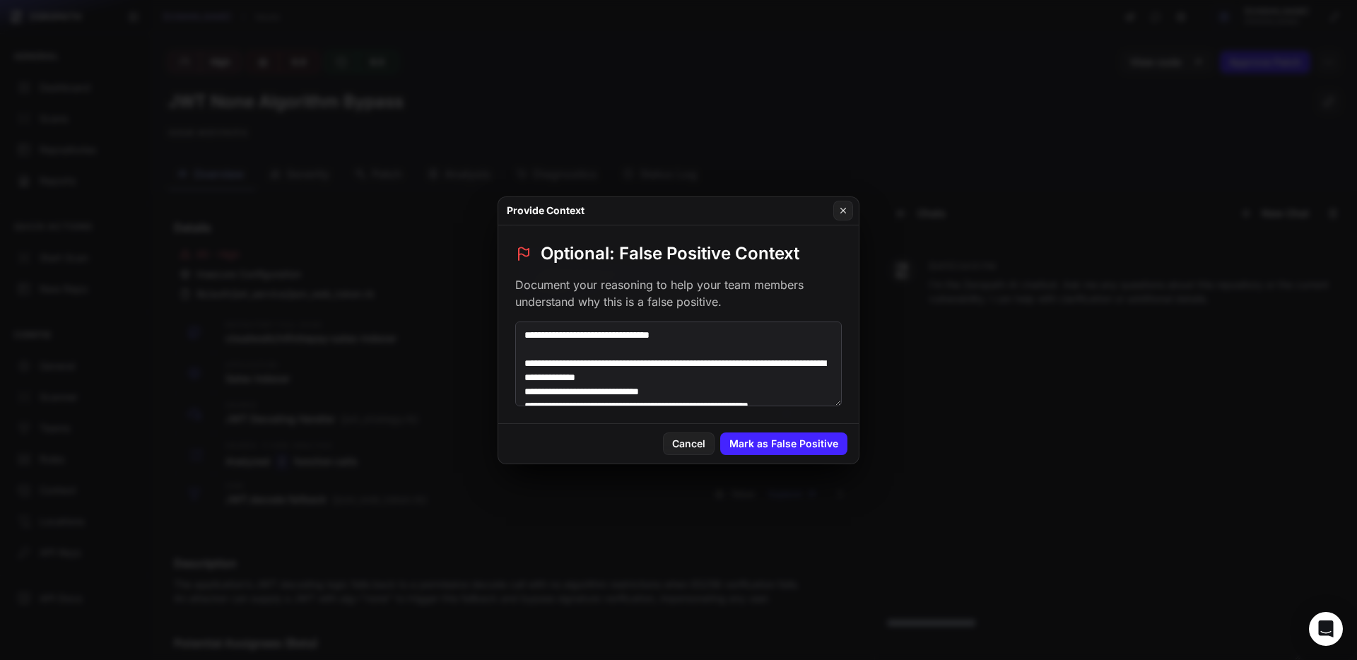
scroll to position [261, 0]
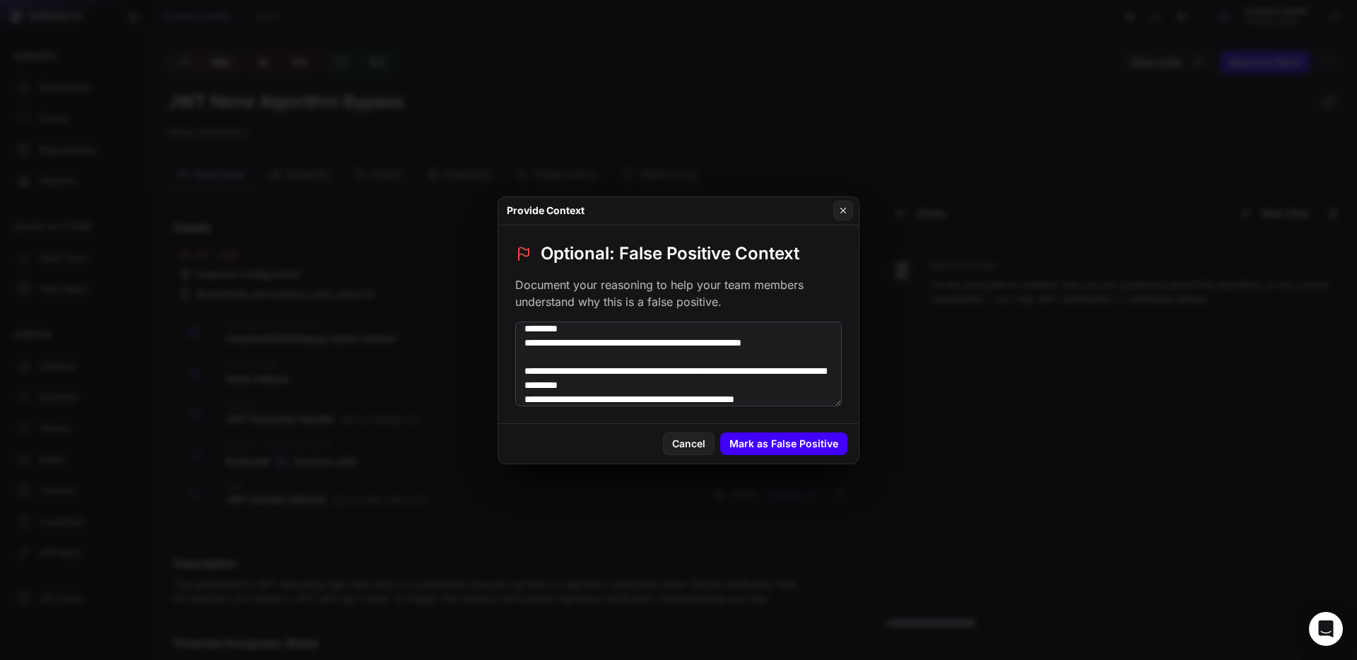
type textarea "**********"
click at [768, 436] on button "Mark as False Positive" at bounding box center [783, 444] width 127 height 23
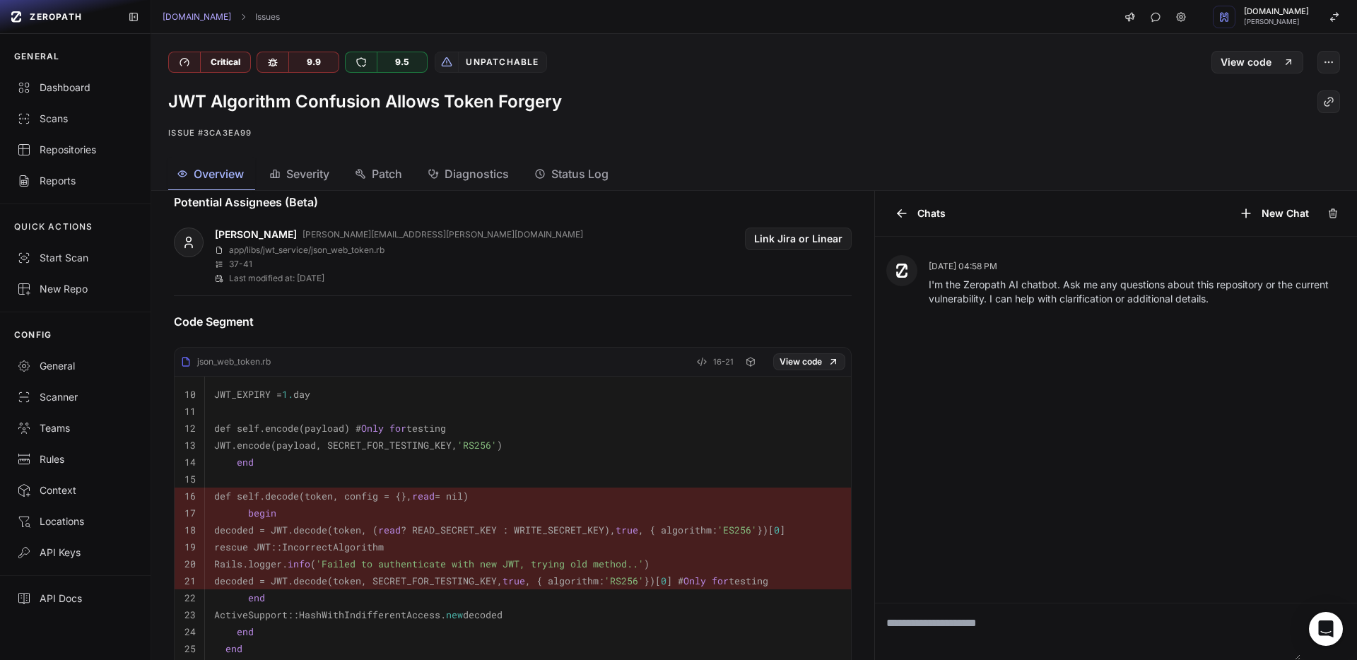
scroll to position [441, 0]
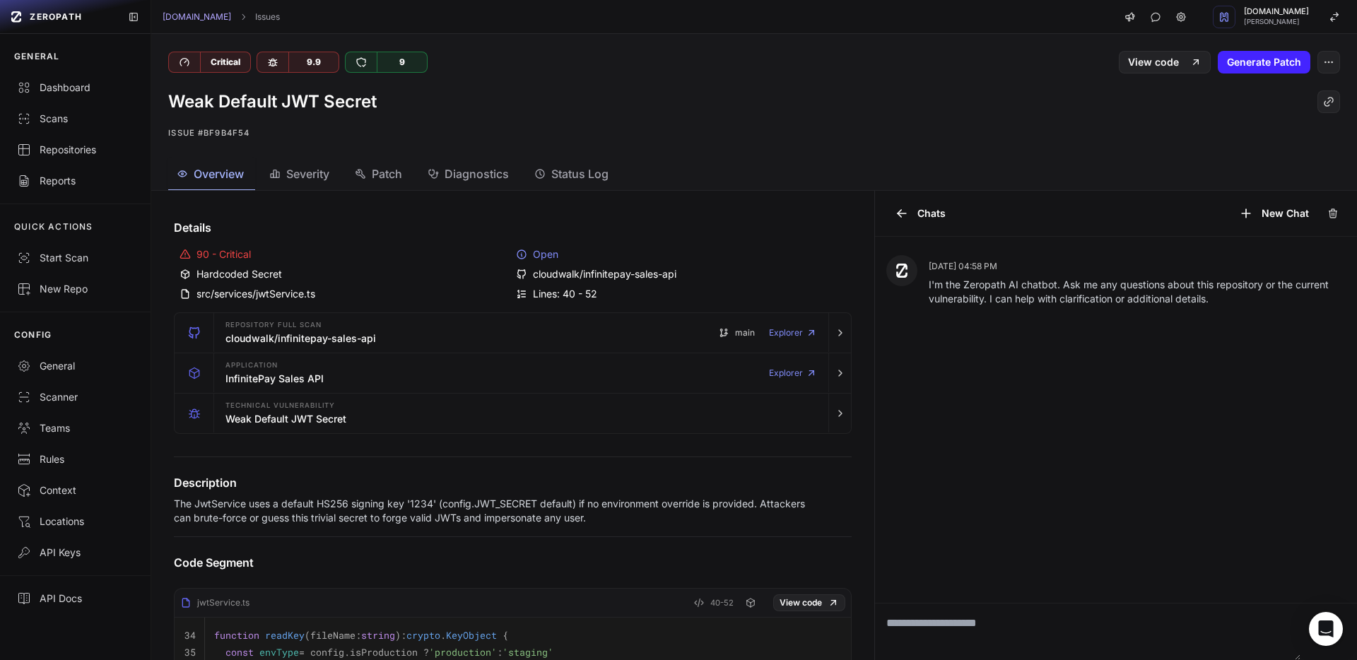
scroll to position [380, 0]
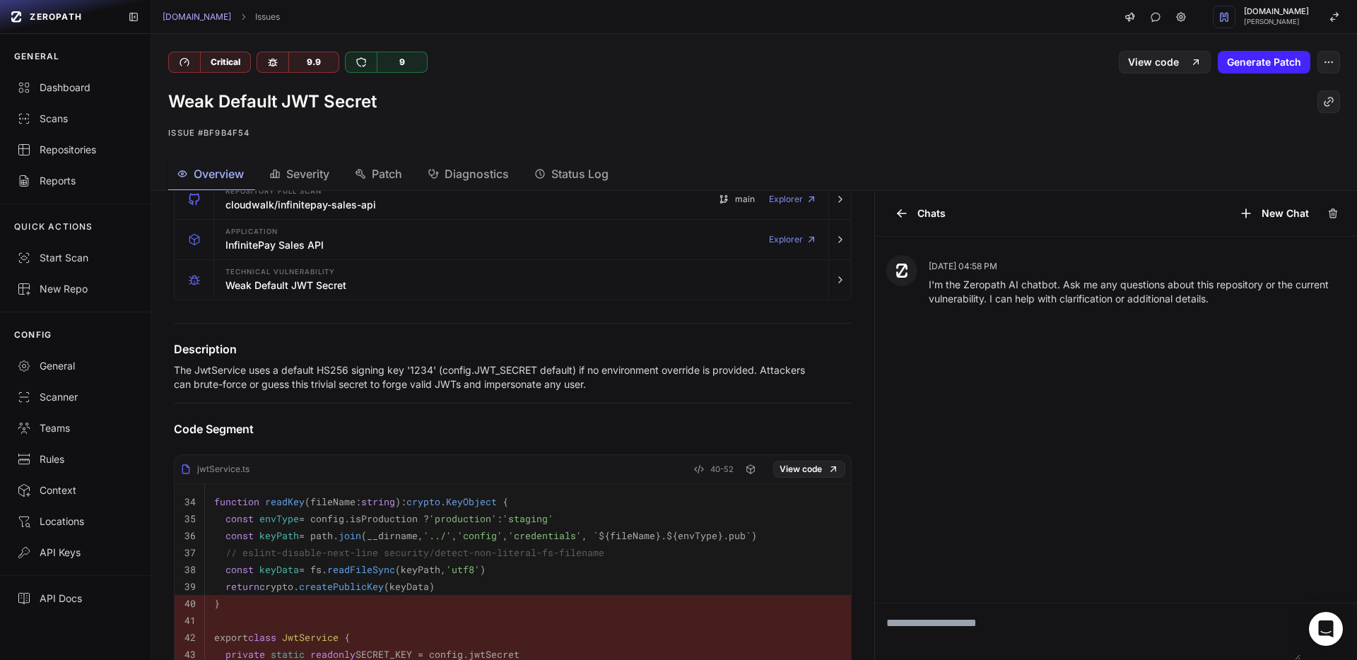
scroll to position [245, 0]
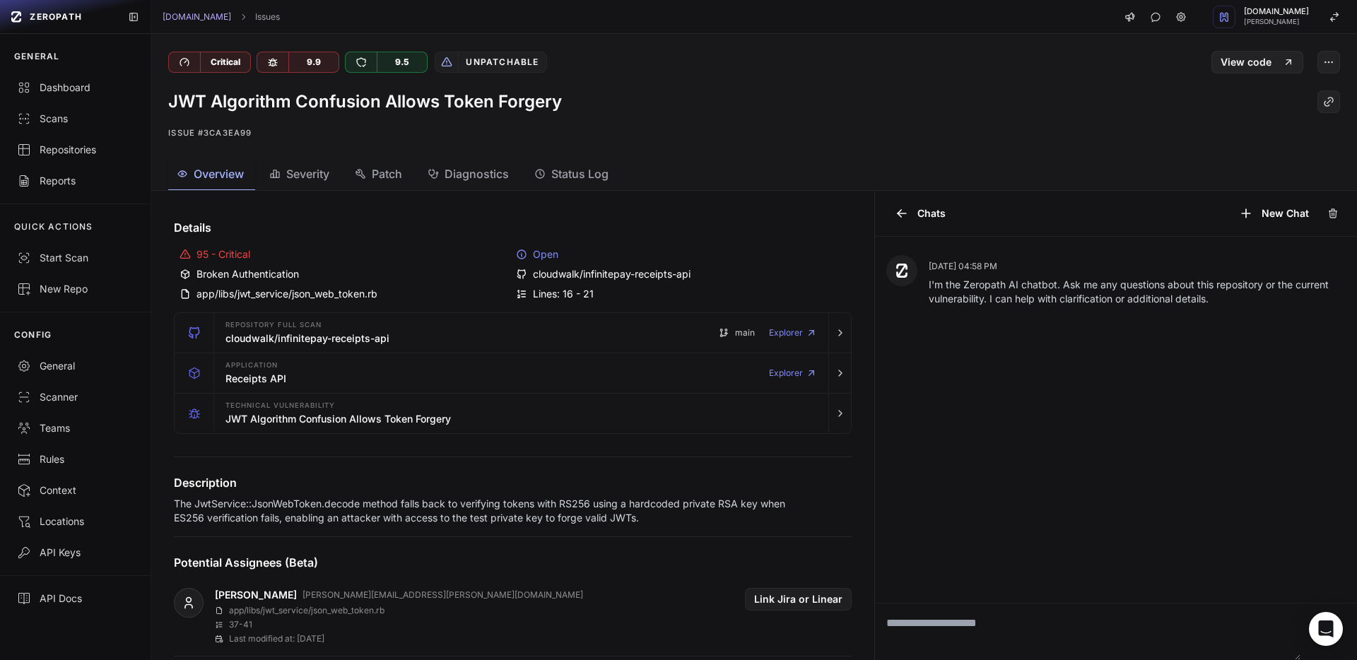
scroll to position [441, 0]
